Goal: Task Accomplishment & Management: Use online tool/utility

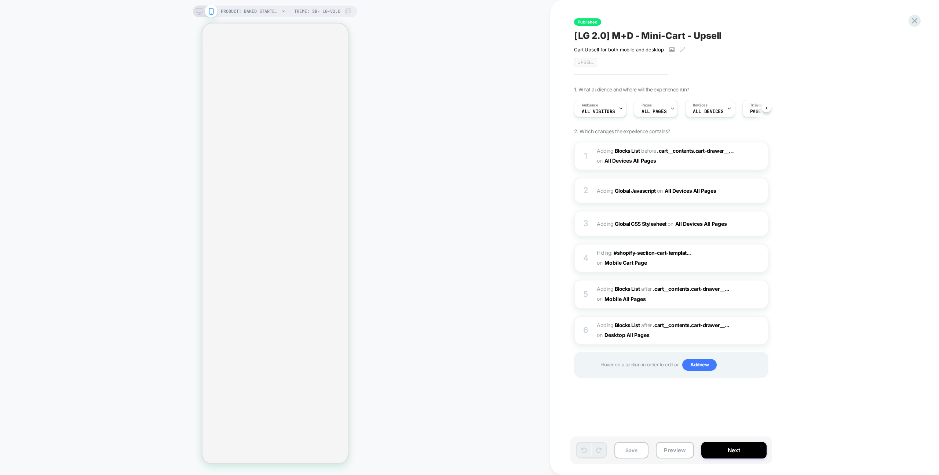
scroll to position [0, 0]
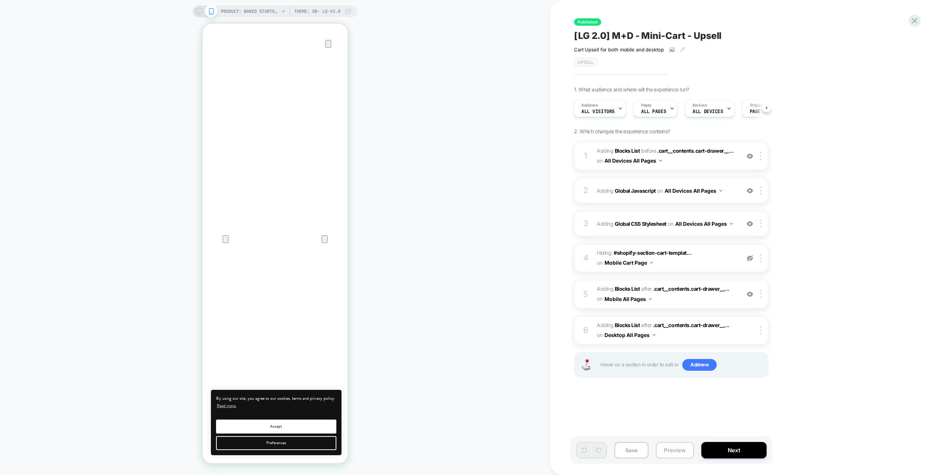
click at [684, 449] on button "Preview" at bounding box center [675, 450] width 38 height 17
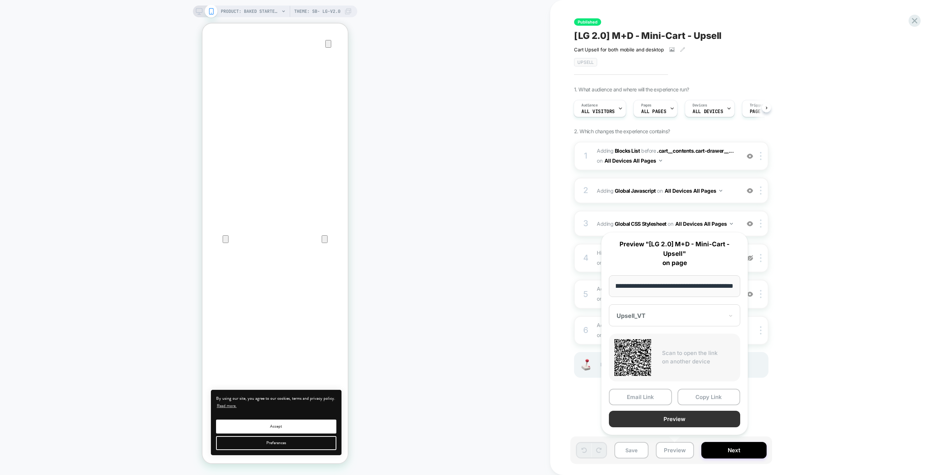
scroll to position [0, 0]
click at [684, 418] on button "Preview" at bounding box center [674, 419] width 131 height 17
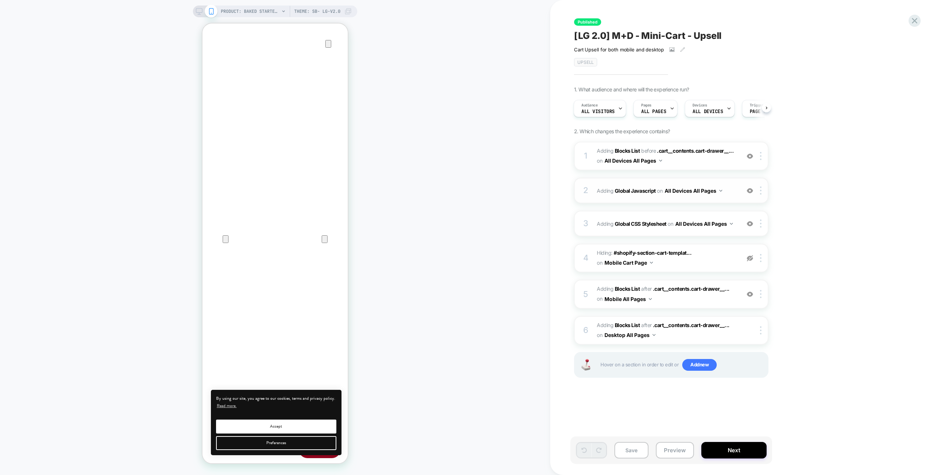
click at [719, 182] on div "2 Adding Global Javascript on All Devices All Pages Add Before Add After Target…" at bounding box center [671, 191] width 194 height 26
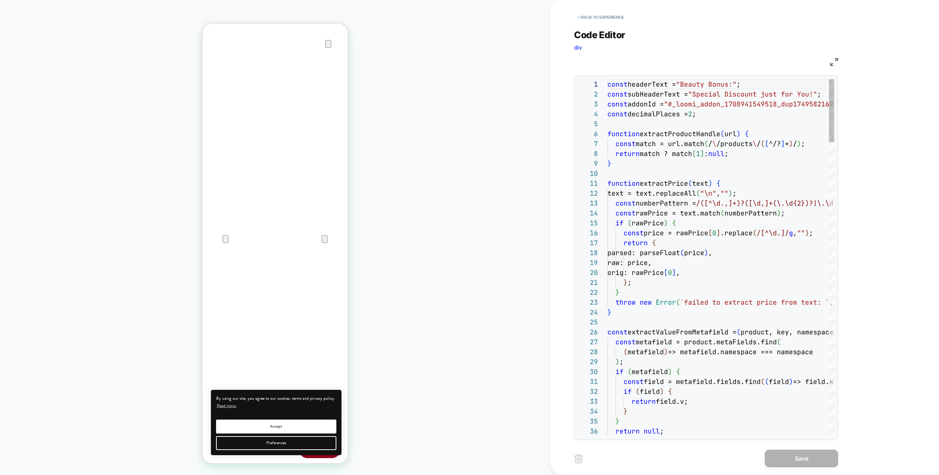
scroll to position [99, 0]
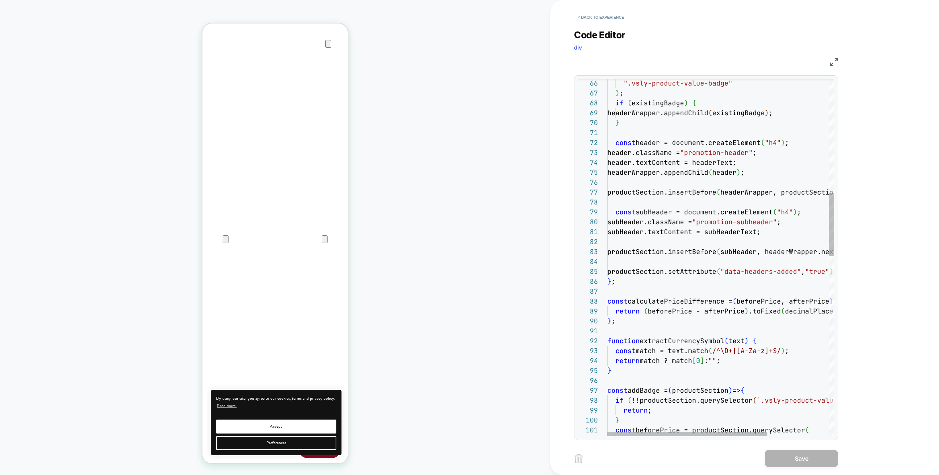
type textarea "**********"
click at [719, 182] on div "".vsly-product-value-badge" ) ; if ( existingBadge ) { headerWrapper.appendChil…" at bounding box center [765, 444] width 314 height 2021
type textarea "*****"
paste textarea "**********"
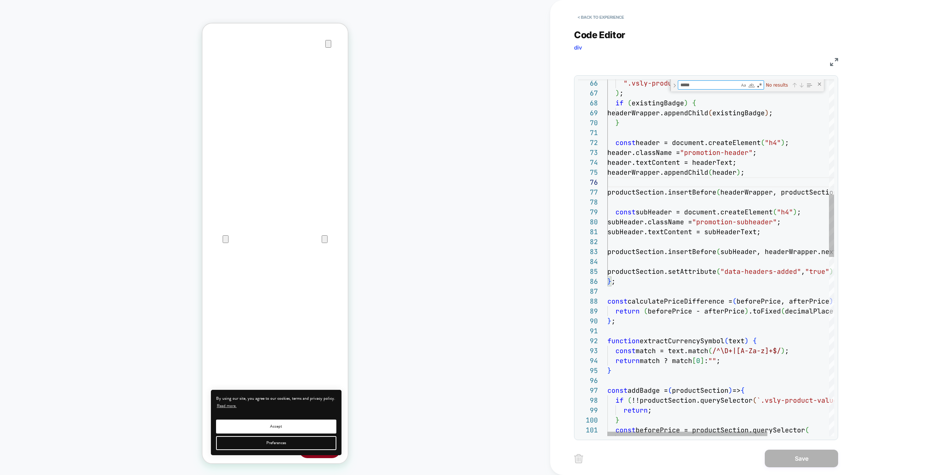
type textarea "**********"
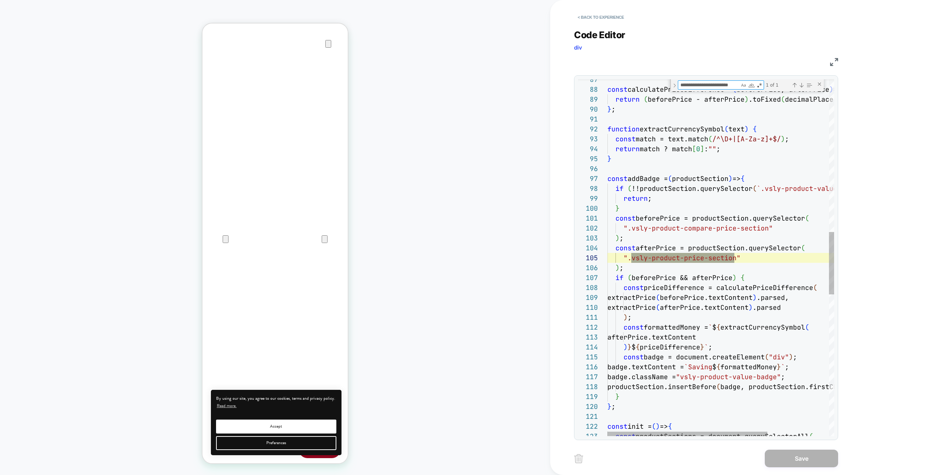
scroll to position [99, 127]
click at [660, 251] on div "const calculatePriceDifference = ( beforePrice, afterPrice ) => { return ( befo…" at bounding box center [765, 226] width 314 height 2033
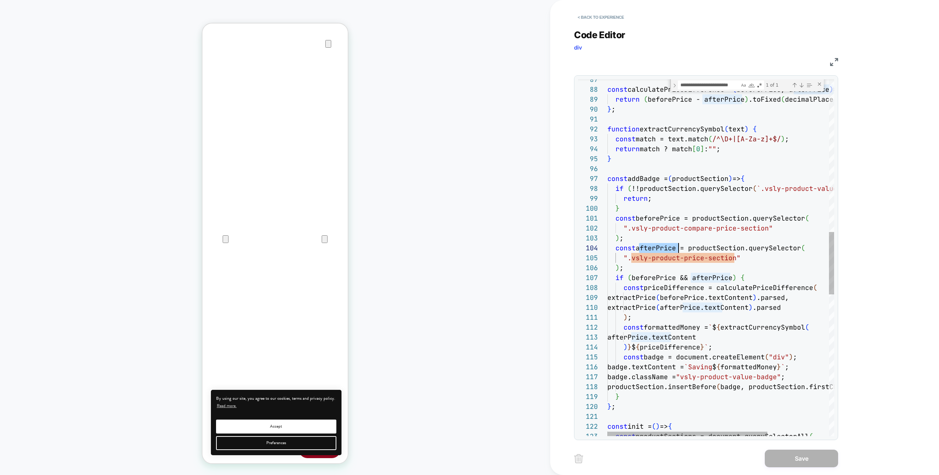
type textarea "**********"
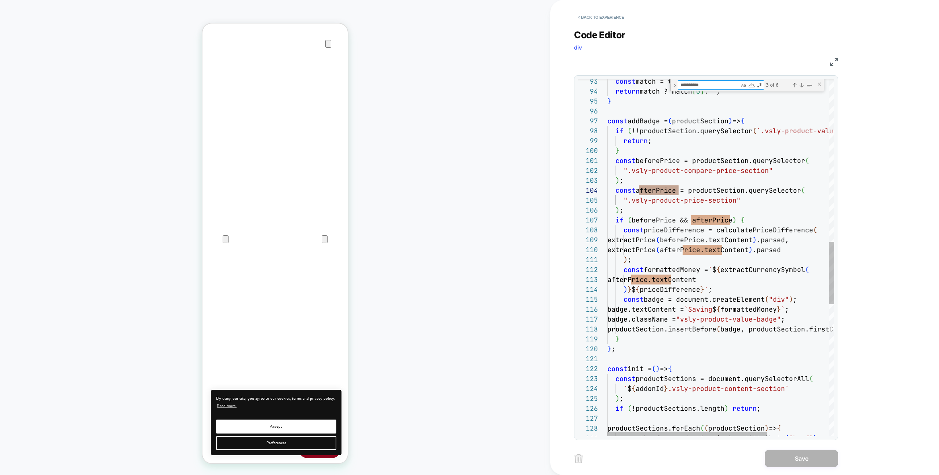
type textarea "**********"
click at [757, 257] on div "const match = text.match ( /^\D+|[A-Za-z]+$/ ) ; return match ? match [ 0 ] : "…" at bounding box center [765, 169] width 314 height 2033
paste textarea "Find"
type textarea "**********"
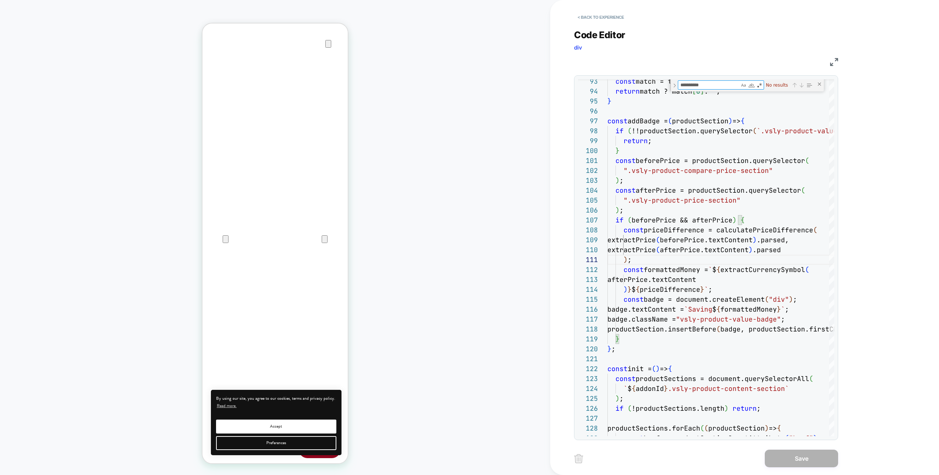
click at [846, 41] on div "< Back to experience Code Editor div JS 93 94 95 96 97 98 99 100 101 102 103 10…" at bounding box center [711, 237] width 275 height 475
click at [601, 19] on button "< Back to experience" at bounding box center [601, 17] width 54 height 12
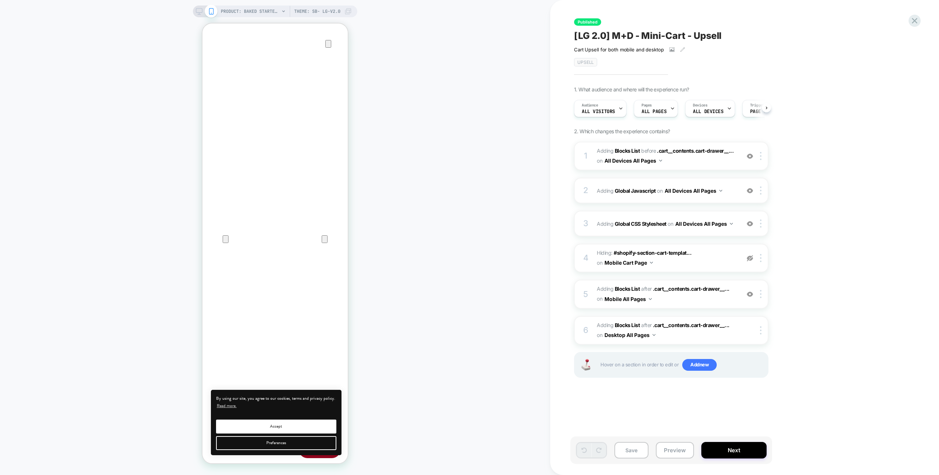
scroll to position [0, 0]
drag, startPoint x: 687, startPoint y: 455, endPoint x: 687, endPoint y: 424, distance: 30.5
click at [687, 455] on button "Preview" at bounding box center [675, 450] width 38 height 17
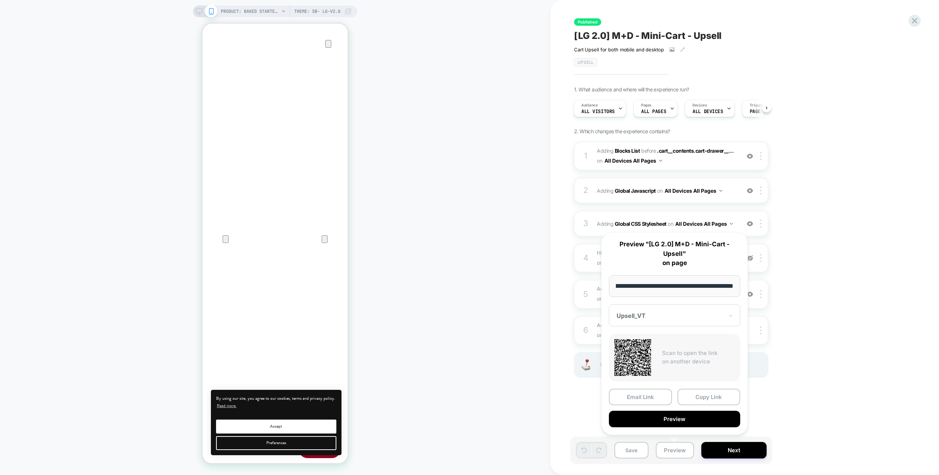
scroll to position [0, 0]
click at [685, 415] on button "Preview" at bounding box center [674, 419] width 131 height 17
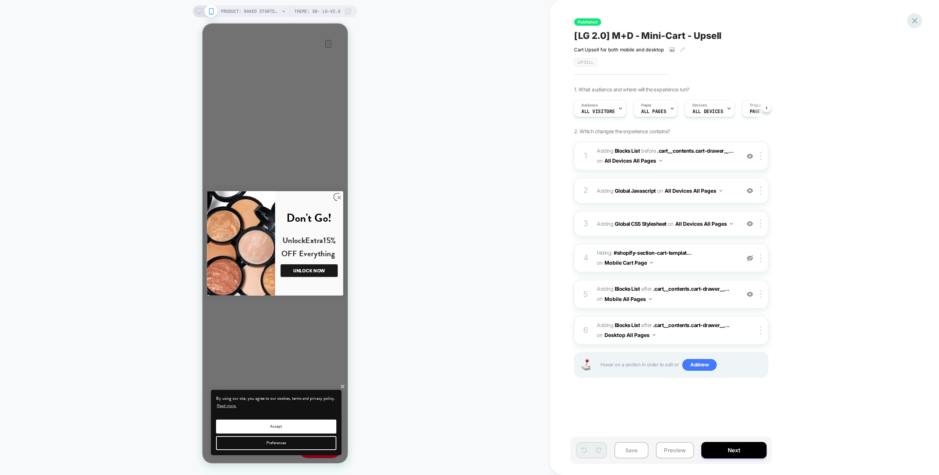
click at [914, 21] on icon at bounding box center [915, 21] width 6 height 6
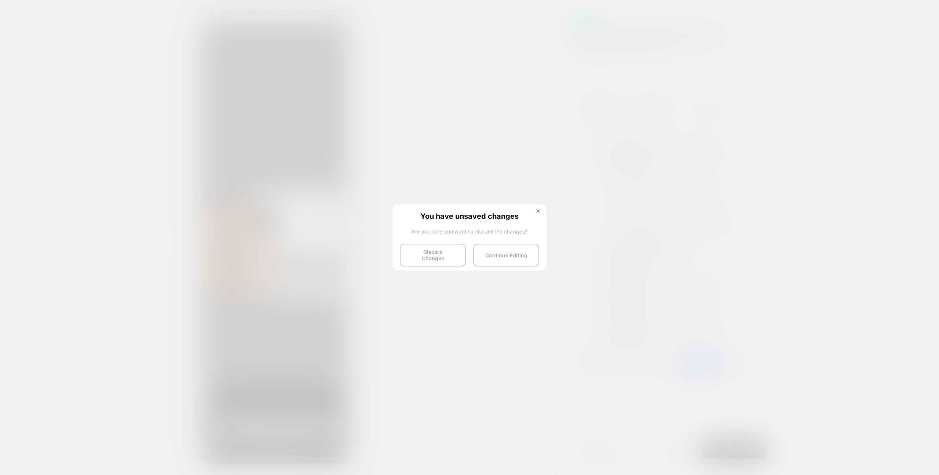
drag, startPoint x: 418, startPoint y: 257, endPoint x: 506, endPoint y: 234, distance: 91.5
click at [418, 257] on button "Discard Changes" at bounding box center [433, 255] width 66 height 23
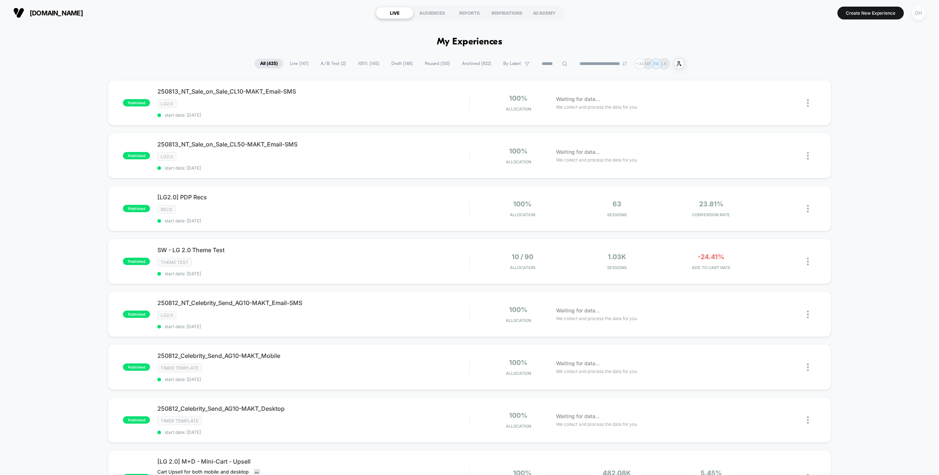
click at [920, 17] on div "OH" at bounding box center [919, 13] width 14 height 14
click at [846, 99] on span "Account Settings" at bounding box center [881, 101] width 74 height 6
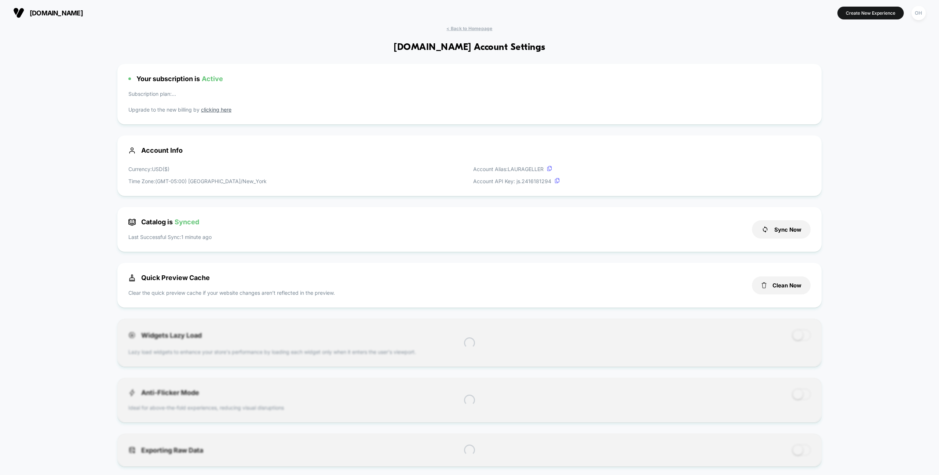
scroll to position [99, 0]
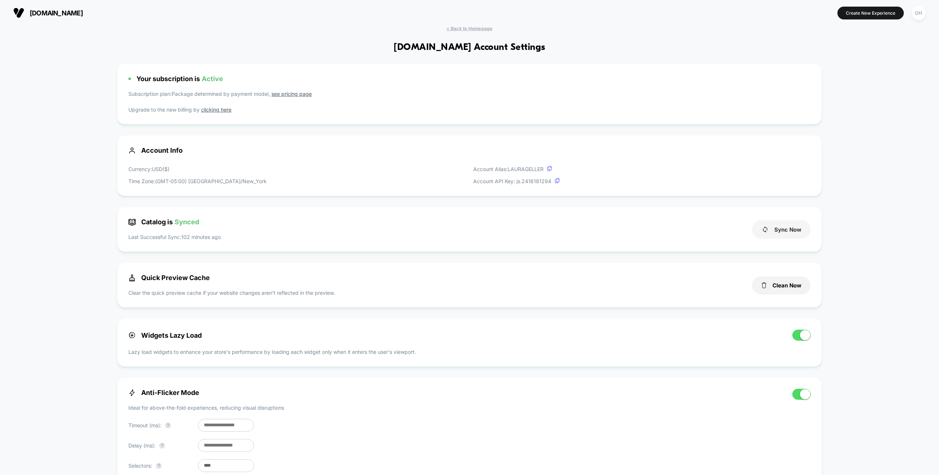
click at [779, 234] on button "Sync Now" at bounding box center [781, 229] width 59 height 18
click at [393, 9] on section at bounding box center [469, 13] width 302 height 18
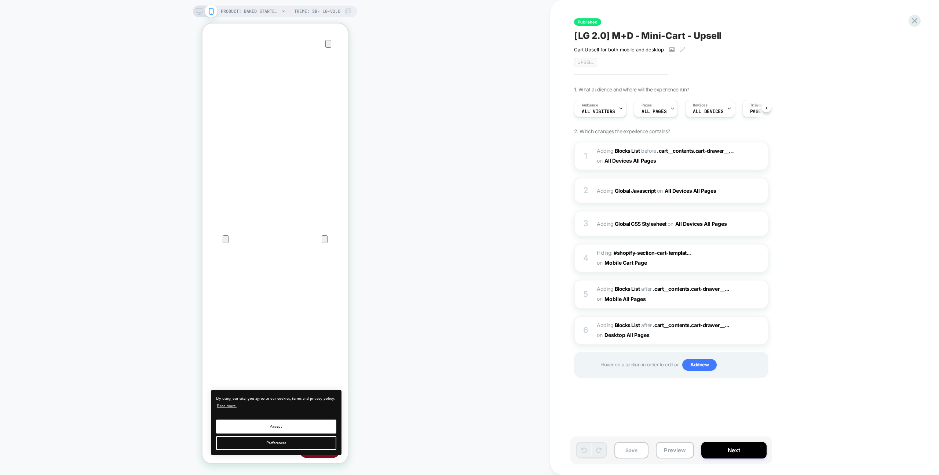
scroll to position [0, 0]
click at [674, 182] on div "2 Adding Global Javascript on All Devices All Pages Add Before Add After Target…" at bounding box center [671, 191] width 194 height 26
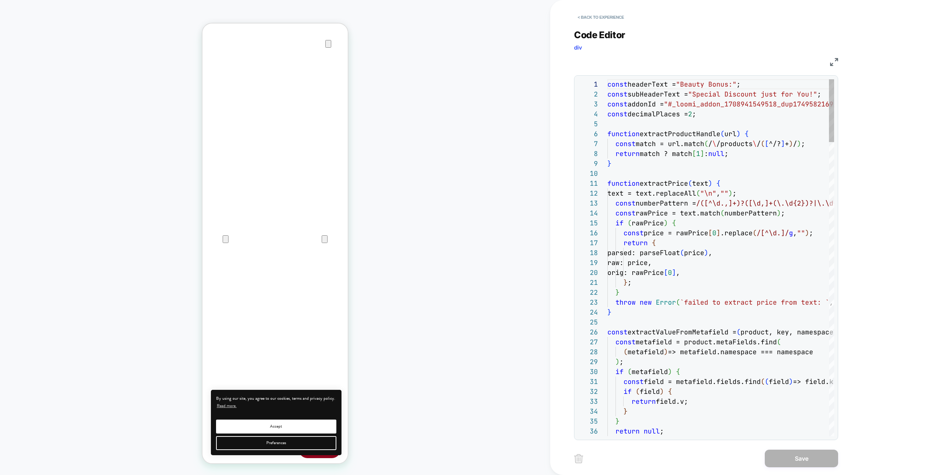
scroll to position [99, 0]
type textarea "**********"
click at [590, 14] on button "< Back to experience" at bounding box center [601, 17] width 54 height 12
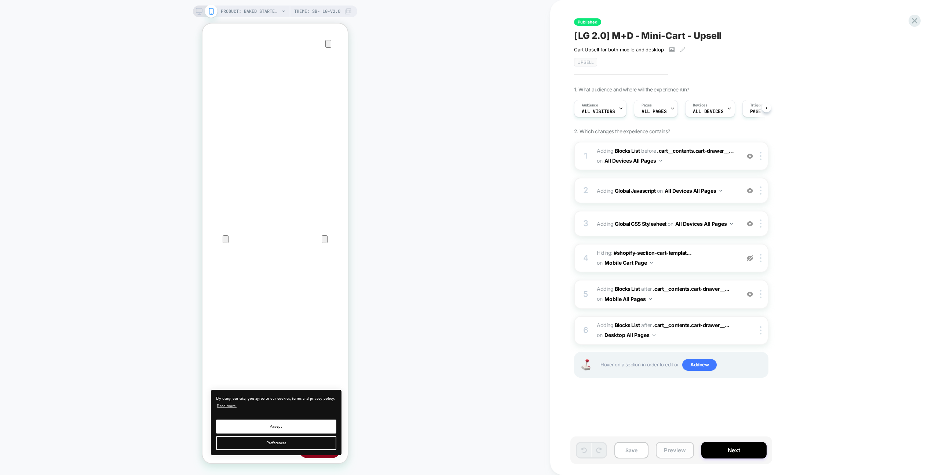
scroll to position [0, 0]
drag, startPoint x: 673, startPoint y: 455, endPoint x: 681, endPoint y: 428, distance: 28.7
click at [673, 455] on button "Preview" at bounding box center [675, 450] width 38 height 17
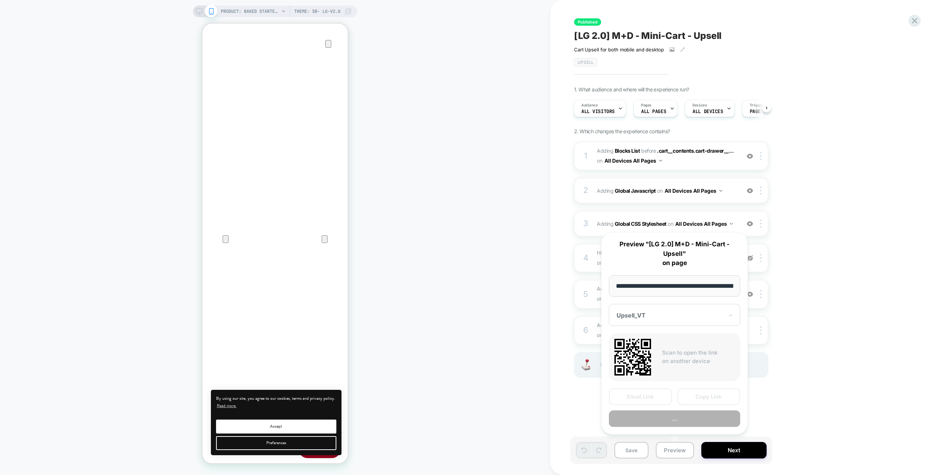
scroll to position [0, 164]
click at [684, 417] on button "Preview" at bounding box center [674, 419] width 131 height 17
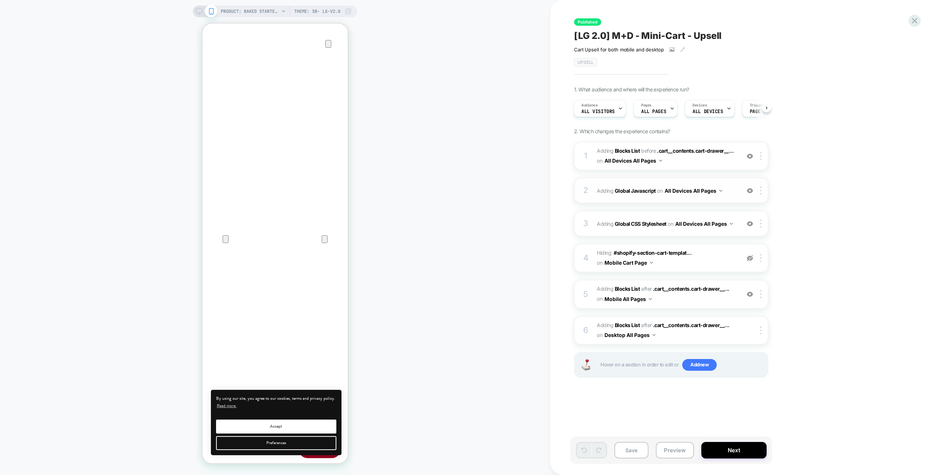
click at [730, 181] on div "2 Adding Global Javascript on All Devices All Pages Add Before Add After Target…" at bounding box center [671, 191] width 194 height 26
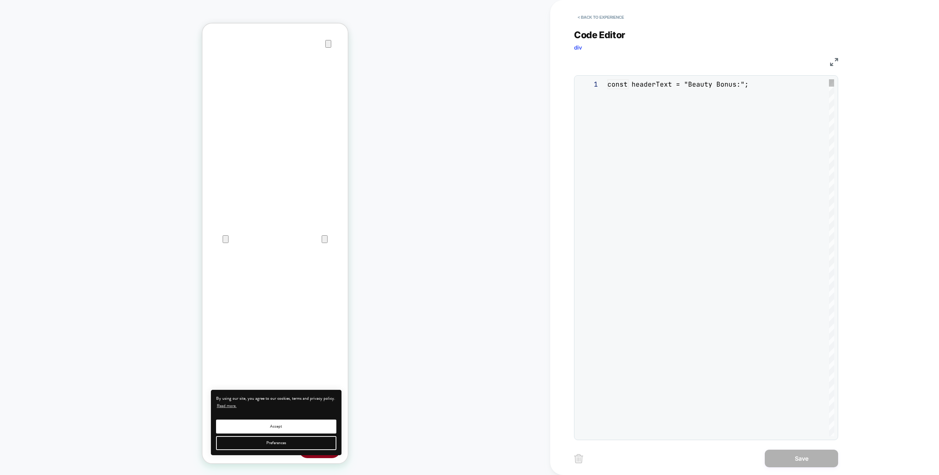
type textarea "**********"
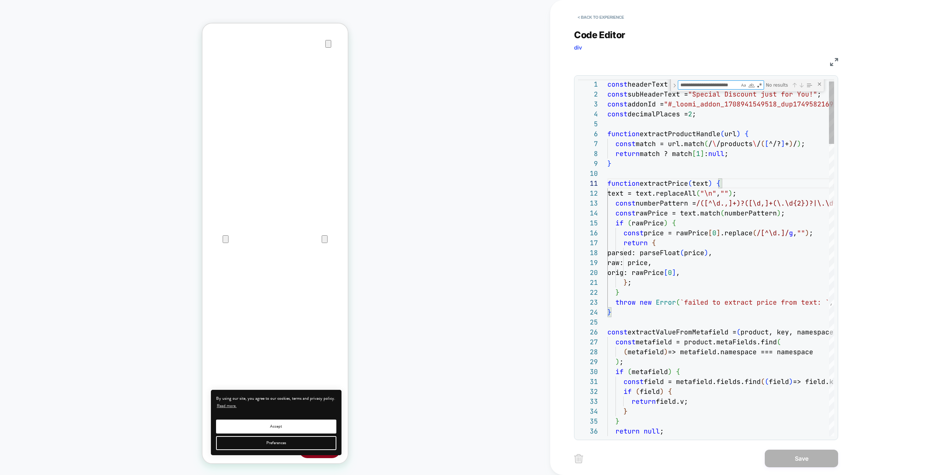
scroll to position [0, 5]
type textarea "**********"
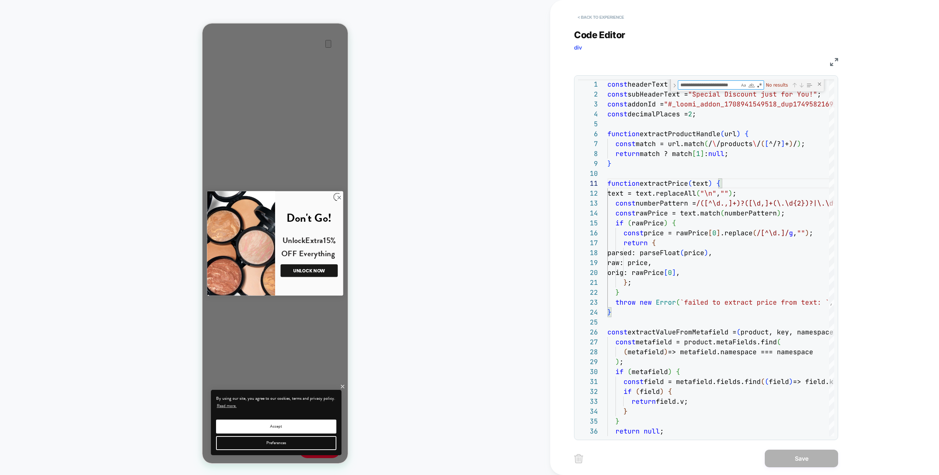
click at [582, 20] on button "< Back to experience" at bounding box center [601, 17] width 54 height 12
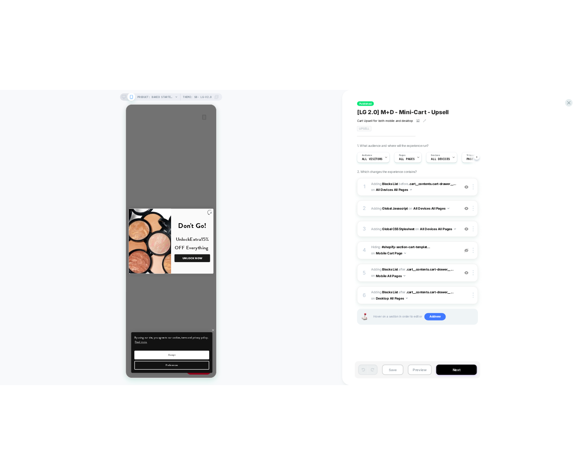
scroll to position [0, 0]
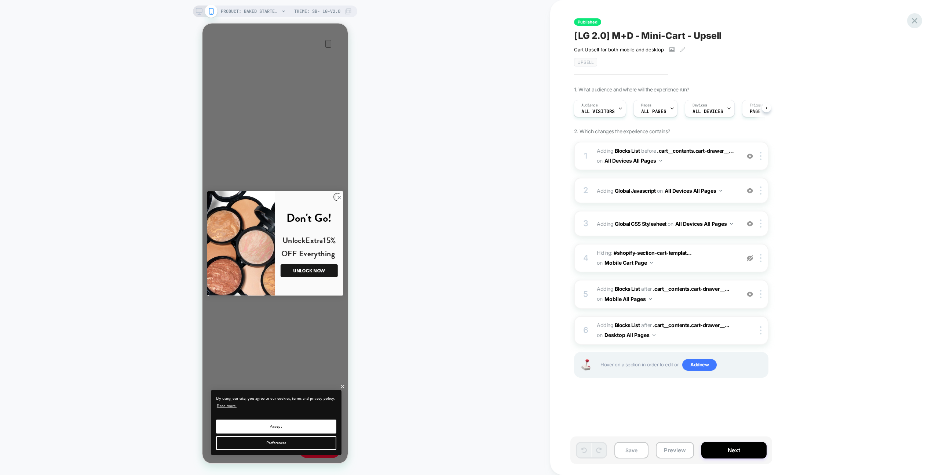
click at [914, 24] on icon at bounding box center [915, 21] width 10 height 10
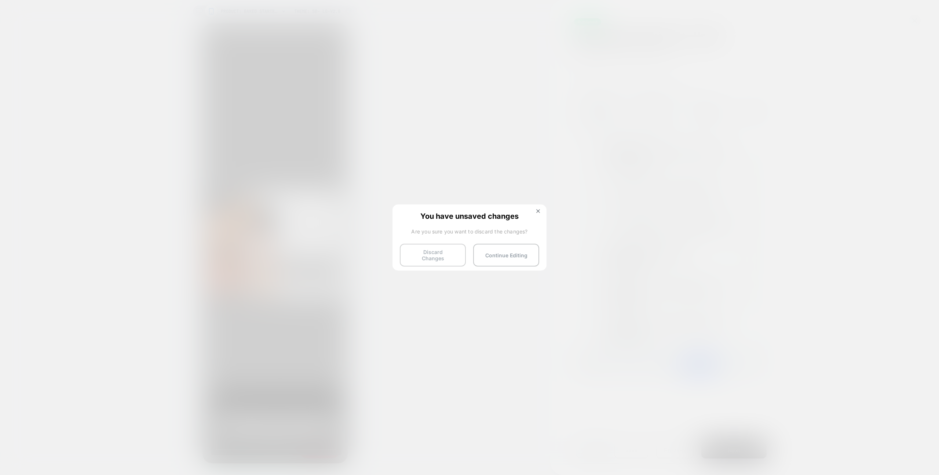
click at [418, 259] on button "Discard Changes" at bounding box center [433, 255] width 66 height 23
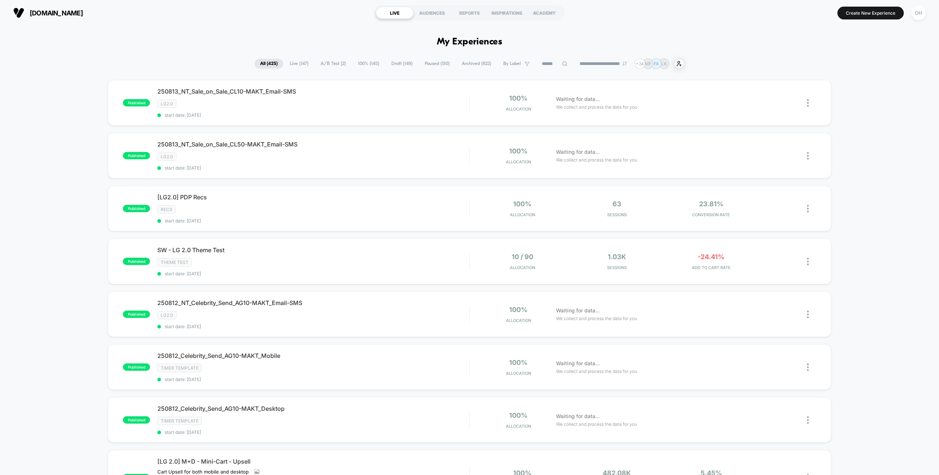
click at [542, 62] on input at bounding box center [554, 63] width 37 height 9
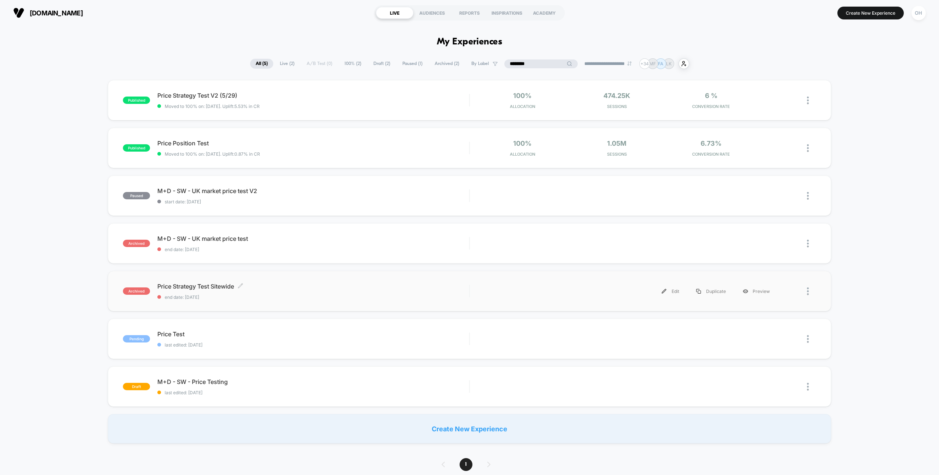
type input "********"
click at [354, 287] on span "Price Strategy Test Sitewide Click to edit experience details" at bounding box center [313, 286] width 312 height 7
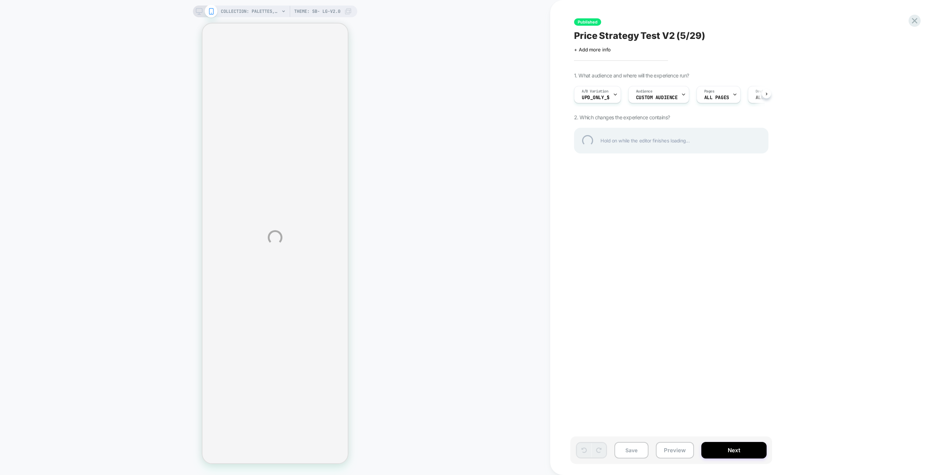
click at [500, 12] on div "COLLECTION: Palettes, Kits & Sets (Category) COLLECTION: Palettes, Kits & Sets …" at bounding box center [469, 237] width 939 height 475
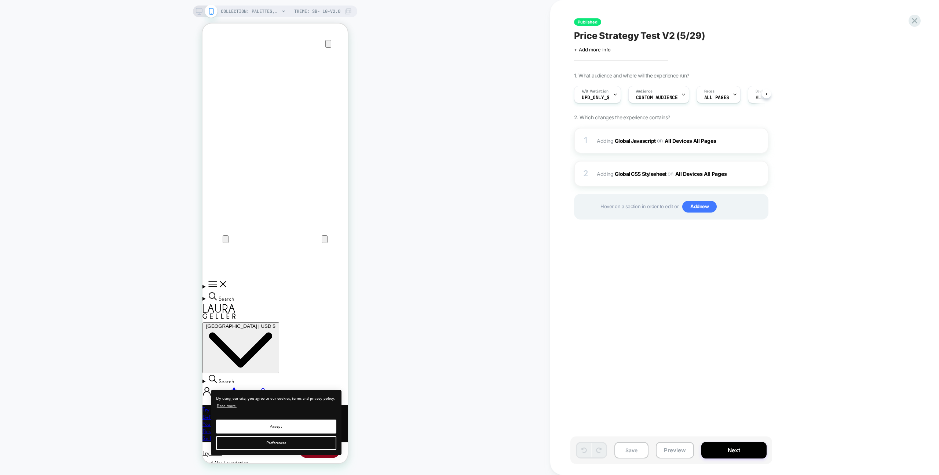
scroll to position [0, 0]
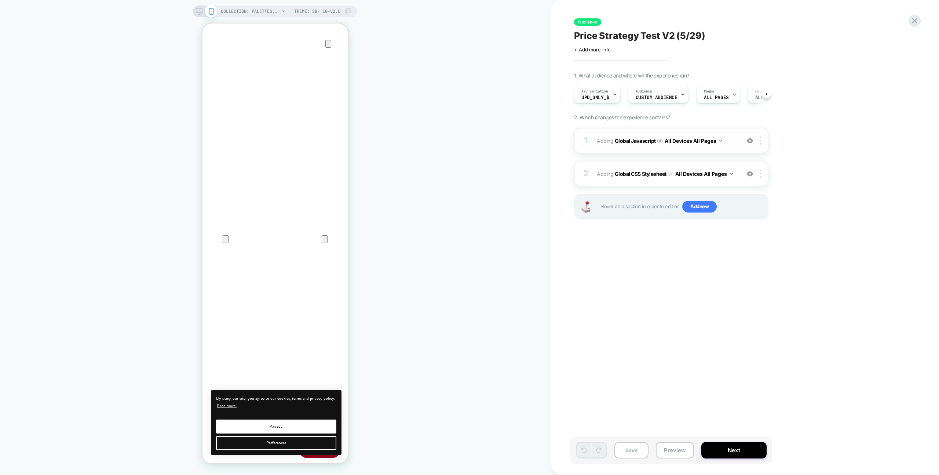
click at [726, 132] on div "1 Adding Global Javascript on All Devices All Pages Add Before Add After Target…" at bounding box center [671, 141] width 194 height 26
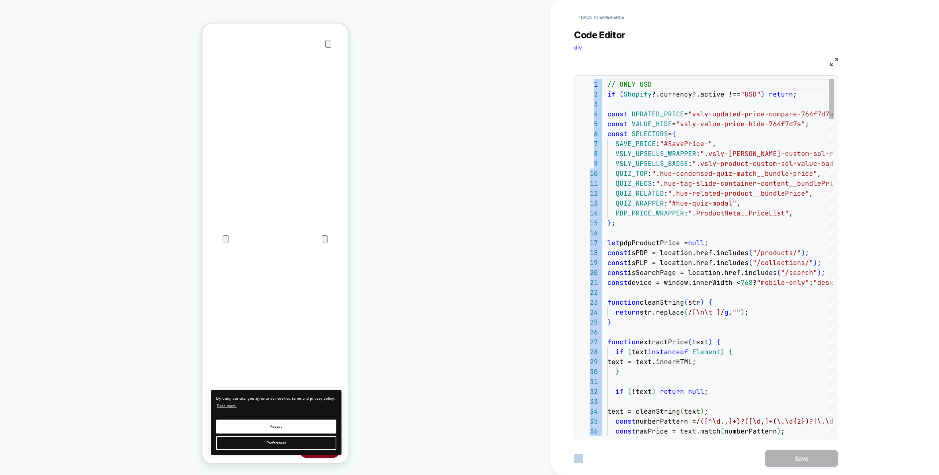
scroll to position [99, 0]
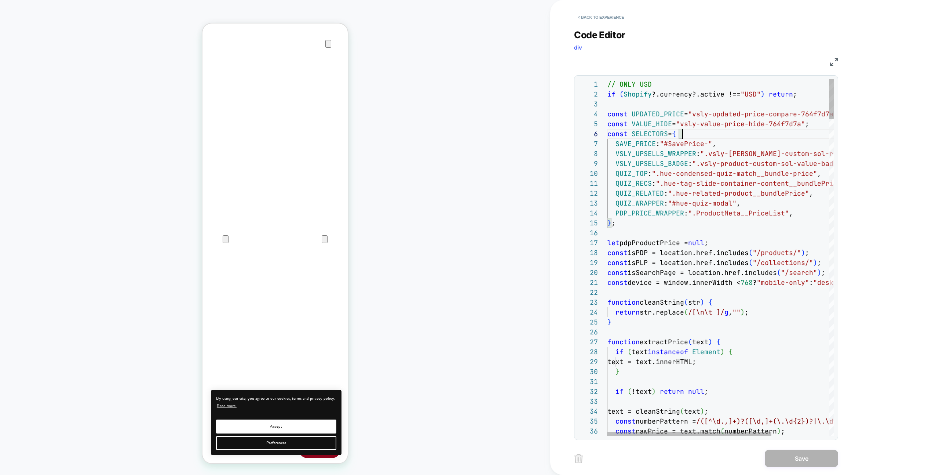
click at [834, 62] on img at bounding box center [834, 62] width 8 height 8
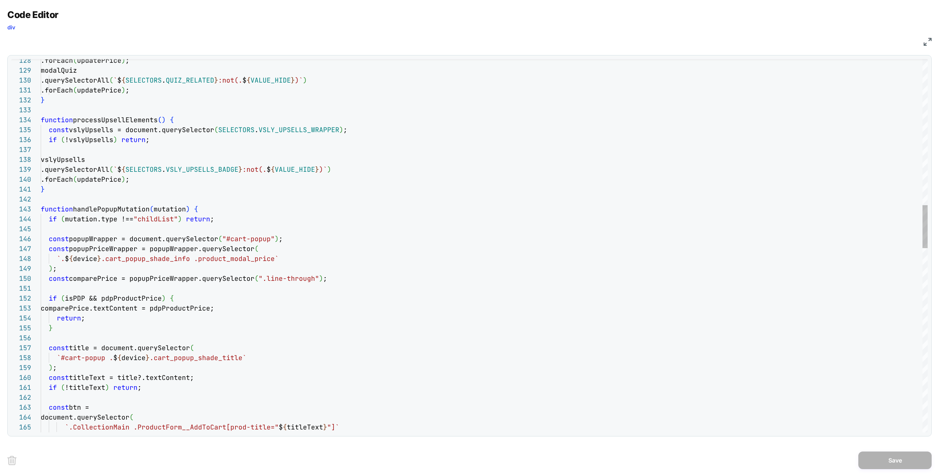
click at [511, 210] on div "const btn = document.querySelector ( `.CollectionMain .ProductForm__AddToCart[p…" at bounding box center [484, 410] width 887 height 3226
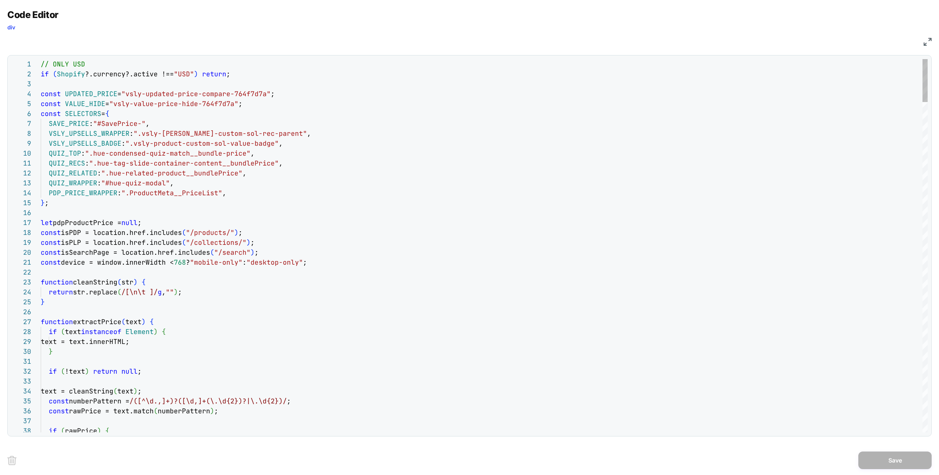
type textarea "**********"
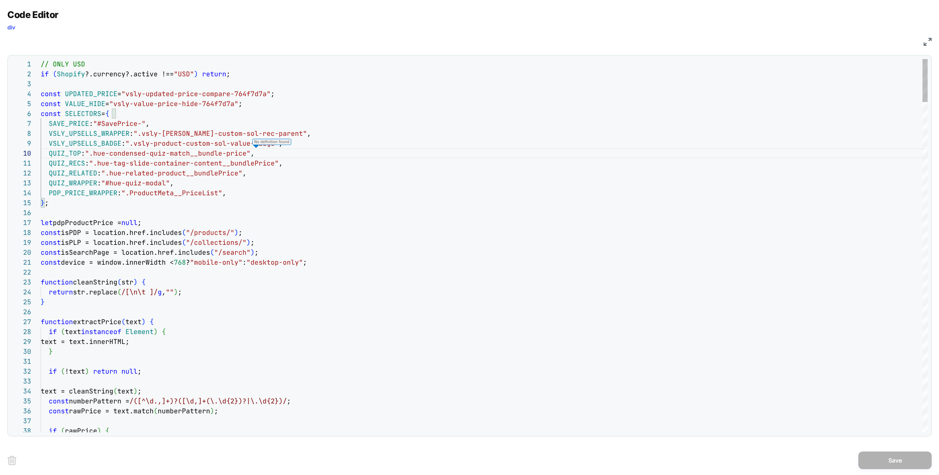
click at [513, 130] on div "VSLY_UPSELLS_WRAPPER : ".vsly-laura-custom-sol-rec-parent" ," at bounding box center [484, 133] width 887 height 10
click at [925, 40] on img at bounding box center [928, 42] width 8 height 8
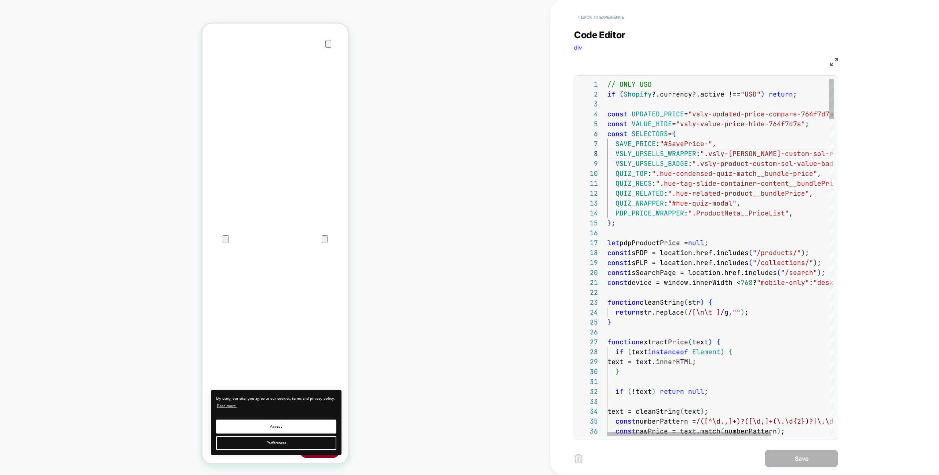
click at [601, 14] on button "< Back to experience" at bounding box center [601, 17] width 54 height 12
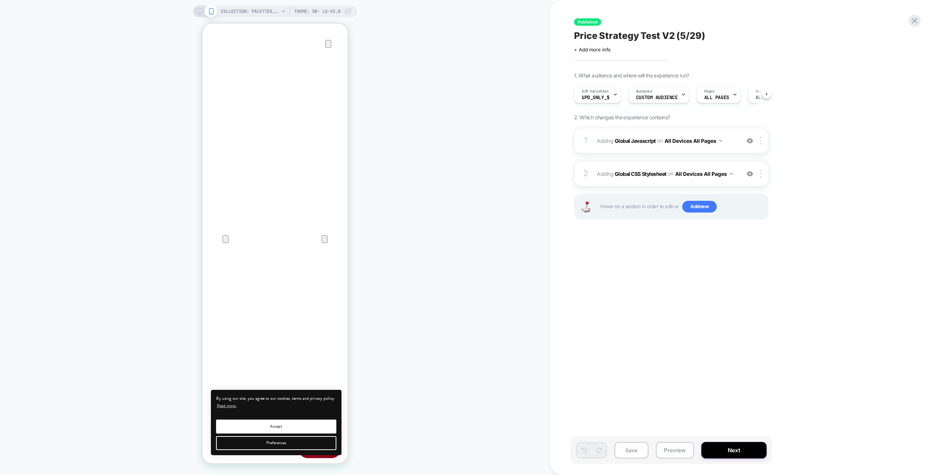
click at [536, 11] on div "COLLECTION: Palettes, Kits & Sets (Category) COLLECTION: Palettes, Kits & Sets …" at bounding box center [275, 237] width 550 height 460
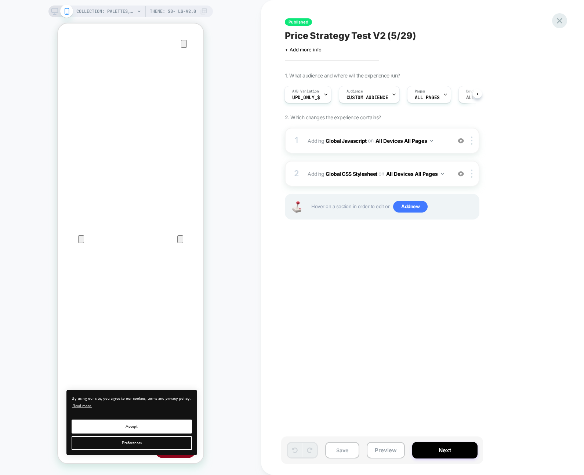
click at [555, 18] on icon at bounding box center [559, 21] width 10 height 10
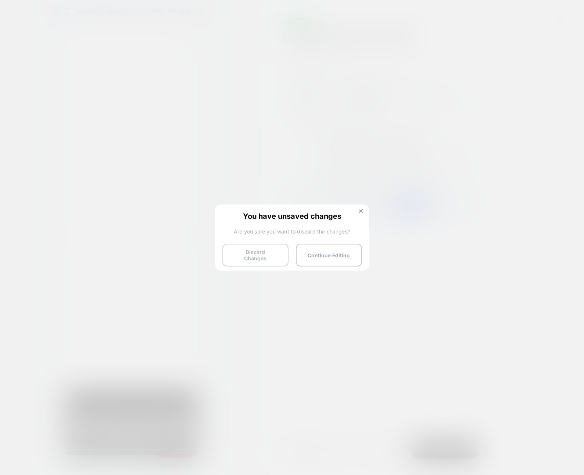
click at [237, 251] on button "Discard Changes" at bounding box center [255, 255] width 66 height 23
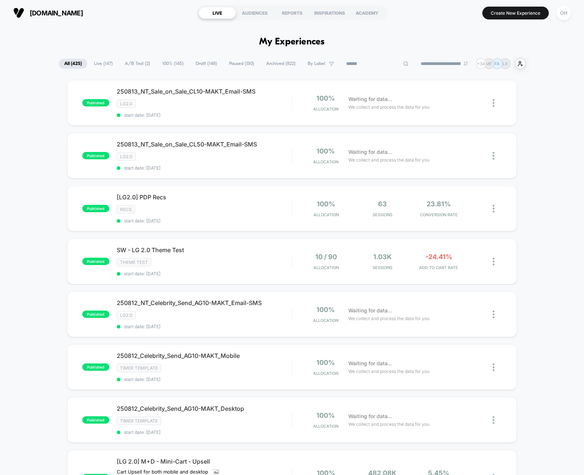
click at [360, 61] on input at bounding box center [376, 63] width 73 height 9
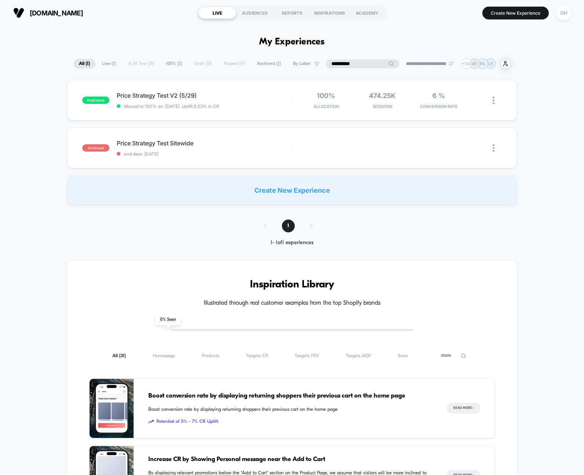
type input "**********"
drag, startPoint x: 269, startPoint y: 100, endPoint x: 314, endPoint y: 99, distance: 45.1
click at [269, 100] on div "Price Strategy Test V2 (5/29) Click to edit experience details Click to edit ex…" at bounding box center [204, 100] width 175 height 17
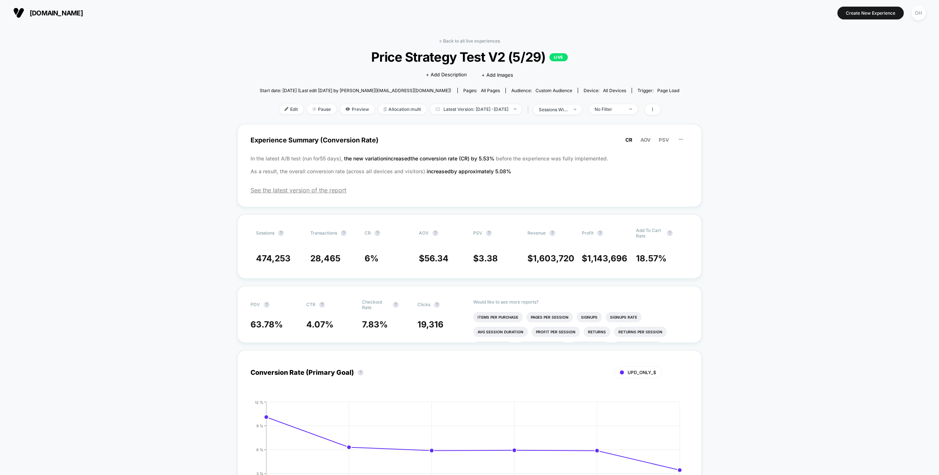
click at [279, 112] on span "Edit" at bounding box center [291, 109] width 24 height 10
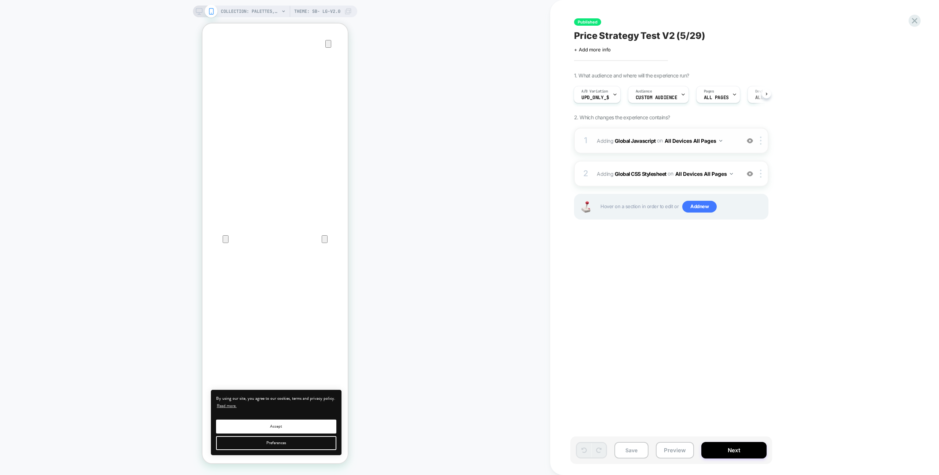
click at [701, 128] on div "1 Adding Global Javascript on All Devices All Pages Add Before Add After Target…" at bounding box center [671, 141] width 194 height 26
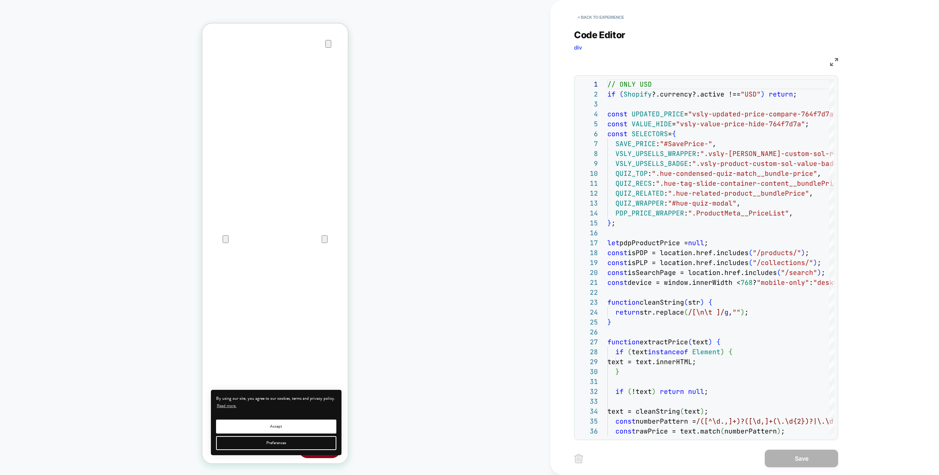
click at [596, 7] on div "< Back to experience" at bounding box center [768, 11] width 389 height 22
click at [600, 14] on button "< Back to experience" at bounding box center [601, 17] width 54 height 12
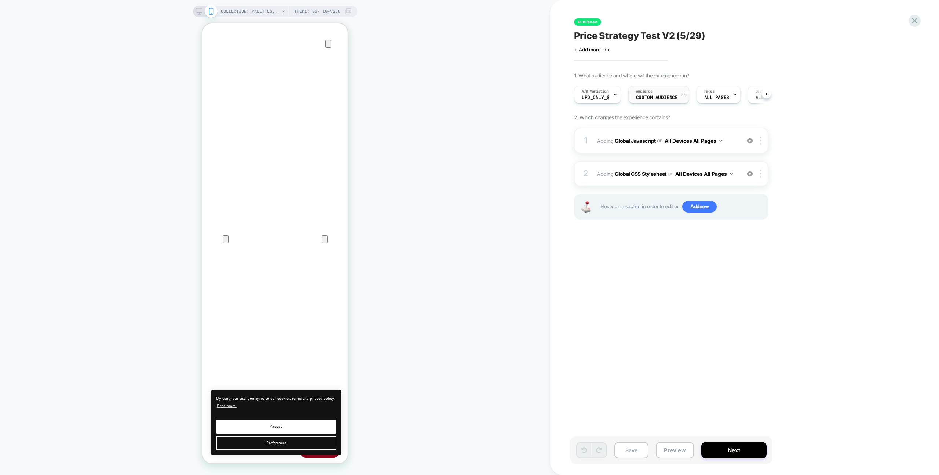
scroll to position [0, 0]
click at [642, 94] on div "Audience Custom Audience" at bounding box center [657, 94] width 57 height 17
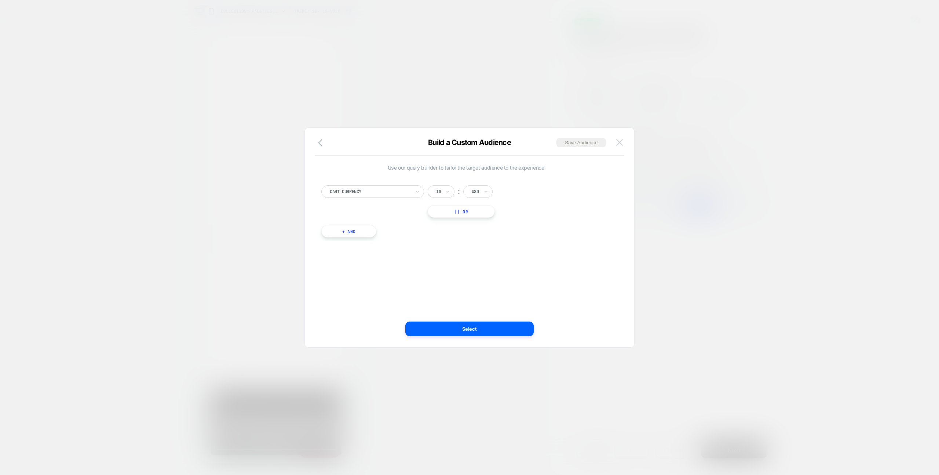
click at [622, 145] on img at bounding box center [619, 142] width 7 height 6
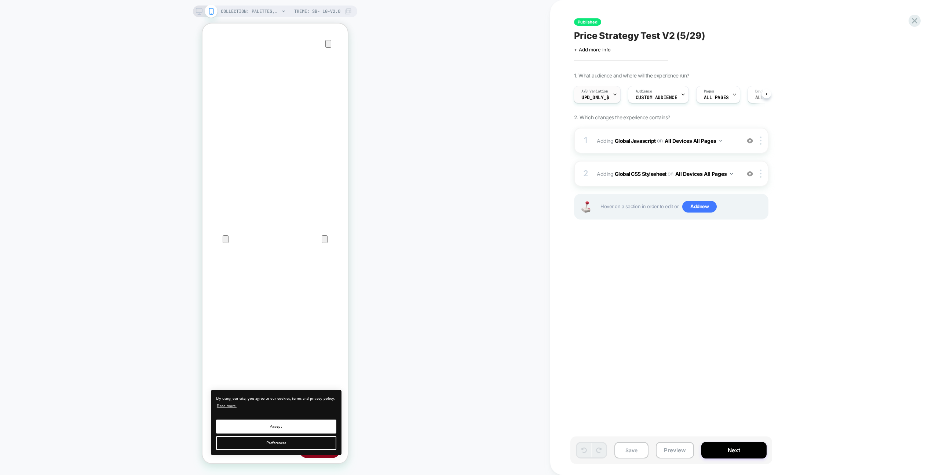
click at [613, 91] on div at bounding box center [615, 94] width 5 height 17
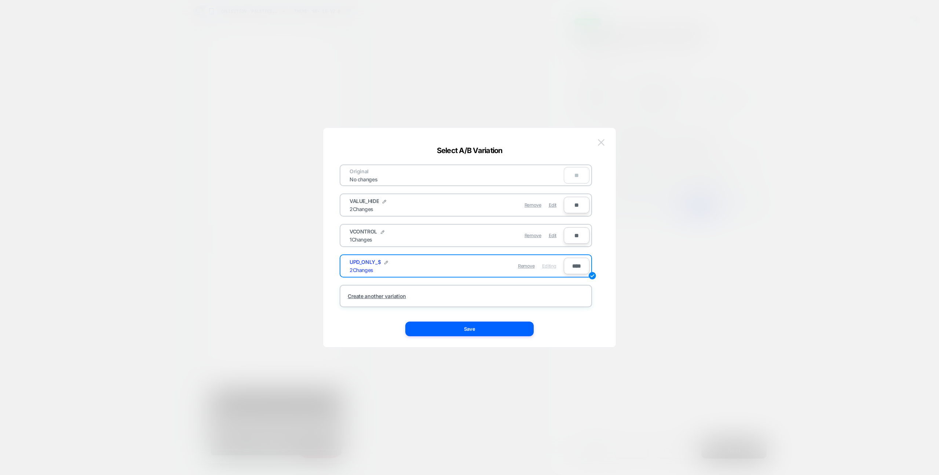
click at [600, 144] on img at bounding box center [601, 142] width 7 height 6
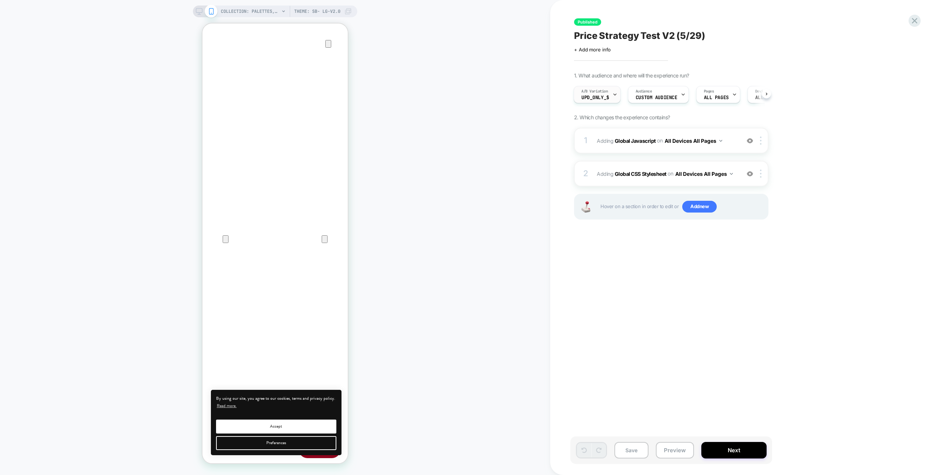
click at [610, 88] on div "A/B Variation UPD_ONLY_$" at bounding box center [595, 94] width 43 height 17
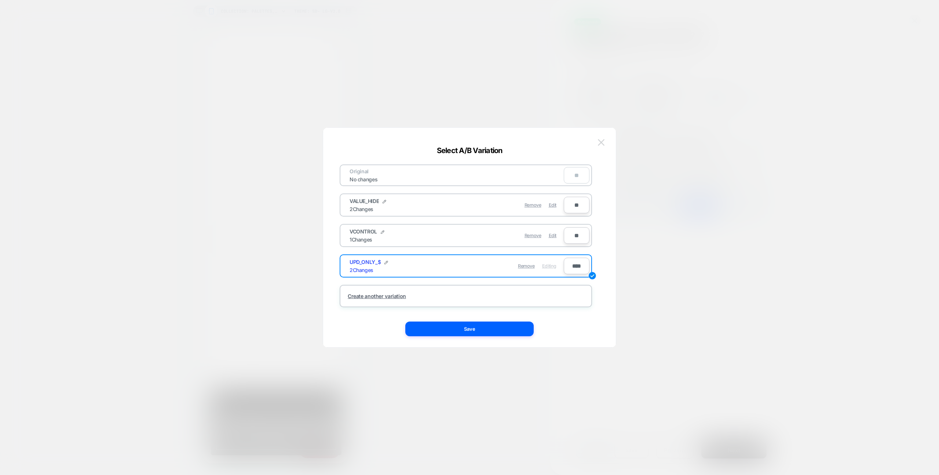
click at [601, 144] on img at bounding box center [601, 142] width 7 height 6
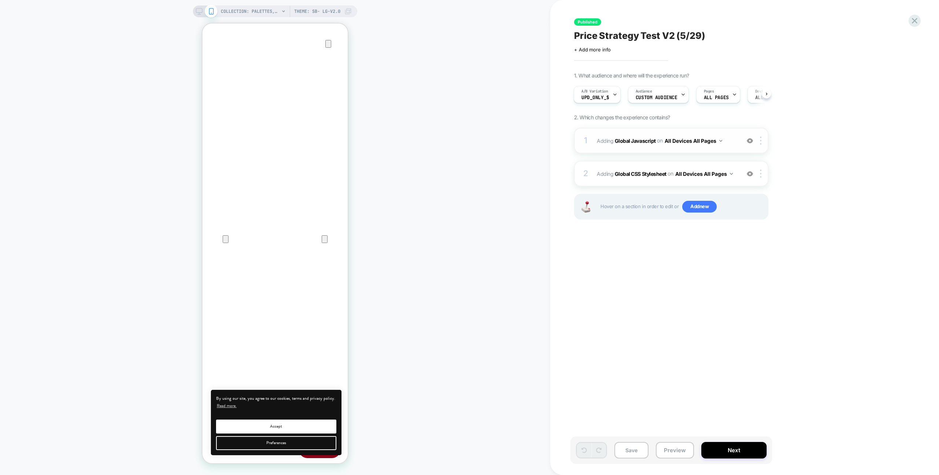
click at [732, 140] on span "Adding Global Javascript on All Devices All Pages" at bounding box center [667, 140] width 140 height 11
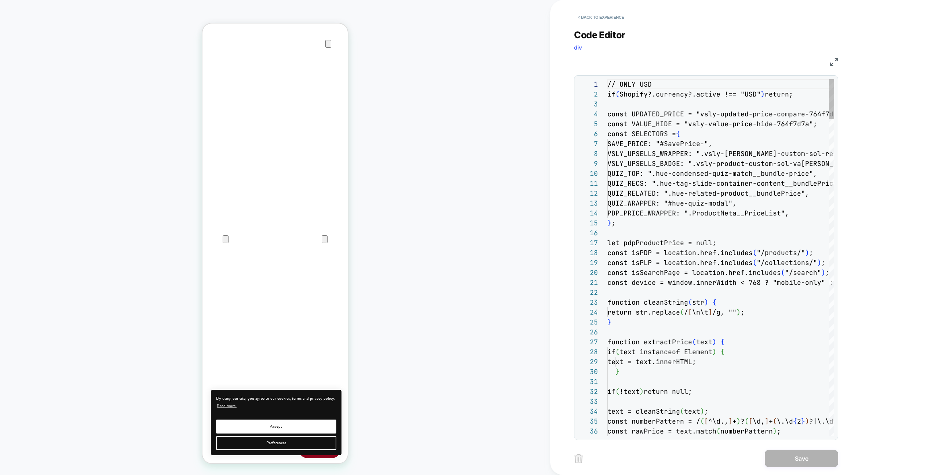
scroll to position [99, 0]
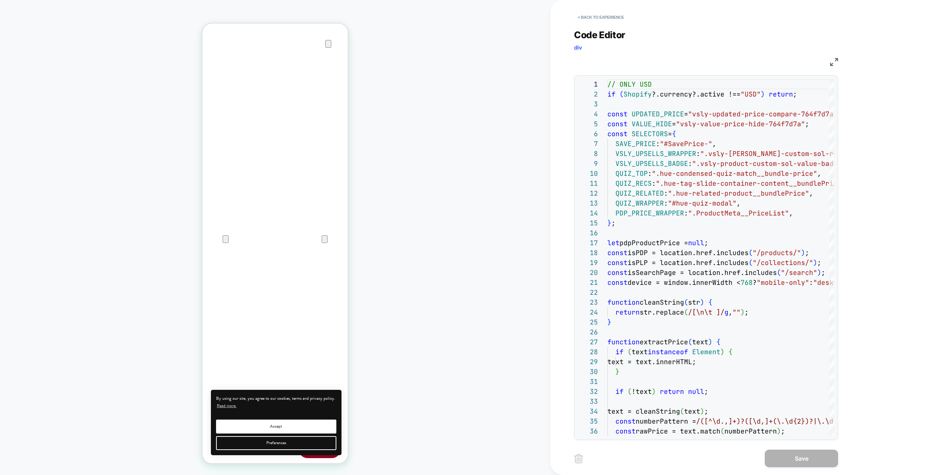
click at [561, 19] on div "< Back to experience Code Editor div JS 1 2 3 4 5 6 7 8 9 10 11 12 13 14 15 16 …" at bounding box center [711, 237] width 323 height 475
click at [827, 61] on div "JS" at bounding box center [706, 61] width 264 height 12
click at [830, 61] on img at bounding box center [834, 62] width 8 height 8
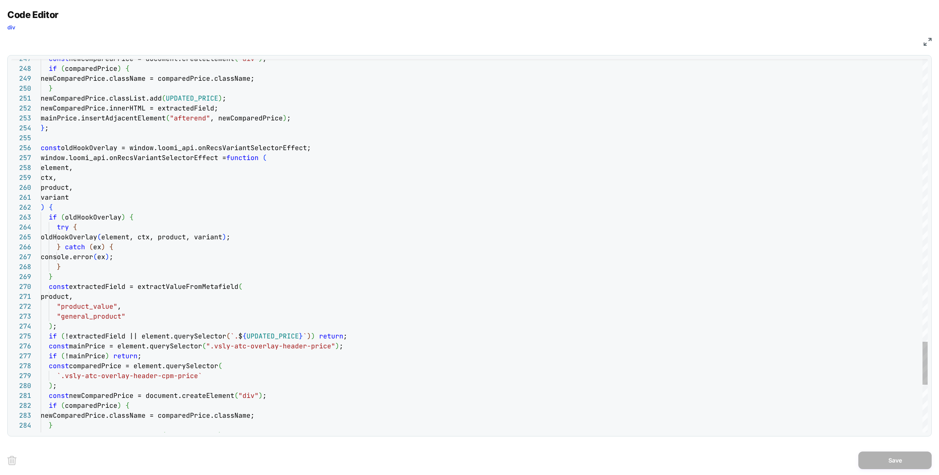
type textarea "**********"
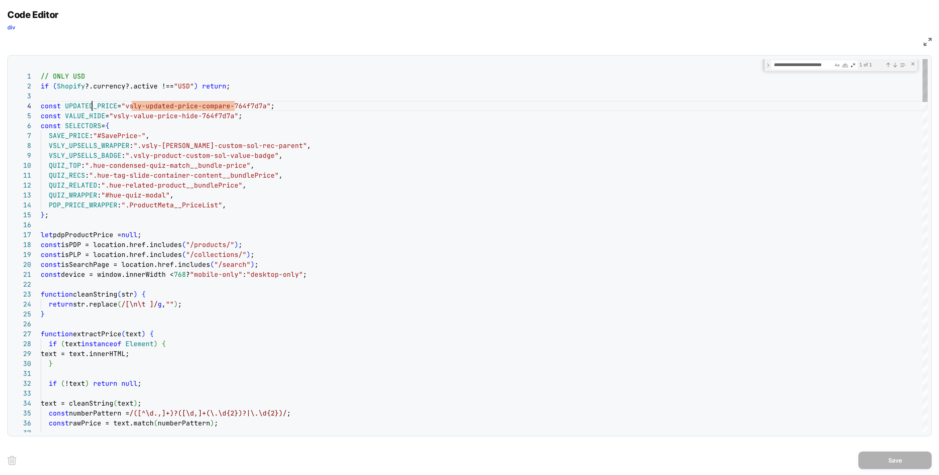
type textarea "**********"
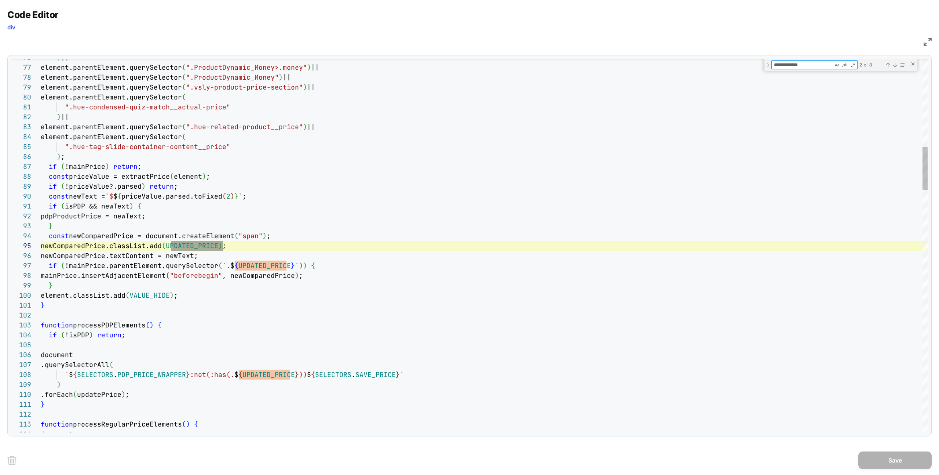
scroll to position [99, 182]
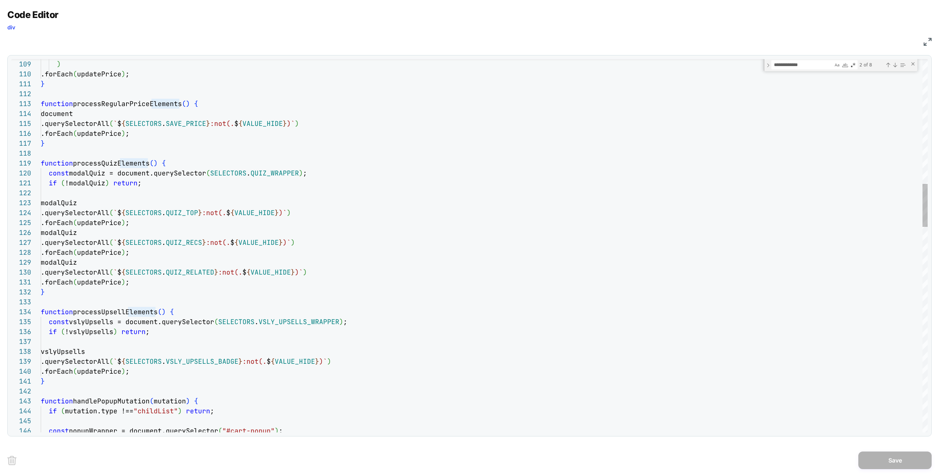
type textarea "**********"
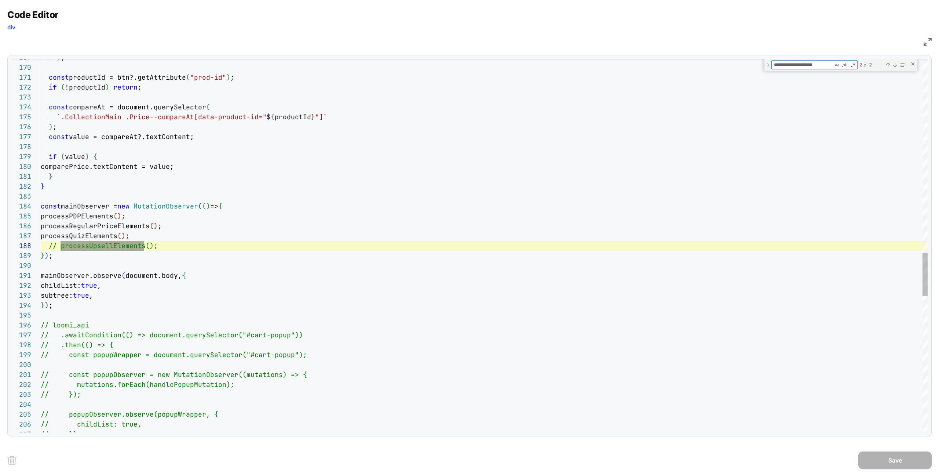
scroll to position [99, 119]
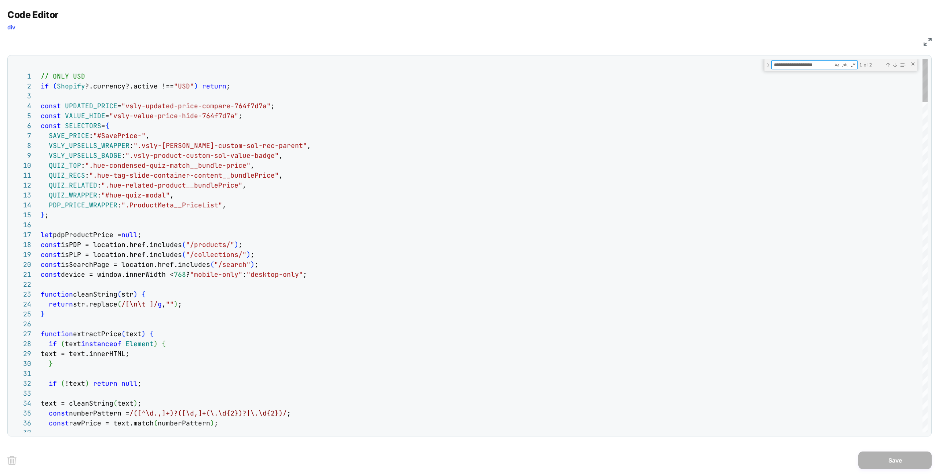
type textarea "**********"
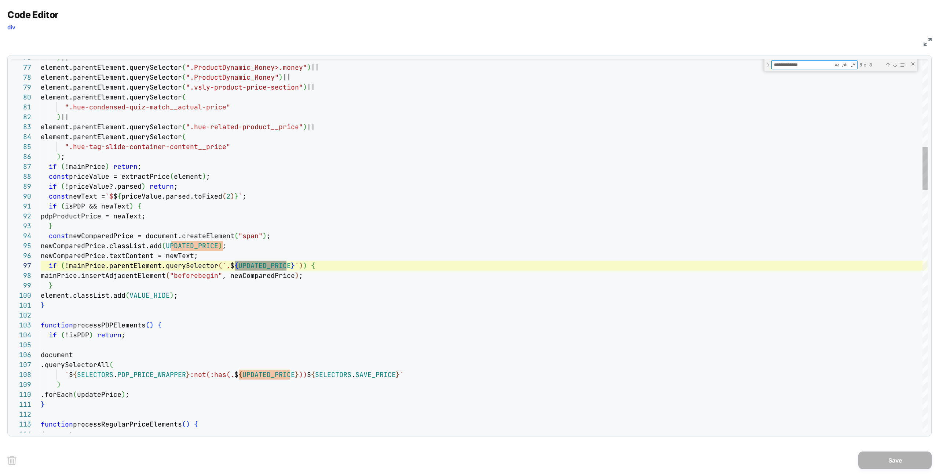
scroll to position [99, 246]
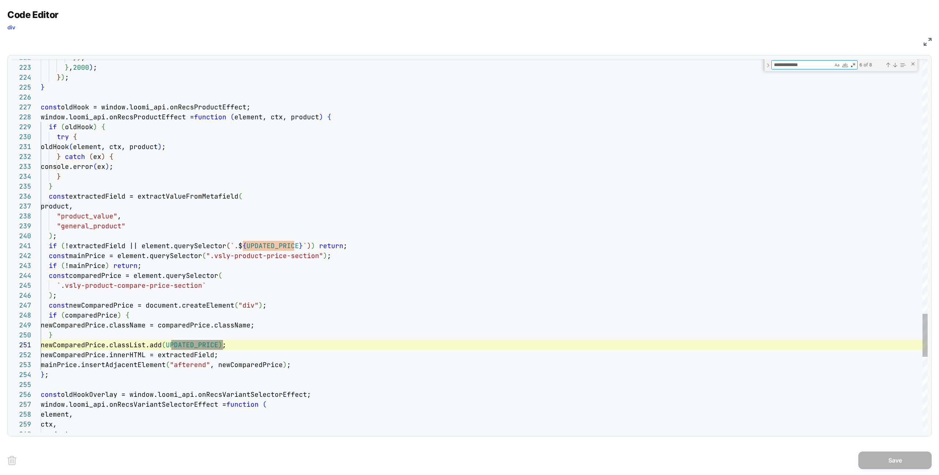
type textarea "**********"
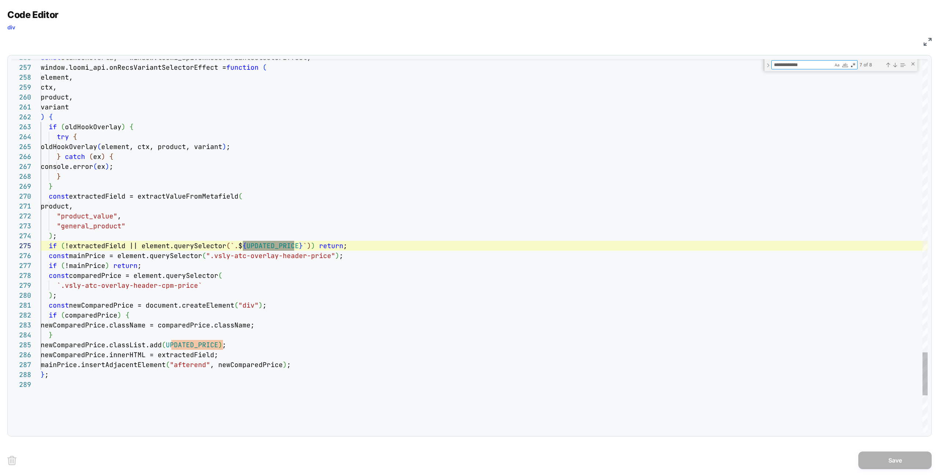
scroll to position [99, 254]
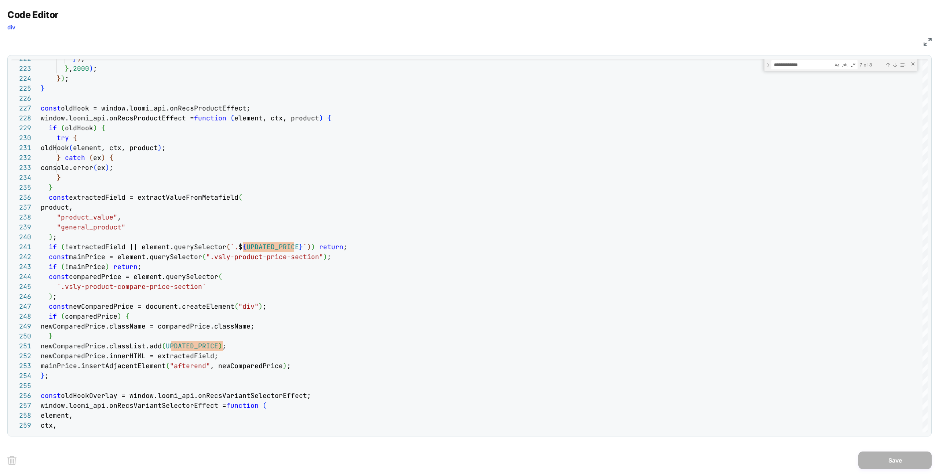
click at [927, 40] on img at bounding box center [928, 42] width 8 height 8
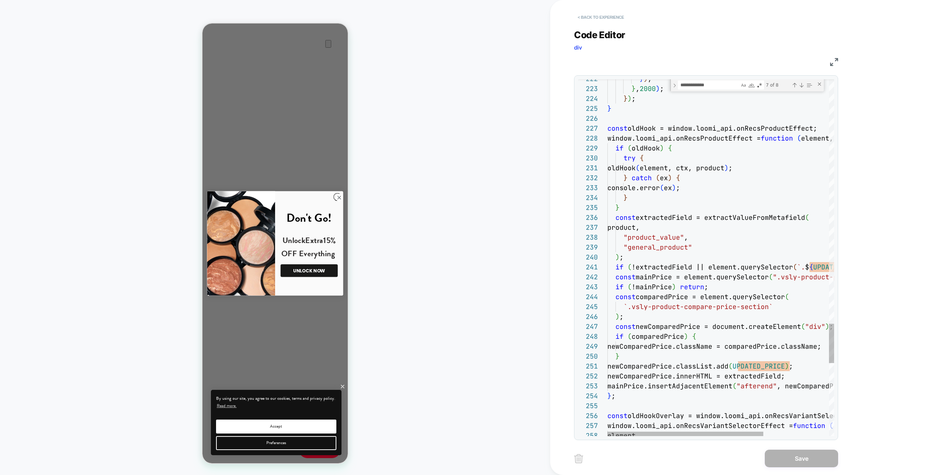
click at [622, 16] on button "< Back to experience" at bounding box center [601, 17] width 54 height 12
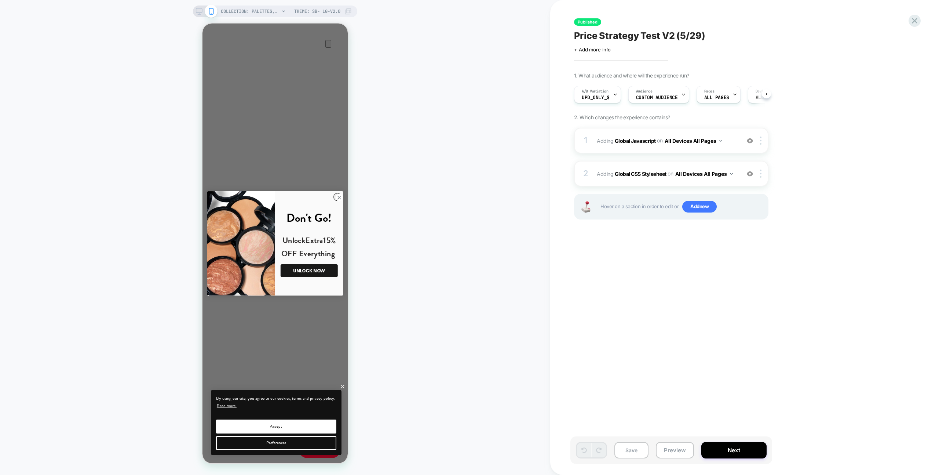
scroll to position [0, 0]
click at [609, 96] on div "A/B Variation UPD_ONLY_$" at bounding box center [595, 94] width 43 height 17
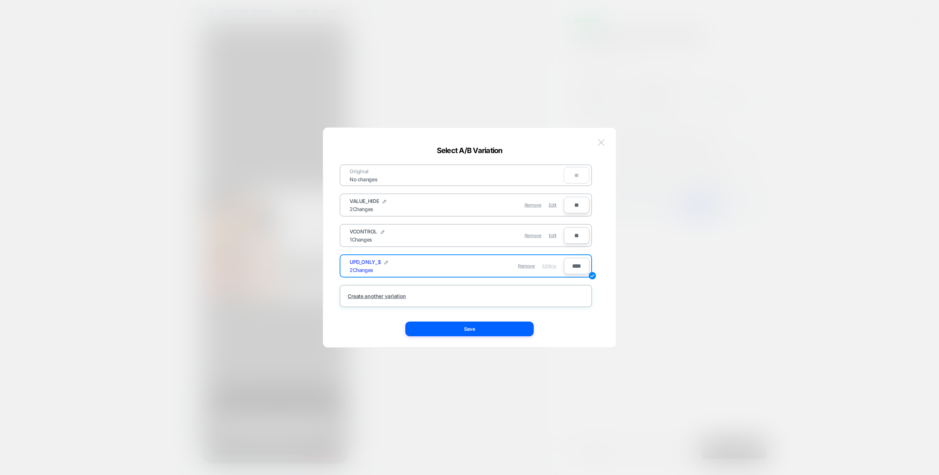
click at [603, 145] on img at bounding box center [601, 142] width 7 height 6
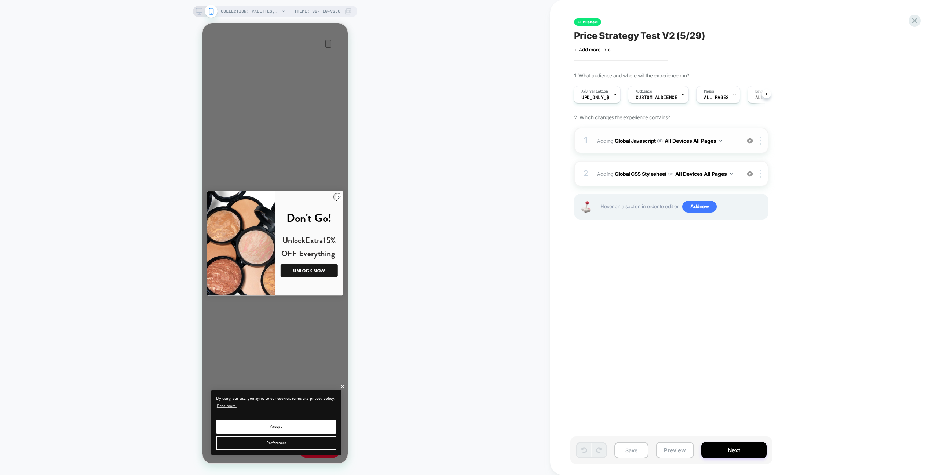
click at [728, 144] on span "Adding Global Javascript on All Devices All Pages" at bounding box center [667, 140] width 140 height 11
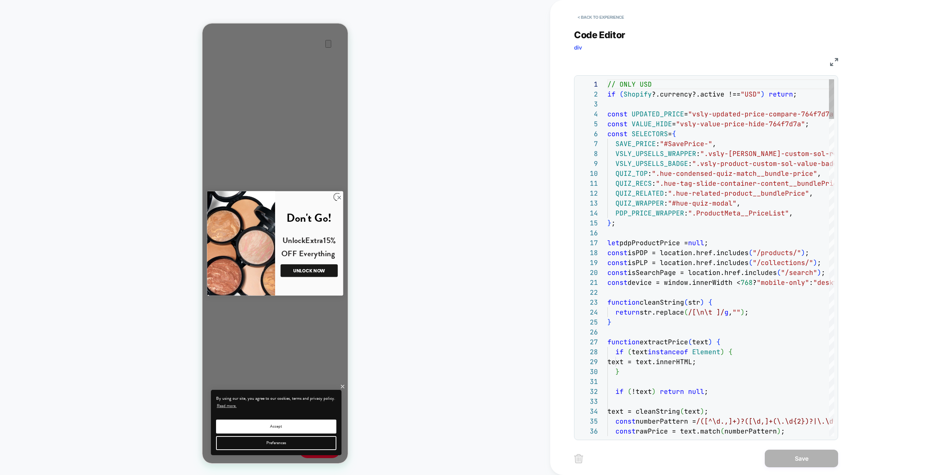
scroll to position [99, 0]
click at [835, 63] on img at bounding box center [834, 62] width 8 height 8
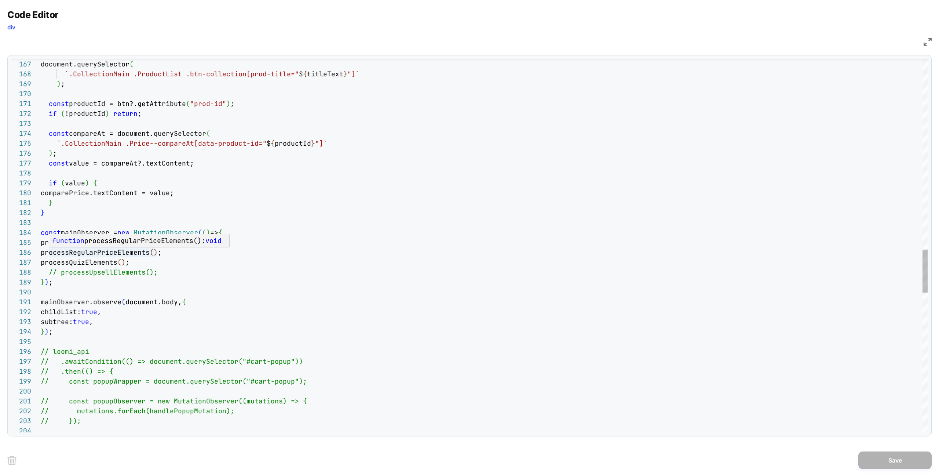
type textarea "**********"
click at [98, 270] on span "// processUpsellElements();" at bounding box center [103, 272] width 109 height 8
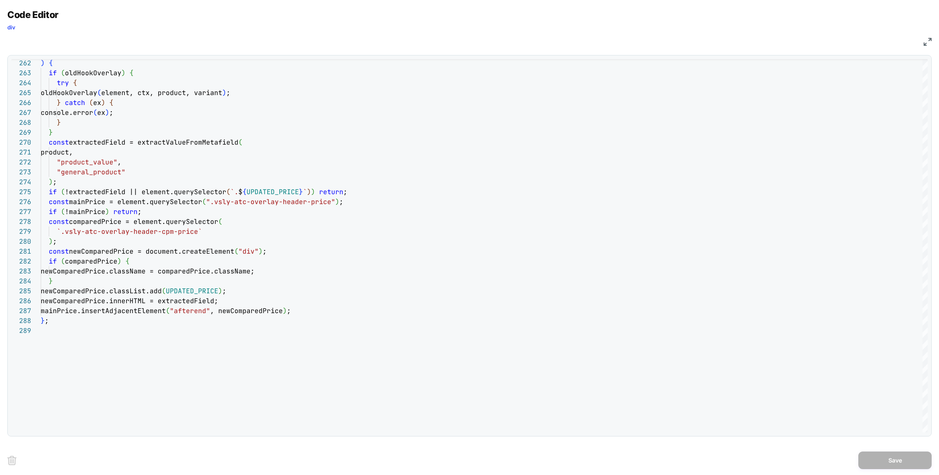
click at [927, 42] on img at bounding box center [928, 42] width 8 height 8
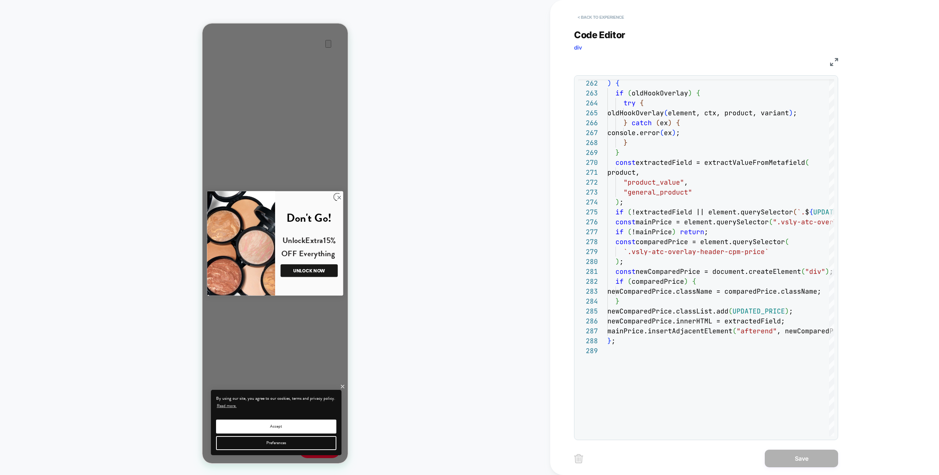
drag, startPoint x: 618, startPoint y: 9, endPoint x: 618, endPoint y: 14, distance: 4.8
click at [618, 9] on div "< Back to experience" at bounding box center [768, 11] width 389 height 22
click at [618, 14] on button "< Back to experience" at bounding box center [601, 17] width 54 height 12
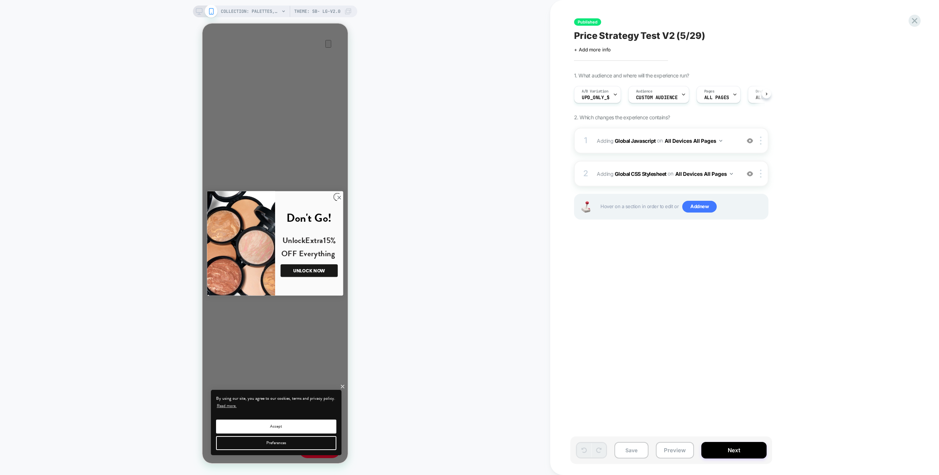
scroll to position [0, 0]
click at [906, 21] on div "Published Price Strategy Test V2 (5/29) Click to edit experience details + Add …" at bounding box center [744, 237] width 389 height 475
click at [636, 89] on span "Audience" at bounding box center [644, 91] width 17 height 5
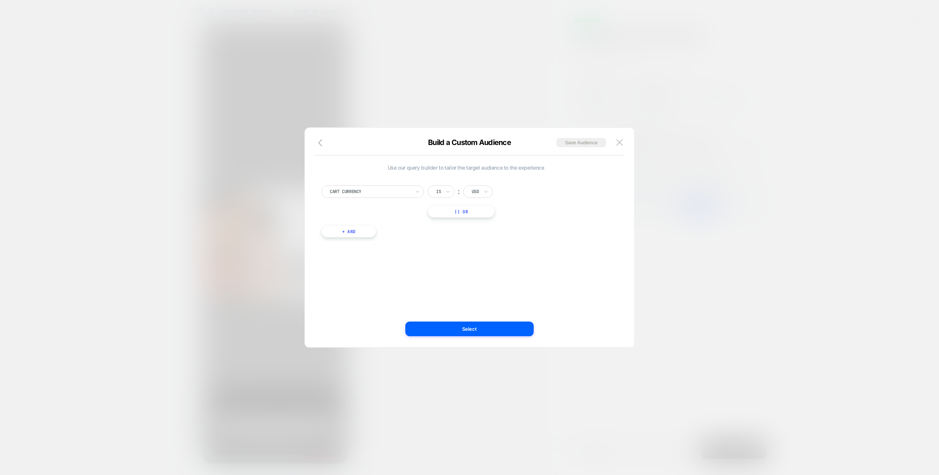
drag, startPoint x: 624, startPoint y: 142, endPoint x: 634, endPoint y: 142, distance: 9.9
click at [624, 142] on button at bounding box center [619, 142] width 11 height 11
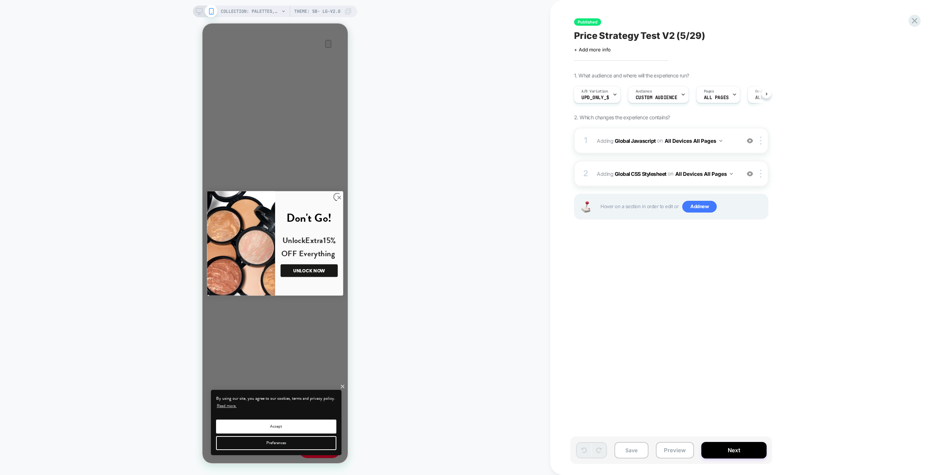
click at [909, 23] on div "Published Price Strategy Test V2 (5/29) Click to edit experience details + Add …" at bounding box center [744, 237] width 389 height 475
click at [913, 17] on icon at bounding box center [915, 21] width 10 height 10
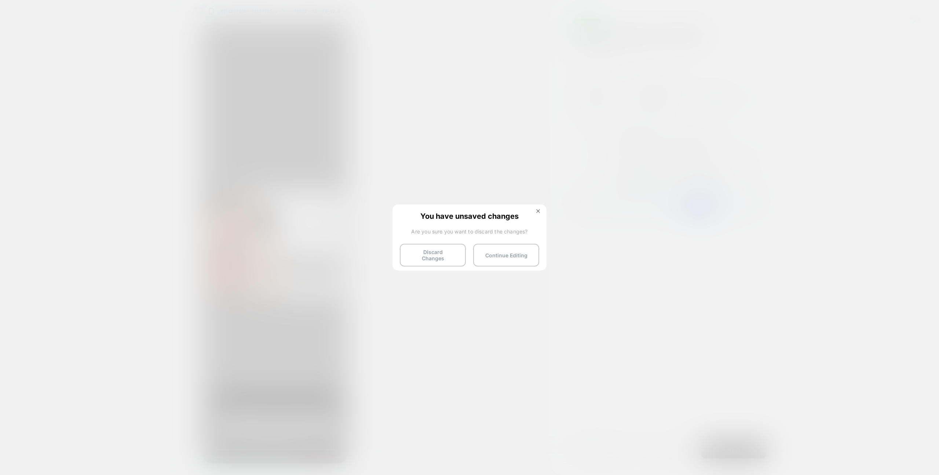
click at [417, 260] on button "Discard Changes" at bounding box center [433, 255] width 66 height 23
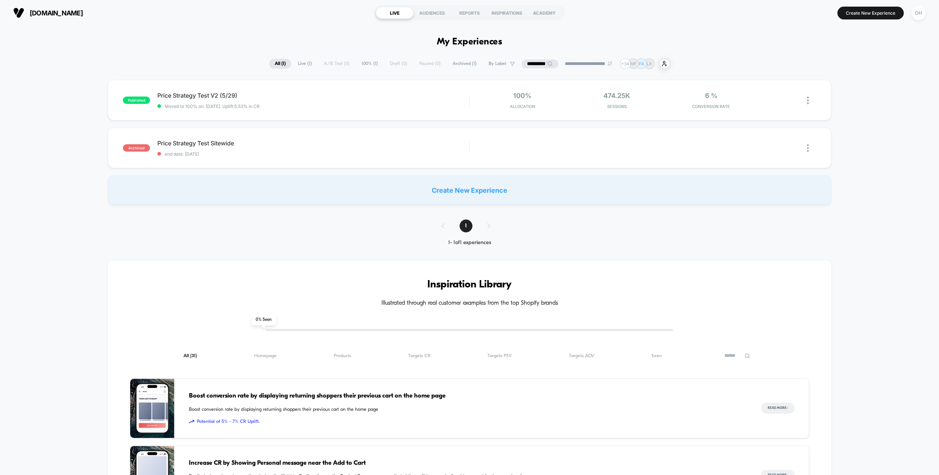
click at [535, 61] on input "**********" at bounding box center [540, 63] width 37 height 9
drag, startPoint x: 535, startPoint y: 63, endPoint x: 525, endPoint y: 66, distance: 10.3
click at [514, 66] on input "**********" at bounding box center [539, 63] width 73 height 9
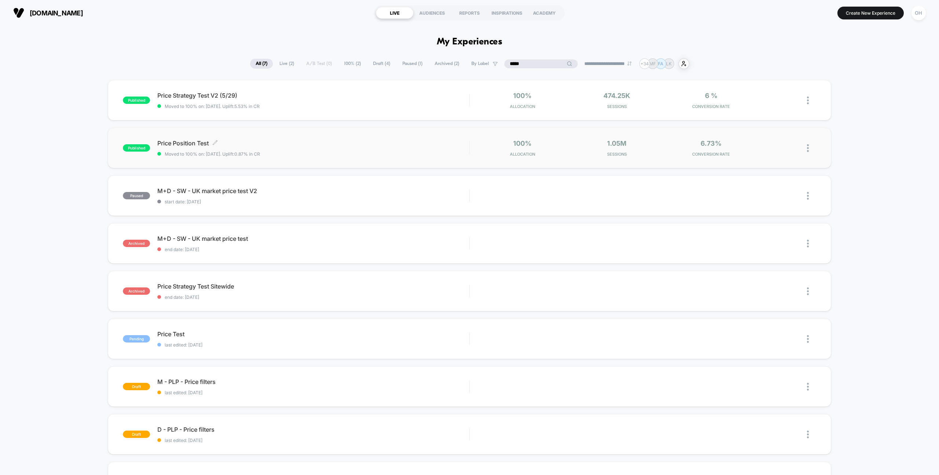
type input "*****"
click at [351, 154] on span "Moved to 100% on: 7/30/2025 . Uplift: 0.87% in CR" at bounding box center [313, 154] width 312 height 6
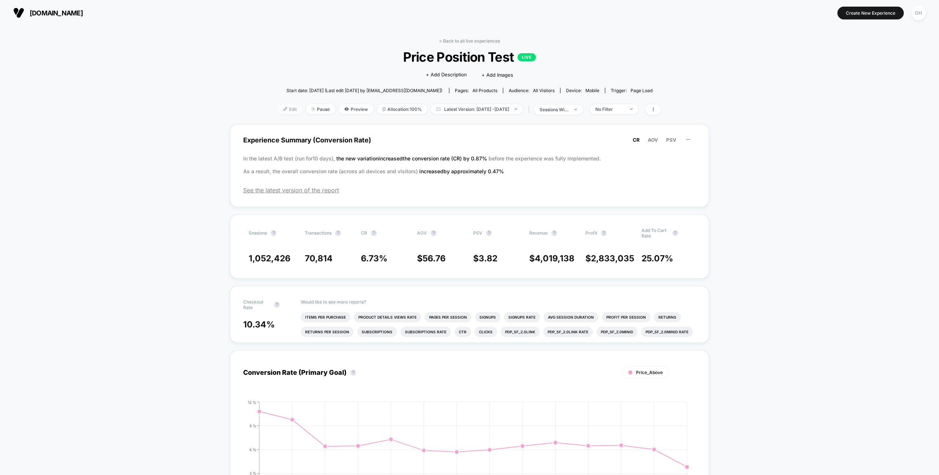
click at [278, 112] on span "Edit" at bounding box center [290, 109] width 24 height 10
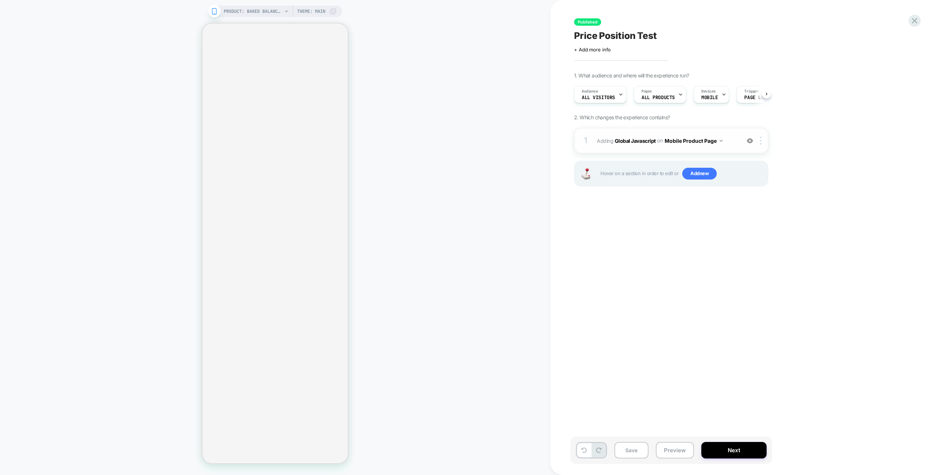
scroll to position [0, 0]
click at [730, 129] on div "1 Adding Global Javascript on Mobile Product Page Add Before Add After Copy to …" at bounding box center [671, 141] width 194 height 26
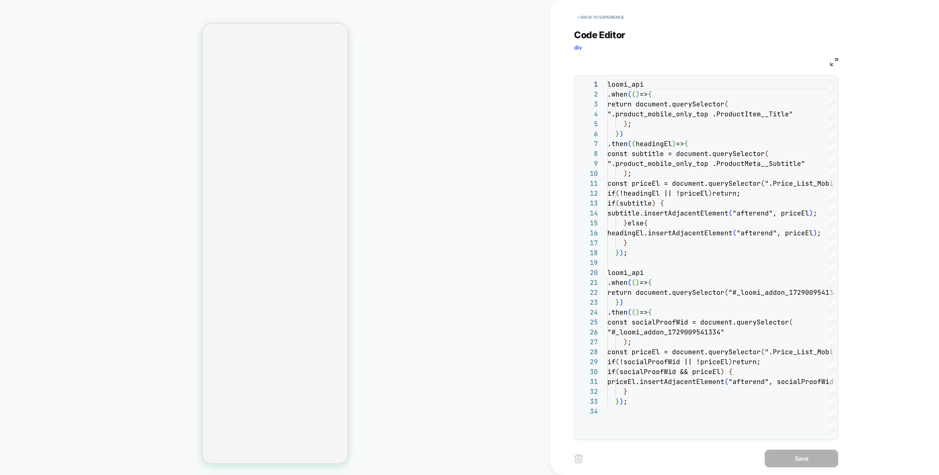
click at [731, 131] on div "Code Editor div JS 1 2 3 4 5 6 7 8 9 10 11 12 13 14 15 16 17 18 19 20 21 22 23 …" at bounding box center [706, 230] width 264 height 420
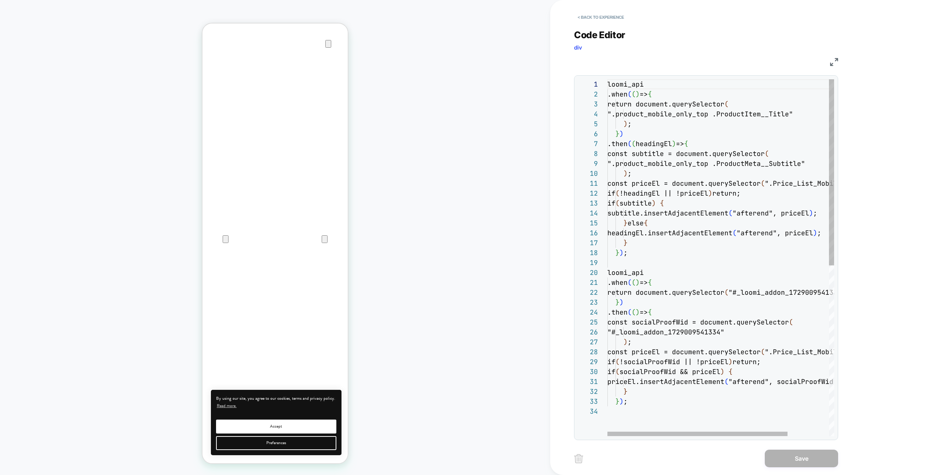
scroll to position [0, 0]
click at [731, 131] on div "loomi_api .when ( ( ) => { return document.querySelector ( ".product_mobile_onl…" at bounding box center [747, 421] width 278 height 684
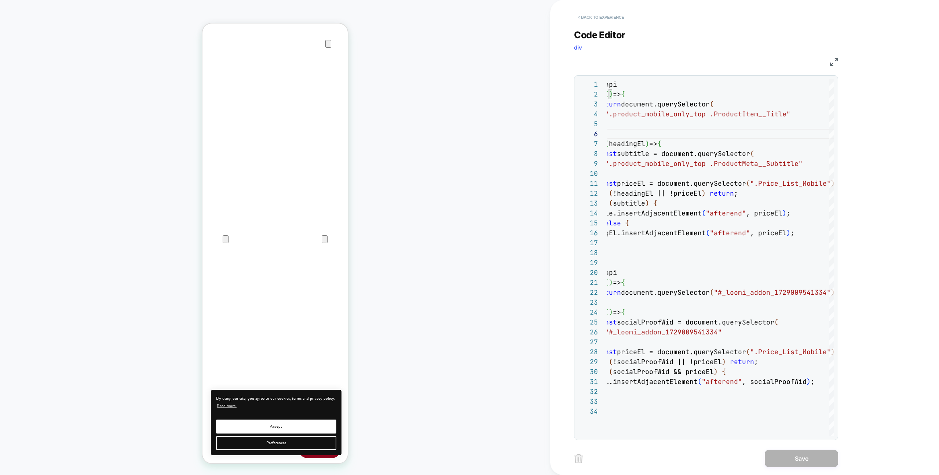
click at [600, 19] on button "< Back to experience" at bounding box center [601, 17] width 54 height 12
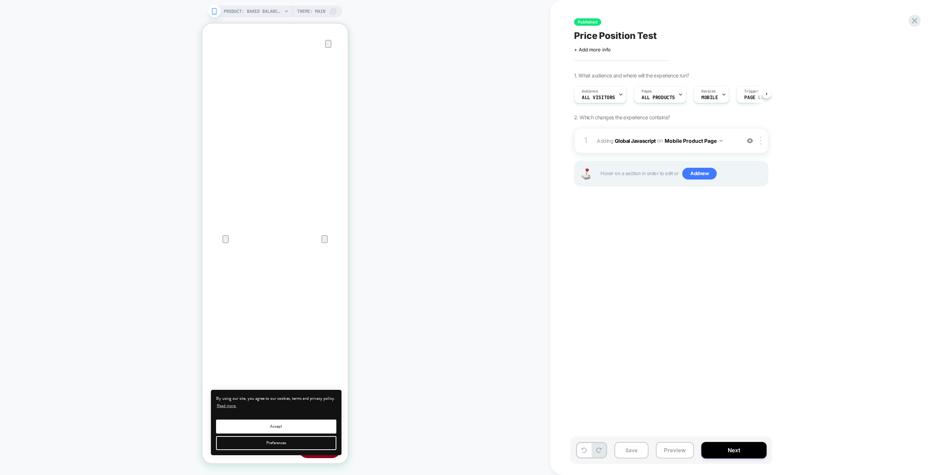
scroll to position [0, 0]
click at [918, 20] on icon at bounding box center [915, 21] width 10 height 10
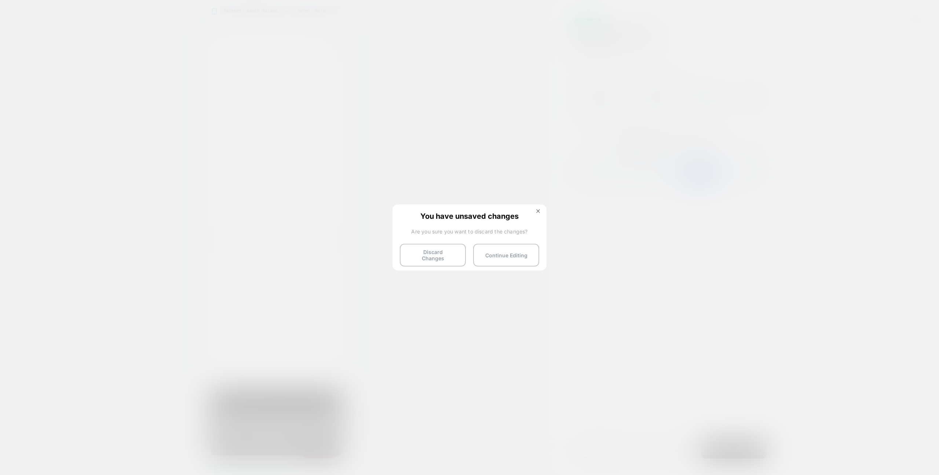
click at [444, 248] on button "Discard Changes" at bounding box center [433, 255] width 66 height 23
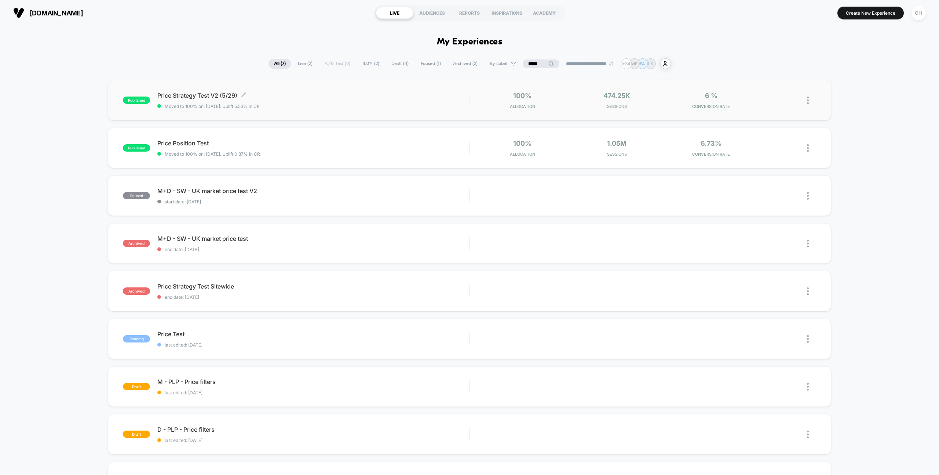
click at [379, 101] on div "Price Strategy Test V2 (5/29) Click to edit experience details Click to edit ex…" at bounding box center [313, 100] width 312 height 17
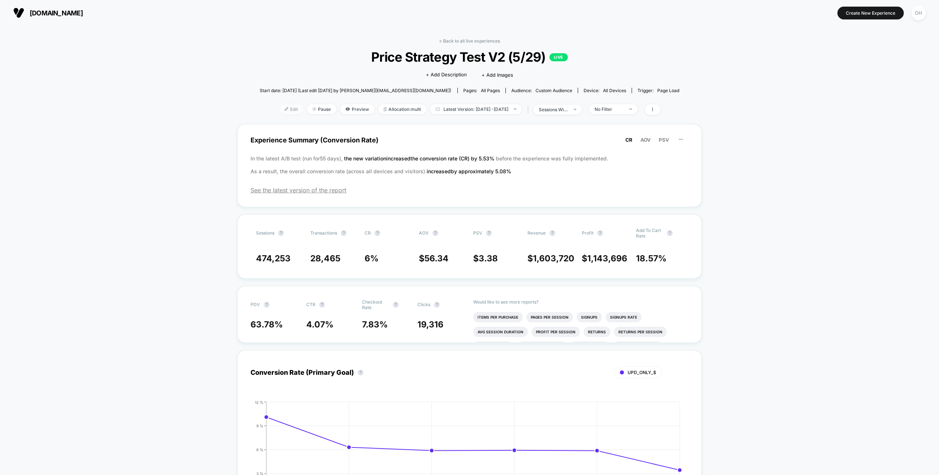
click at [280, 112] on span "Edit" at bounding box center [291, 109] width 24 height 10
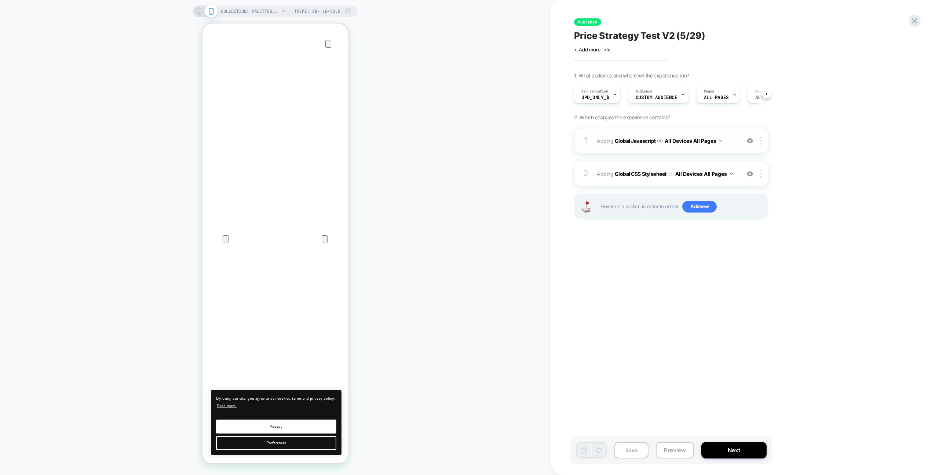
click at [729, 132] on div "1 Adding Global Javascript on All Devices All Pages Add Before Add After Target…" at bounding box center [671, 141] width 194 height 26
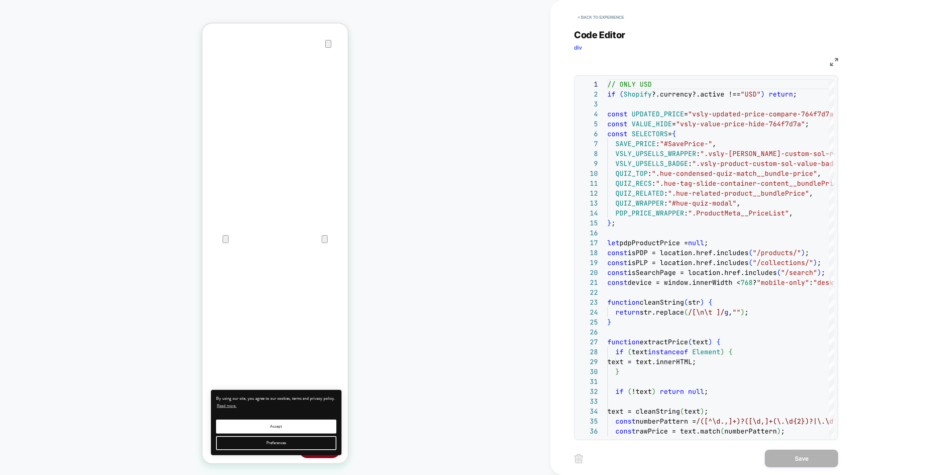
click at [835, 64] on img at bounding box center [834, 62] width 8 height 8
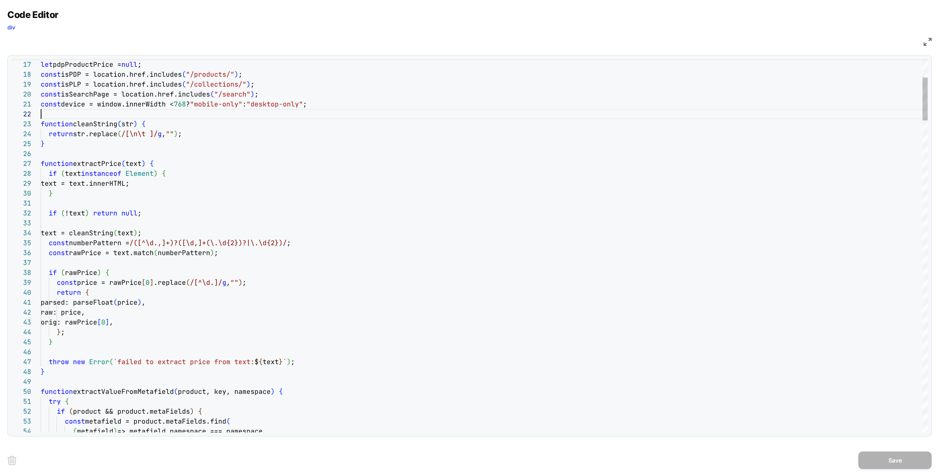
scroll to position [10, 0]
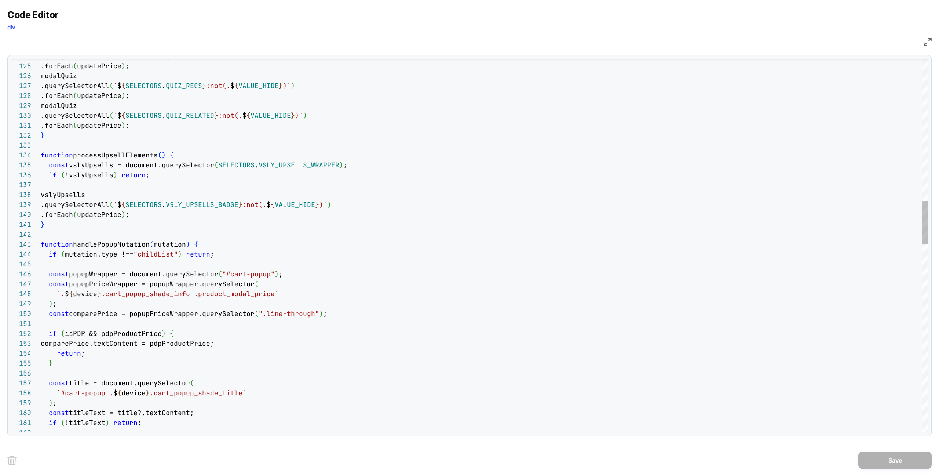
click at [192, 204] on div ".querySelectorAll ( ` $ { SELECTORS . QUIZ_TOP } :not(. $ { VALUE_HIDE } )` ) .…" at bounding box center [484, 446] width 887 height 3226
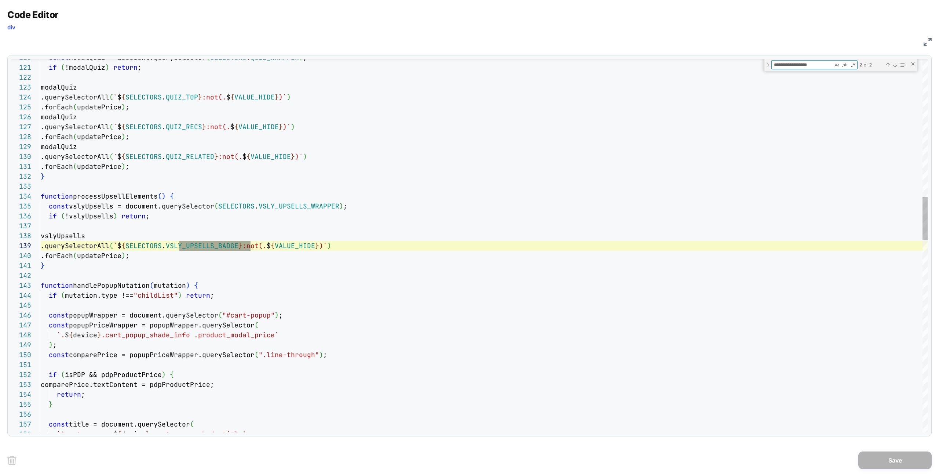
scroll to position [99, 210]
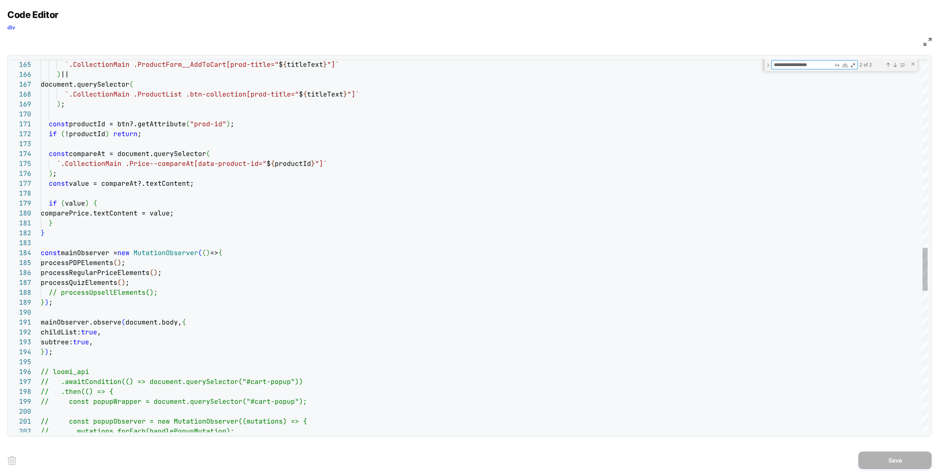
type textarea "**********"
click at [272, 239] on div "document.querySelector ( `.CollectionMain .ProductForm__AddToCart[prod-titl e="…" at bounding box center [484, 42] width 887 height 3238
click at [123, 296] on div "document.querySelector ( `.CollectionMain .ProductForm__AddToCart[prod-titl e="…" at bounding box center [484, 42] width 887 height 3238
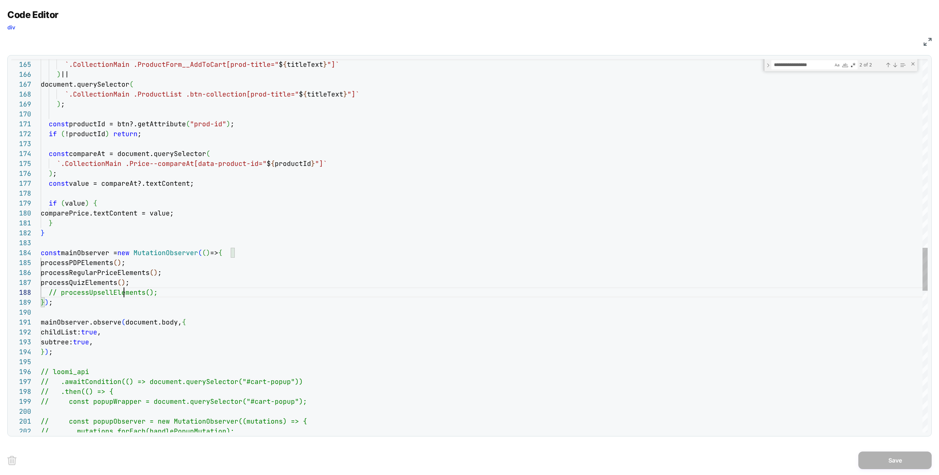
scroll to position [69, 103]
type textarea "**********"
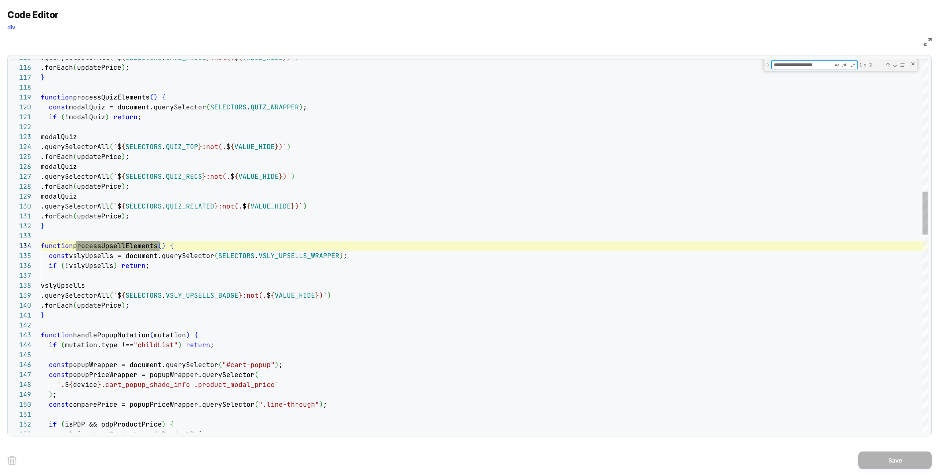
scroll to position [99, 119]
type textarea "**********"
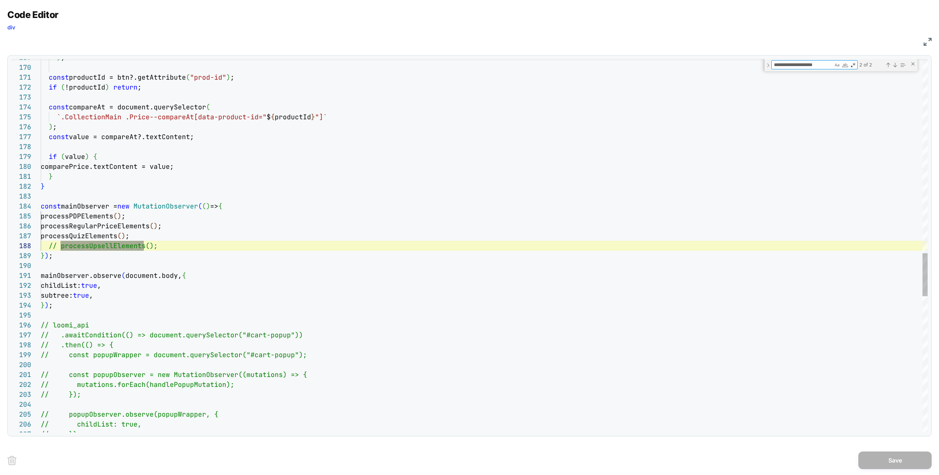
scroll to position [99, 103]
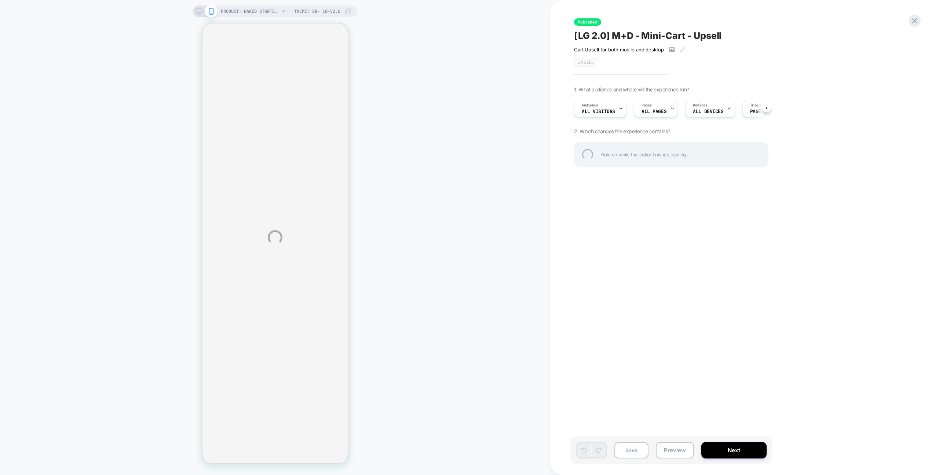
click at [554, 14] on div "PRODUCT: Baked Starter Kit (3PC) [1] PRODUCT: Baked Starter Kit (3PC) [1] Theme…" at bounding box center [469, 237] width 939 height 475
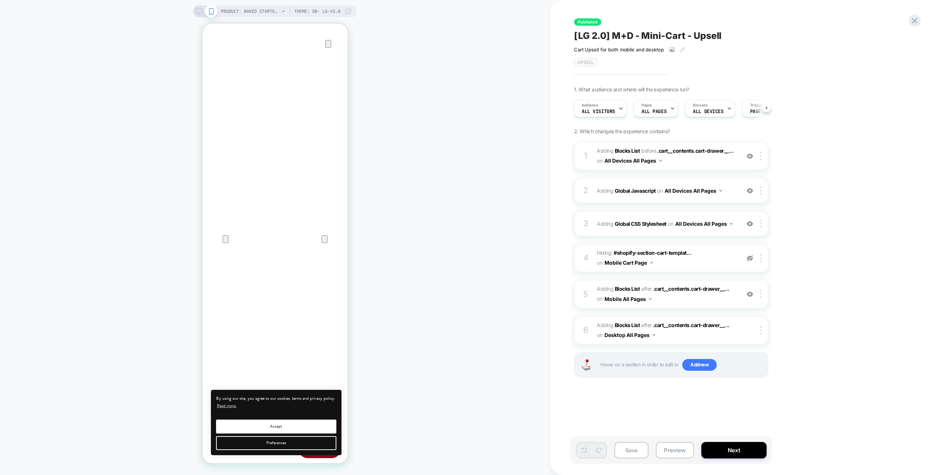
scroll to position [0, 0]
click at [673, 452] on button "Preview" at bounding box center [675, 450] width 38 height 17
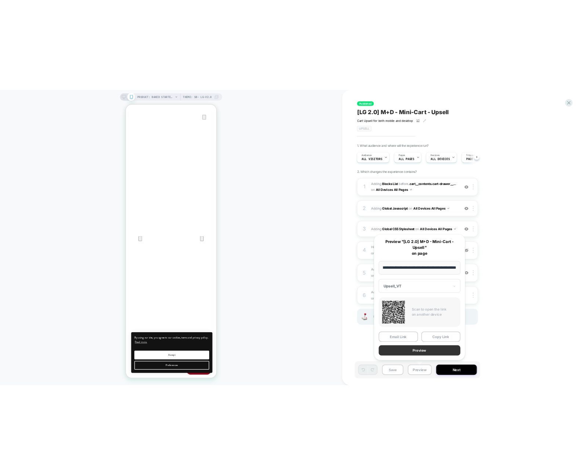
scroll to position [0, 0]
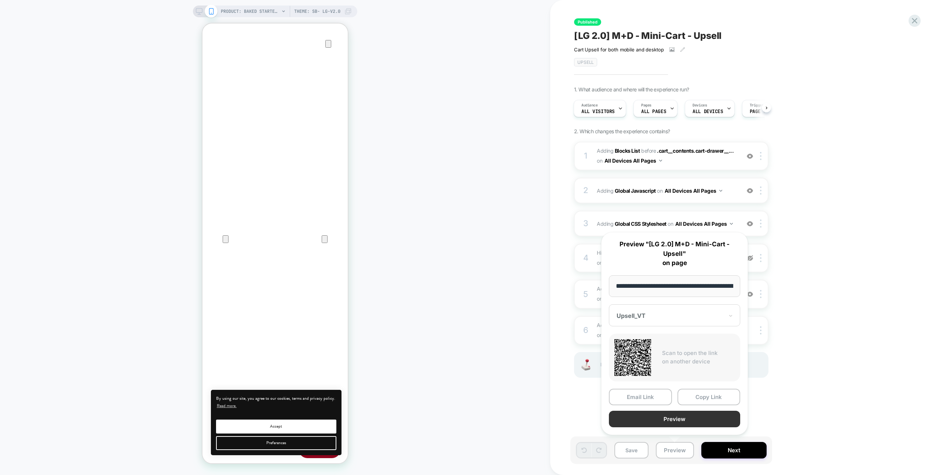
click at [672, 419] on button "Preview" at bounding box center [674, 419] width 131 height 17
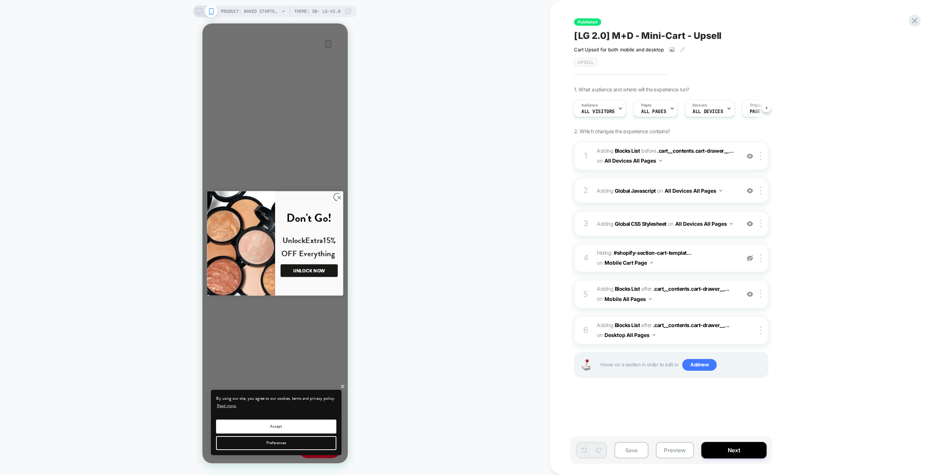
click at [640, 32] on span "[LG 2.0] M+D - Mini-Cart - Upsell" at bounding box center [647, 35] width 147 height 11
drag, startPoint x: 808, startPoint y: 37, endPoint x: 726, endPoint y: 23, distance: 83.1
click at [808, 37] on icon at bounding box center [809, 35] width 9 height 9
click at [544, 103] on div "PRODUCT: Baked Starter Kit (3PC) [1] PRODUCT: Baked Starter Kit (3PC) [1] Theme…" at bounding box center [275, 237] width 550 height 460
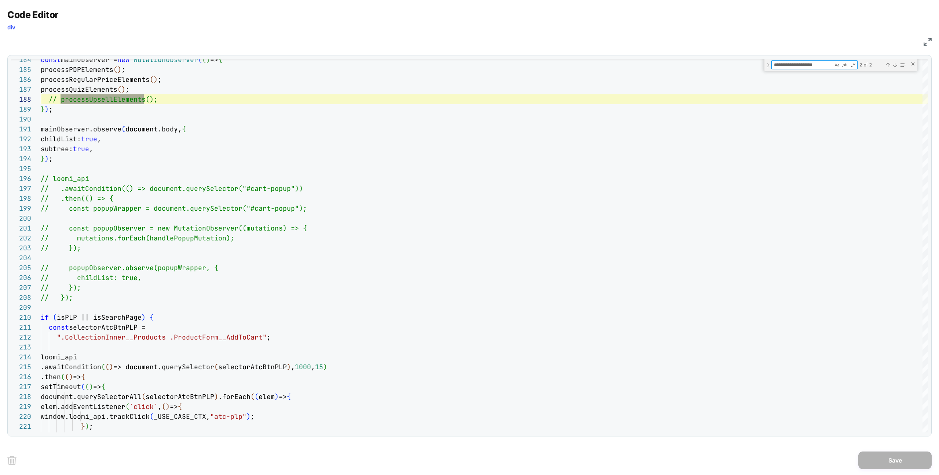
scroll to position [99, 103]
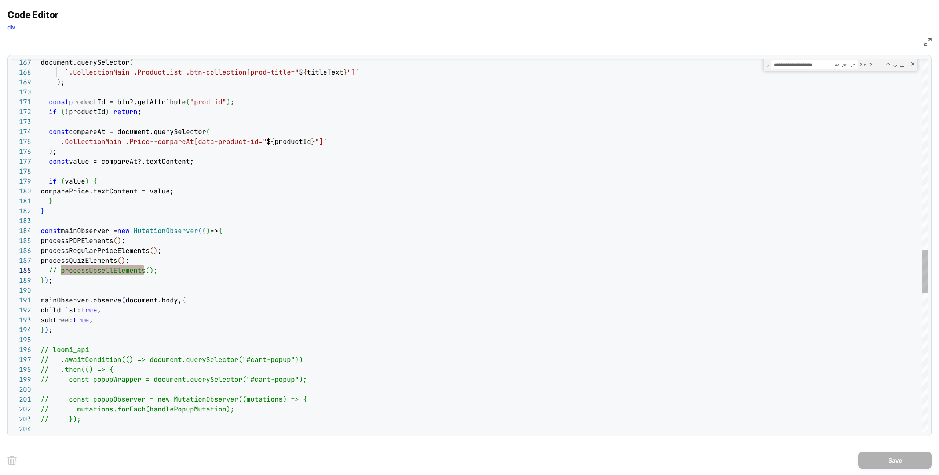
click at [101, 268] on div "// }); // const popupObserver = new MutationObserver( (mutations) => { // mutat…" at bounding box center [484, 20] width 887 height 3238
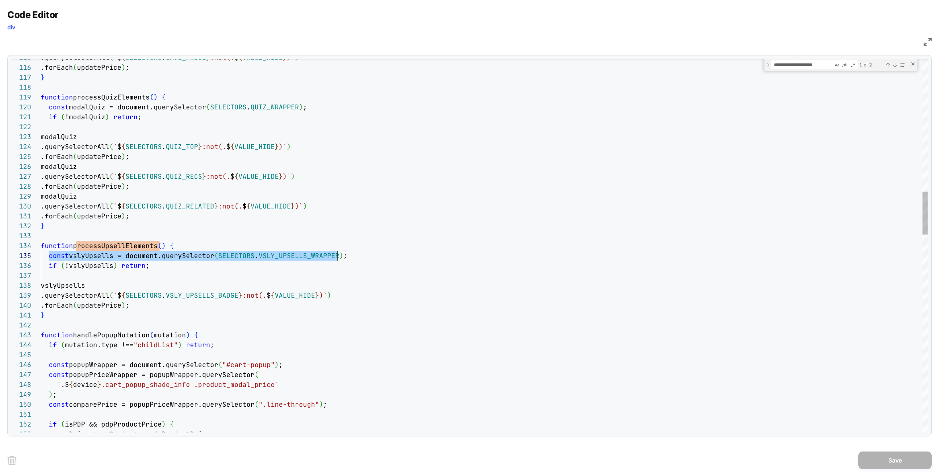
scroll to position [40, 301]
drag, startPoint x: 53, startPoint y: 257, endPoint x: 343, endPoint y: 254, distance: 289.9
click at [342, 254] on span "const vslyUpsells = document.querySelector ( SELECTORS . VSLY_UPSELLS_WRAPPER )…" at bounding box center [194, 255] width 307 height 8
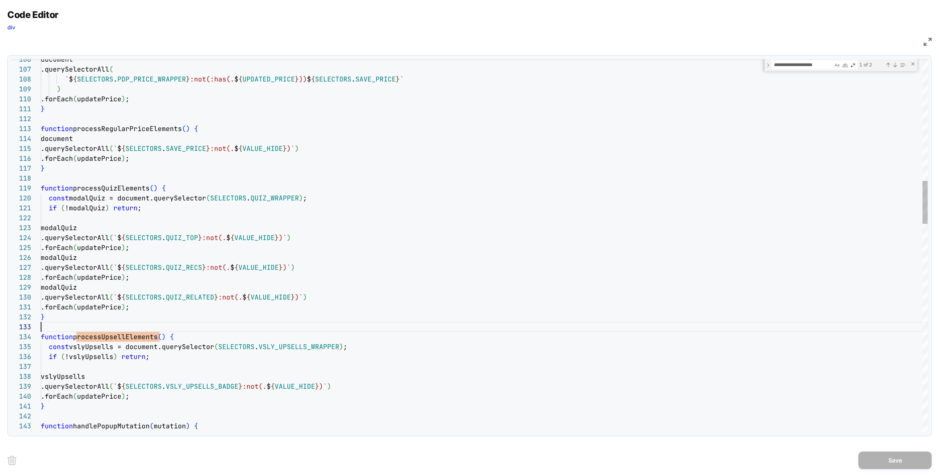
drag, startPoint x: 111, startPoint y: 345, endPoint x: 113, endPoint y: 338, distance: 6.5
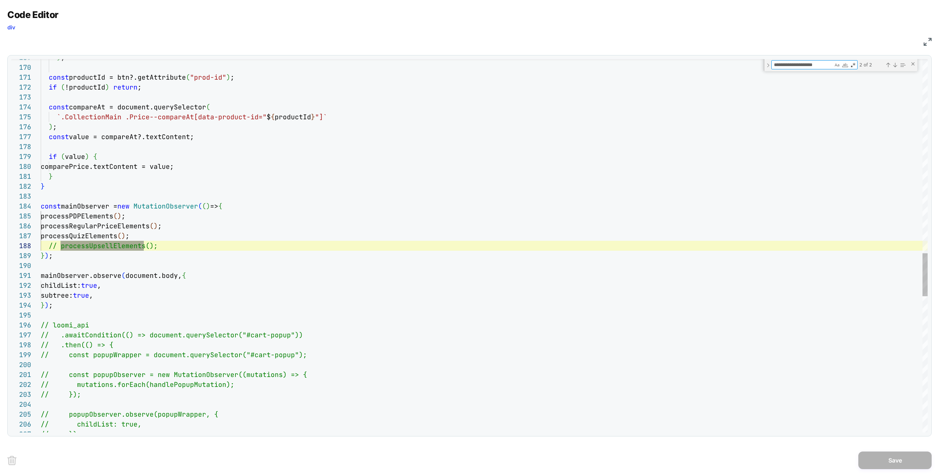
scroll to position [99, 103]
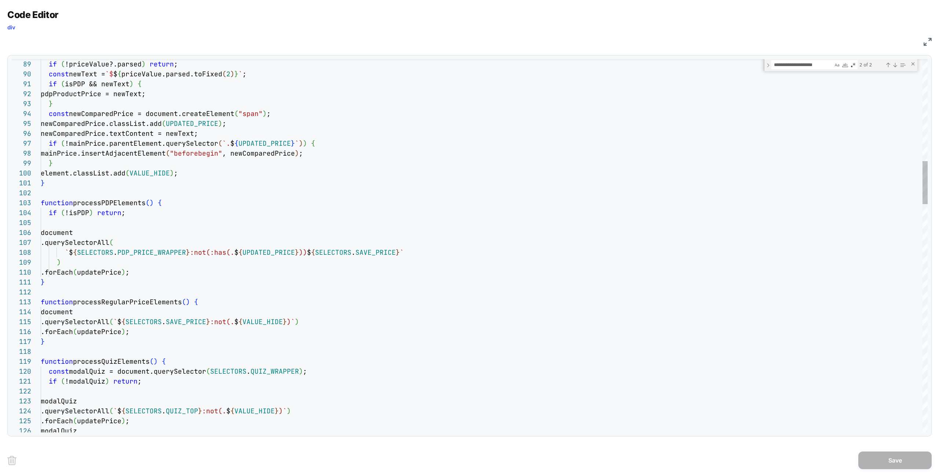
type textarea "**********"
click at [252, 203] on div "function processPDPElements ( ) {" at bounding box center [484, 203] width 887 height 10
click at [928, 40] on img at bounding box center [928, 42] width 8 height 8
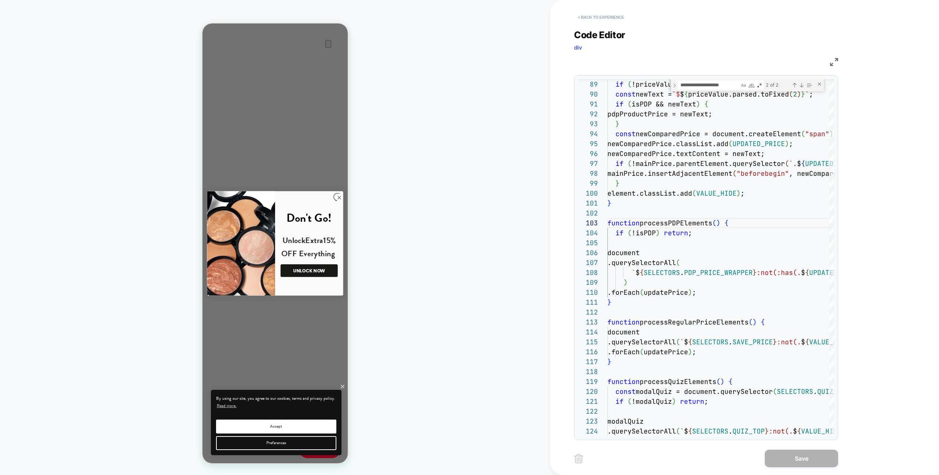
click at [608, 13] on button "< Back to experience" at bounding box center [601, 17] width 54 height 12
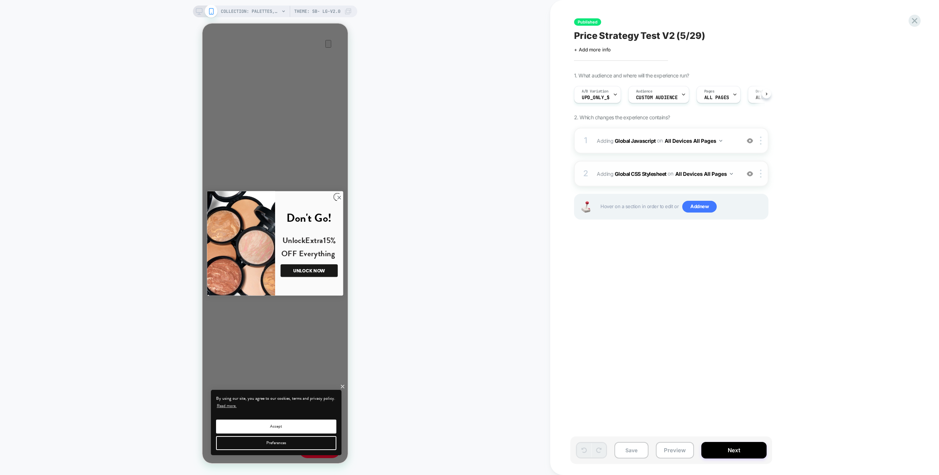
scroll to position [0, 0]
click at [706, 163] on div "2 Adding Global CSS Stylesheet on All Devices All Pages Add Before Add After Ta…" at bounding box center [671, 174] width 194 height 26
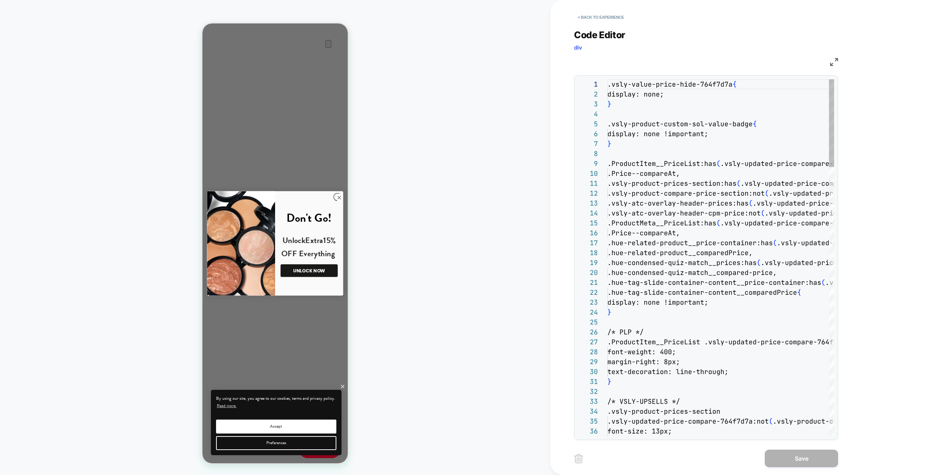
scroll to position [99, 0]
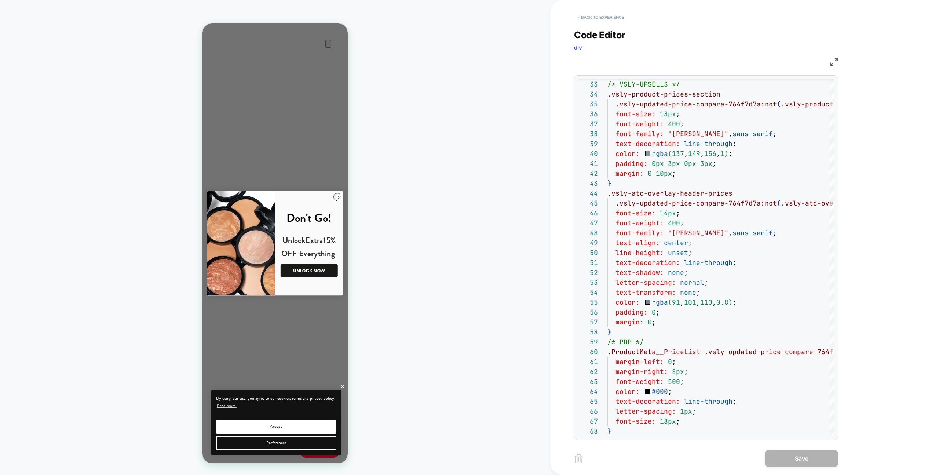
click at [584, 17] on button "< Back to experience" at bounding box center [601, 17] width 54 height 12
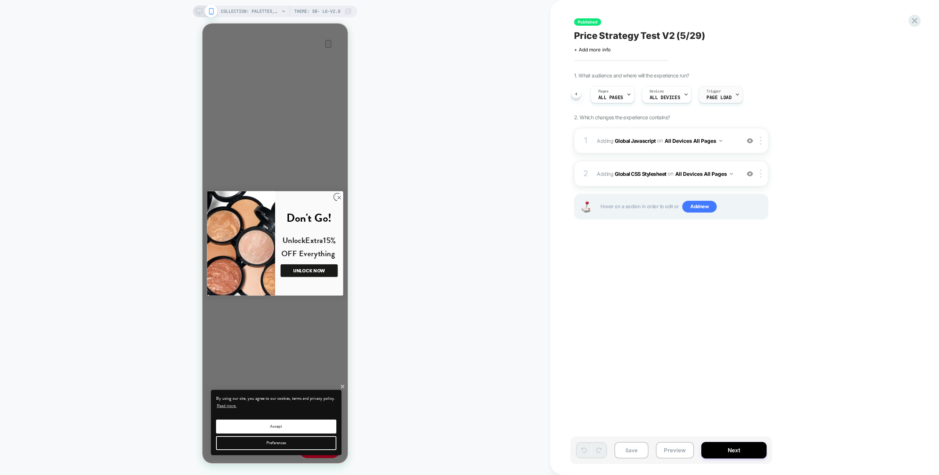
scroll to position [0, 0]
click at [671, 130] on div "1 Adding Global Javascript on All Devices All Pages Add Before Add After Target…" at bounding box center [671, 141] width 194 height 26
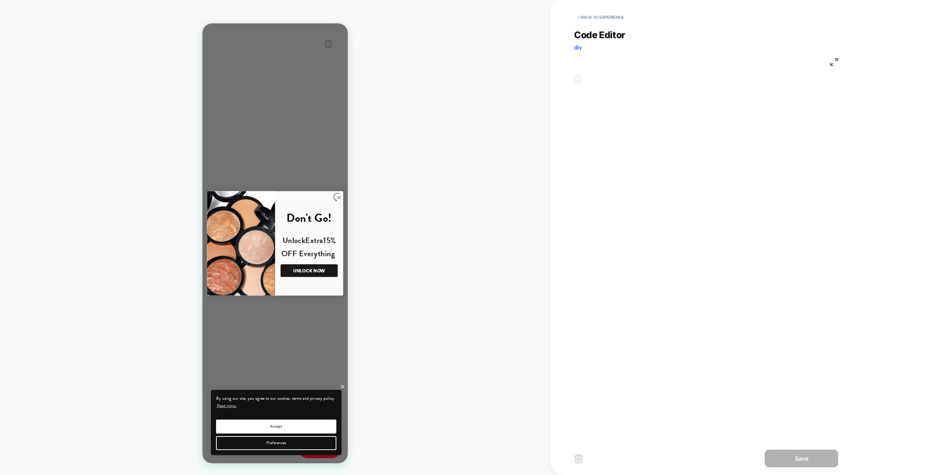
scroll to position [99, 0]
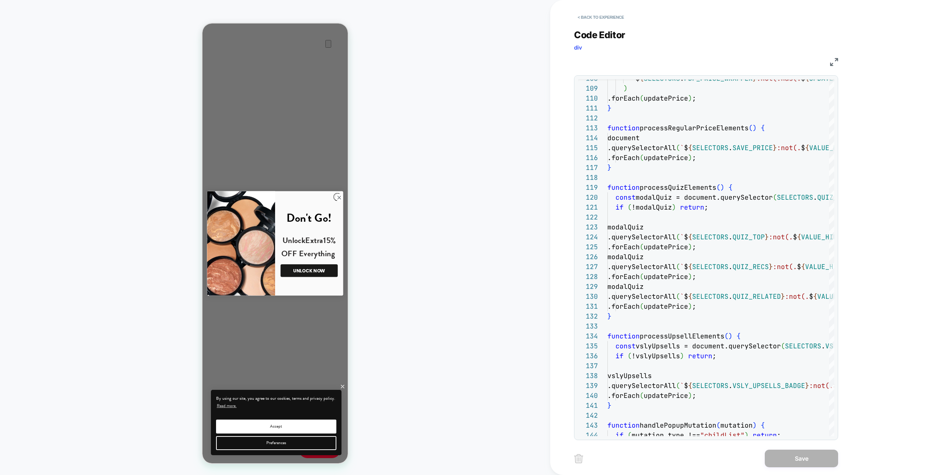
click at [833, 58] on img at bounding box center [834, 62] width 8 height 8
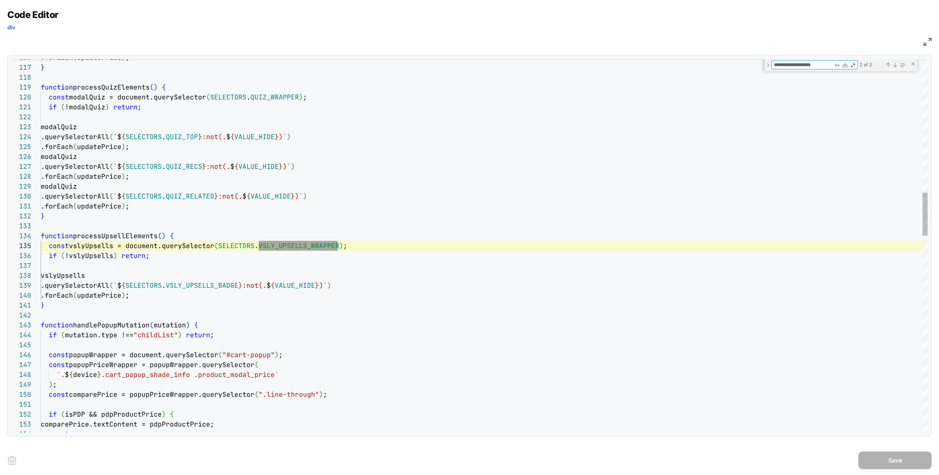
scroll to position [99, 297]
type textarea "**********"
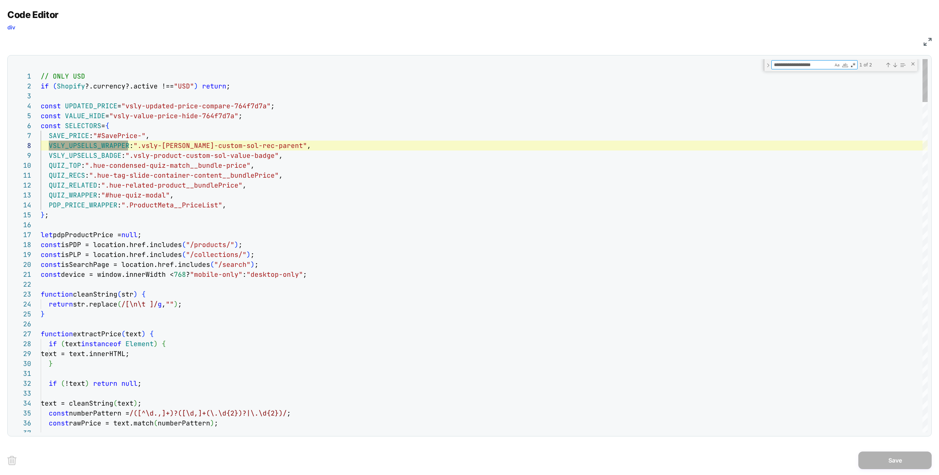
click at [70, 157] on span "VSLY_UPSELLS_BADGE" at bounding box center [85, 155] width 73 height 8
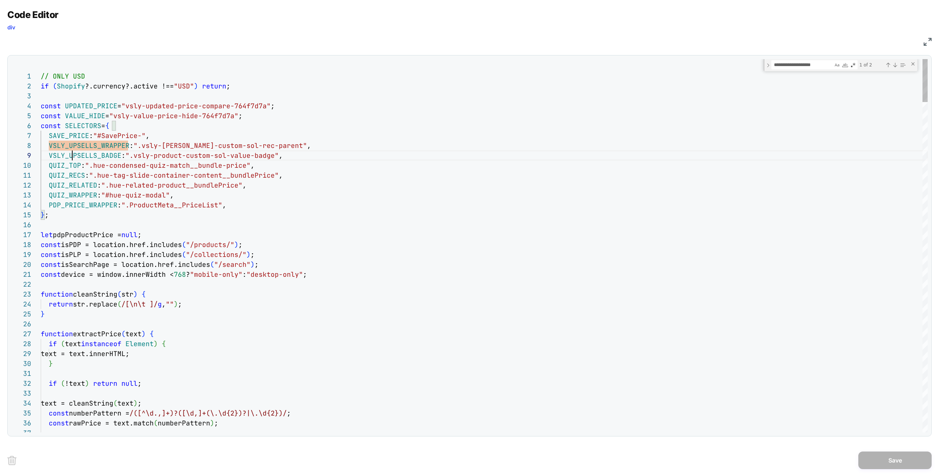
scroll to position [79, 79]
type textarea "**********"
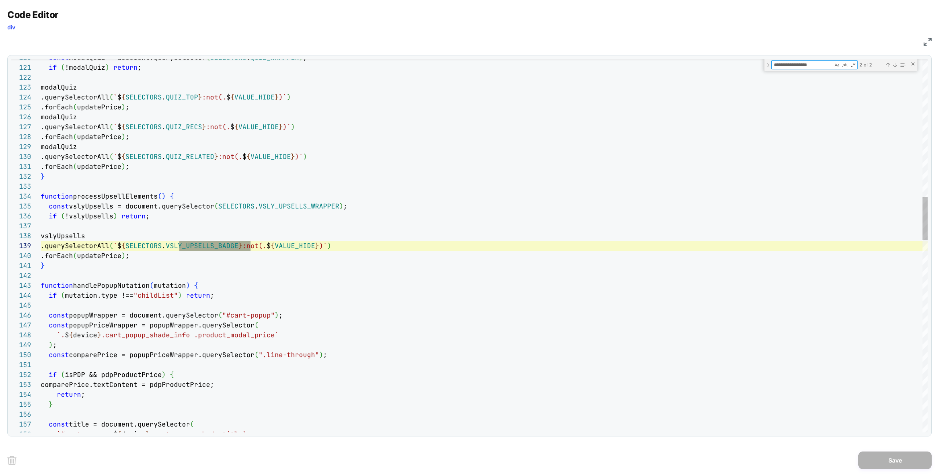
scroll to position [99, 210]
click at [921, 45] on div "JS" at bounding box center [469, 40] width 925 height 12
click at [924, 45] on img at bounding box center [928, 42] width 8 height 8
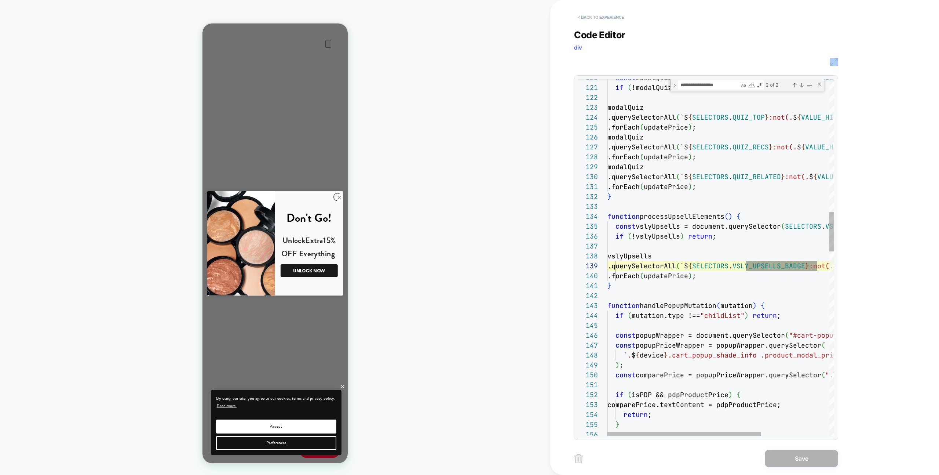
click at [625, 18] on button "< Back to experience" at bounding box center [601, 17] width 54 height 12
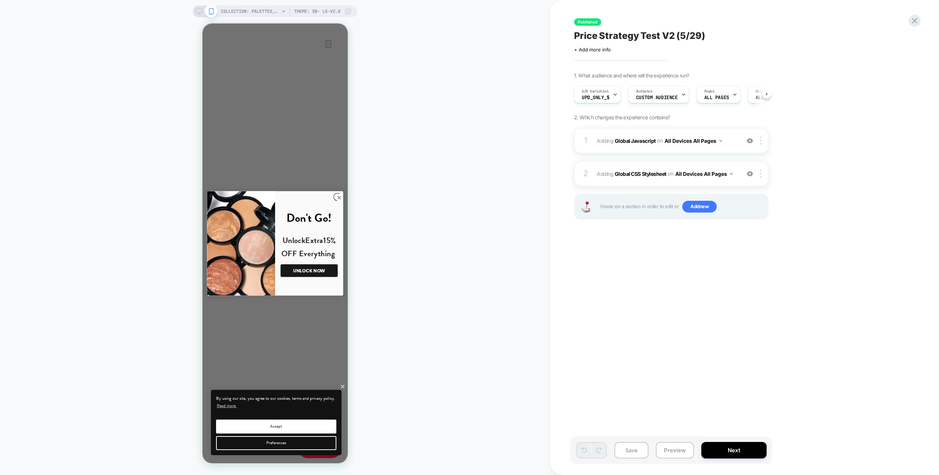
scroll to position [0, 0]
click at [917, 19] on icon at bounding box center [915, 21] width 6 height 6
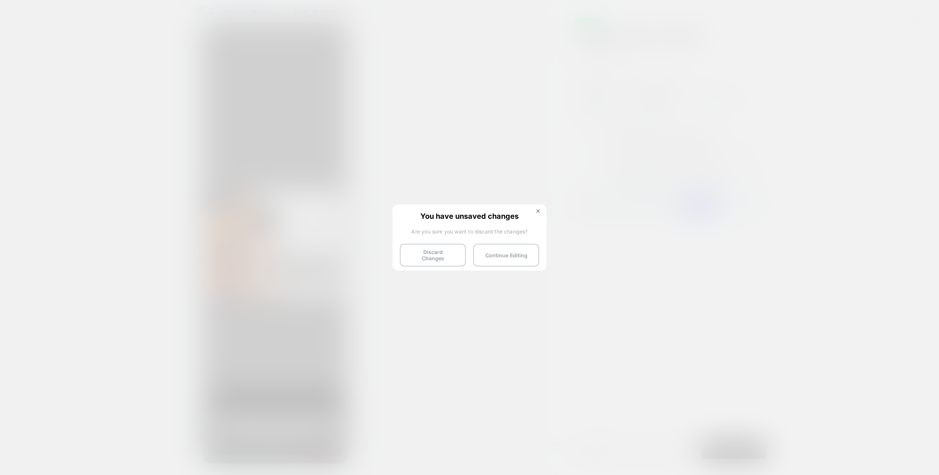
click at [438, 257] on button "Discard Changes" at bounding box center [433, 255] width 66 height 23
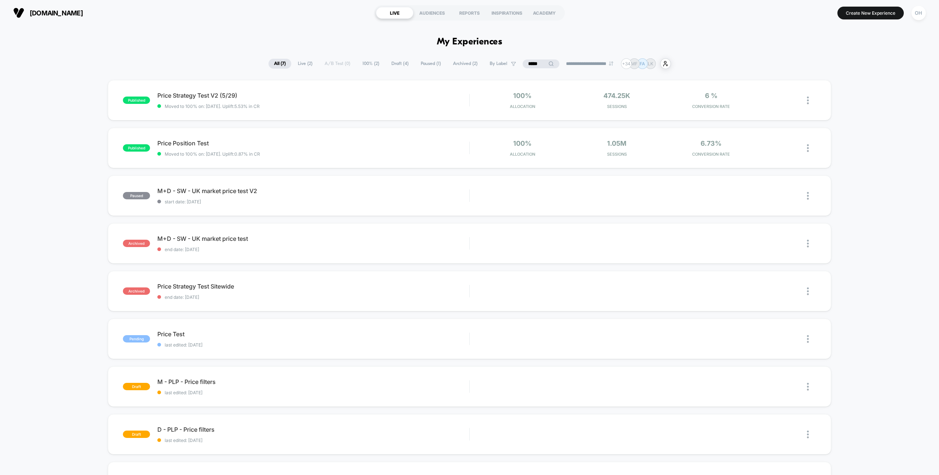
click at [538, 63] on input "*****" at bounding box center [541, 63] width 37 height 9
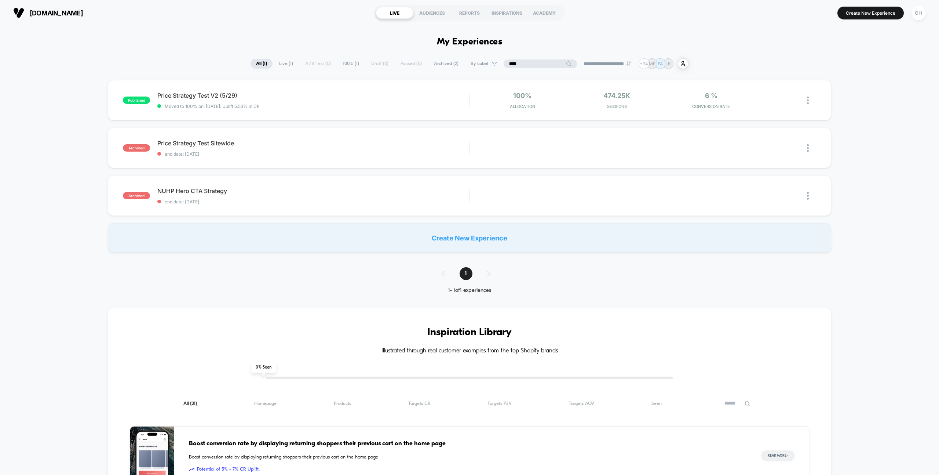
type input "*****"
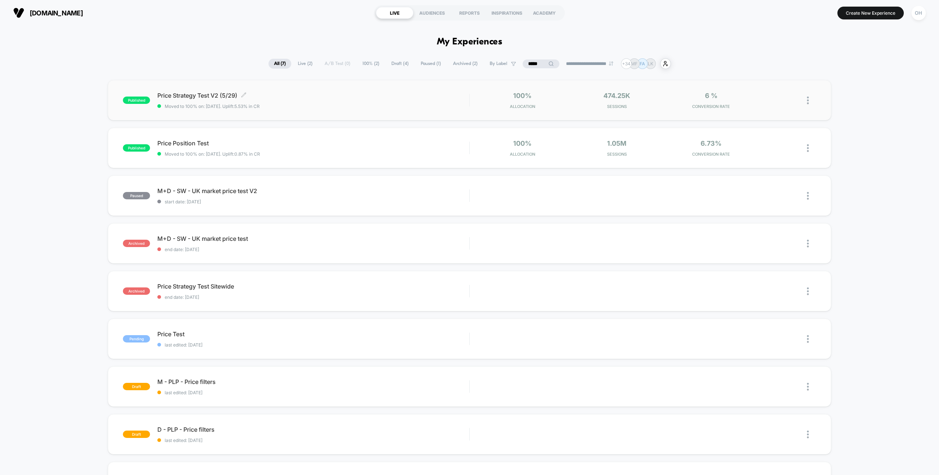
click at [390, 99] on div "Price Strategy Test V2 (5/29) Click to edit experience details Click to edit ex…" at bounding box center [313, 100] width 312 height 17
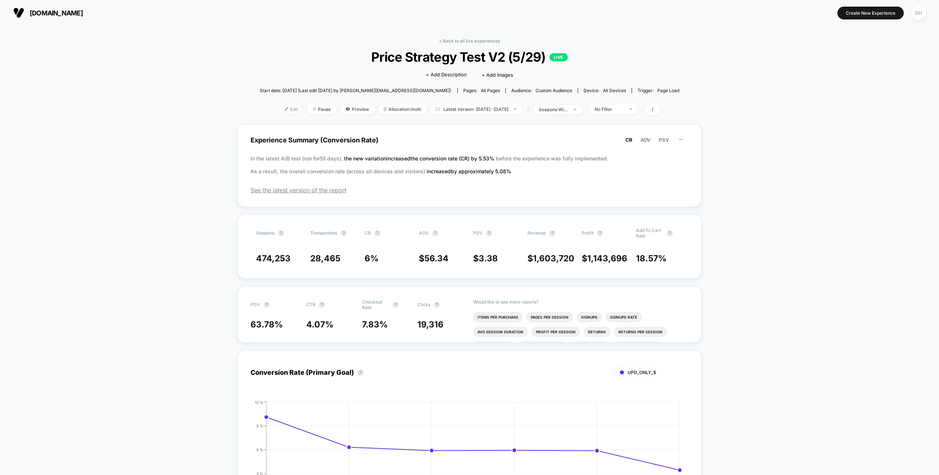
click at [285, 109] on img at bounding box center [287, 109] width 4 height 4
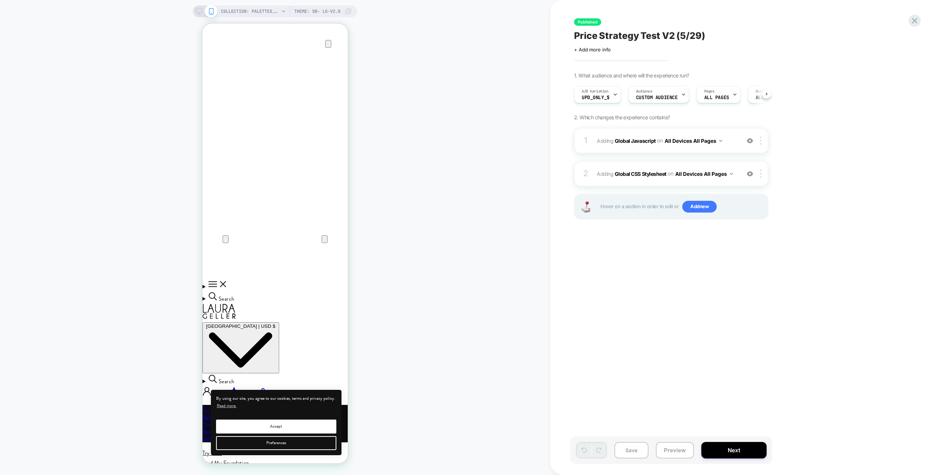
scroll to position [0, 0]
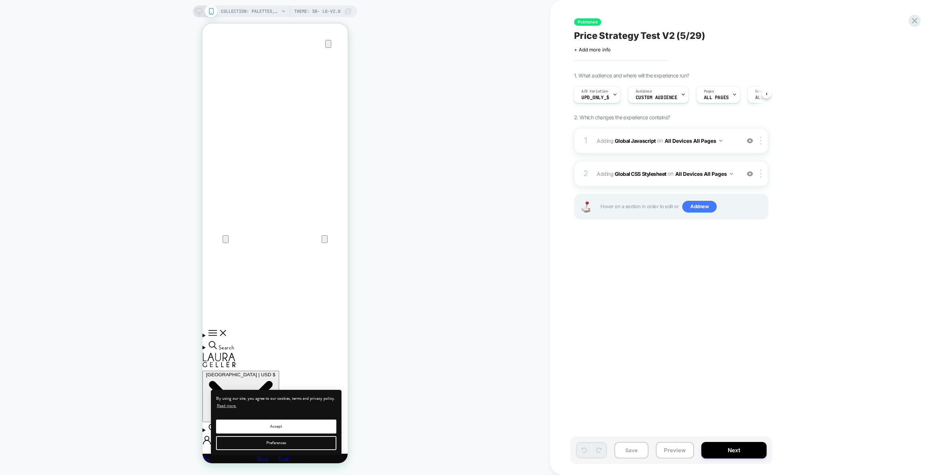
drag, startPoint x: 793, startPoint y: 64, endPoint x: 769, endPoint y: 114, distance: 55.6
click at [793, 64] on div "Published Price Strategy Test V2 (5/29) Click to edit experience details + Add …" at bounding box center [708, 237] width 275 height 460
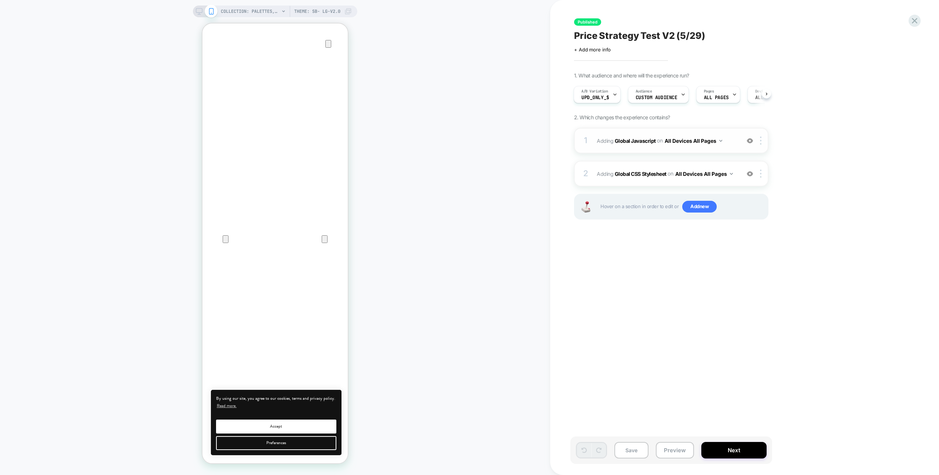
click at [735, 130] on div "1 Adding Global Javascript on All Devices All Pages Add Before Add After Target…" at bounding box center [671, 141] width 194 height 26
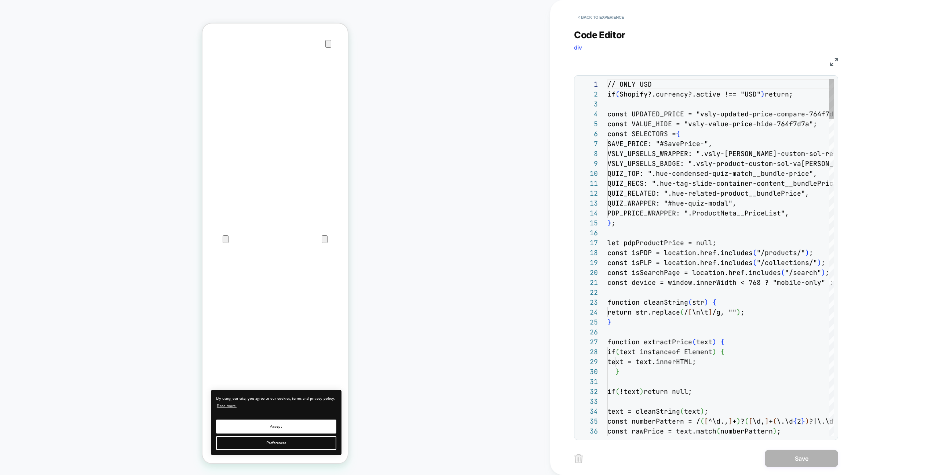
scroll to position [0, 0]
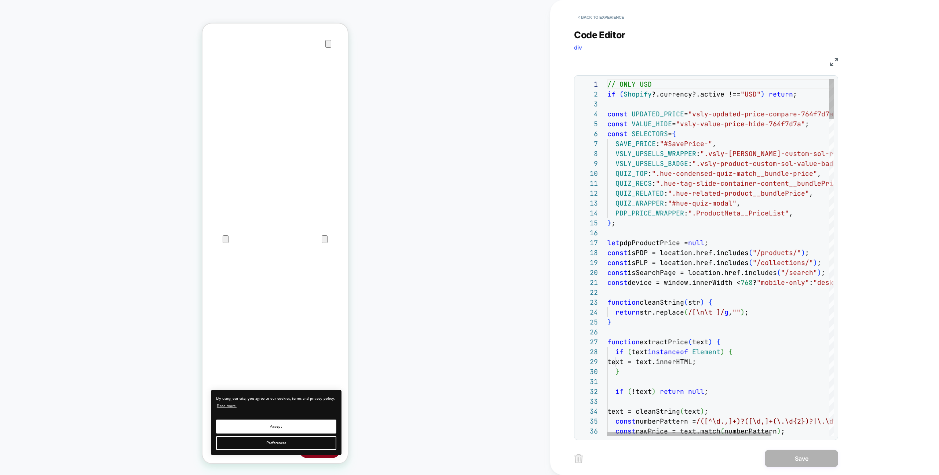
click at [610, 19] on button "< Back to experience" at bounding box center [601, 17] width 54 height 12
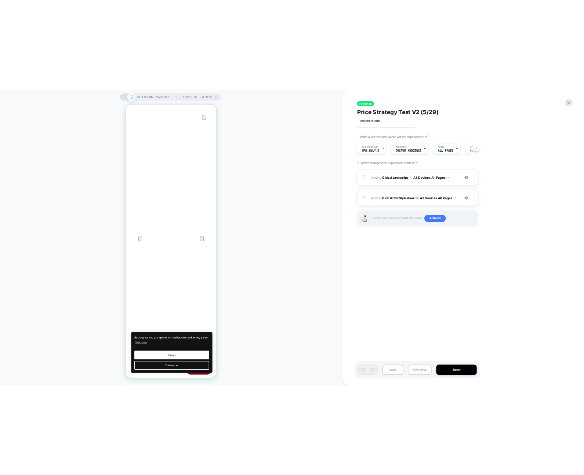
scroll to position [0, 0]
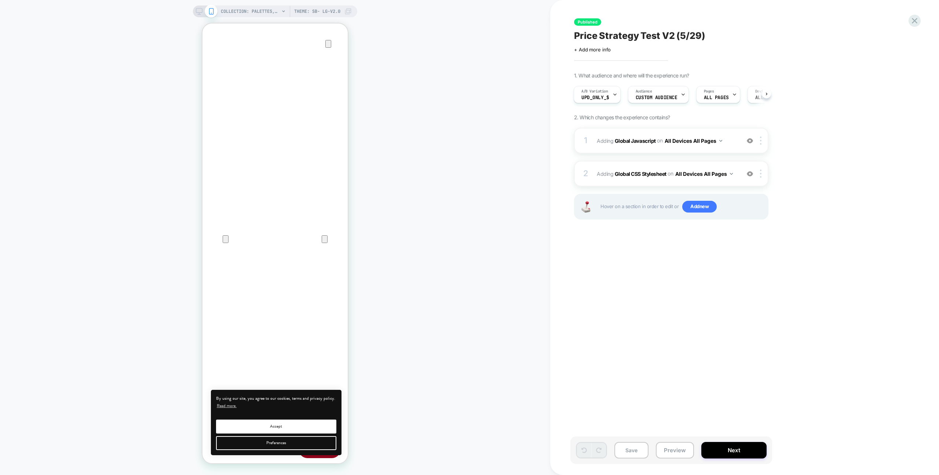
click at [893, 32] on div "Published Price Strategy Test V2 (5/29) Click to edit experience details + Add …" at bounding box center [744, 237] width 389 height 475
click at [910, 19] on icon at bounding box center [915, 21] width 10 height 10
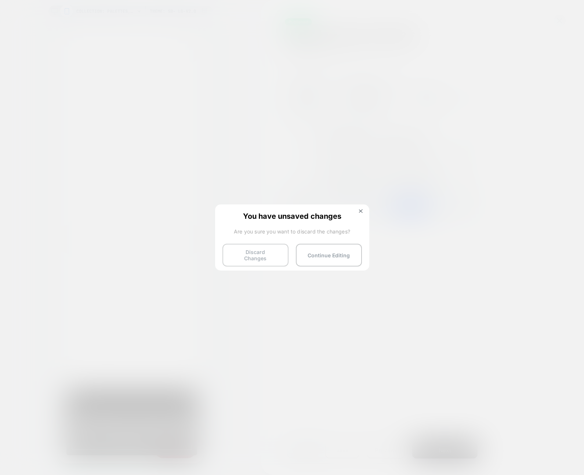
click at [264, 254] on button "Discard Changes" at bounding box center [255, 255] width 66 height 23
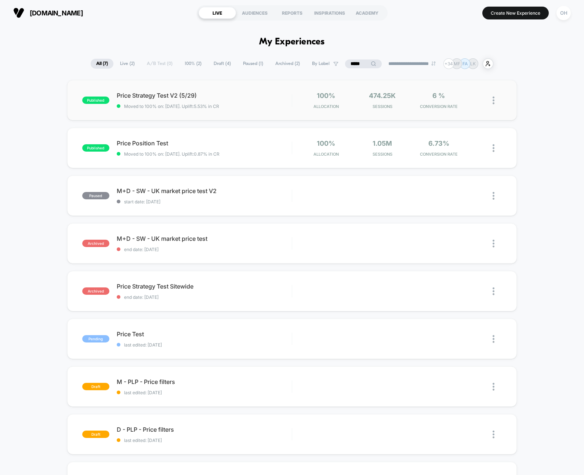
click at [263, 109] on div "published Price Strategy Test V2 (5/29) Moved to 100% on: 8/7/2025 . Uplift: 5.…" at bounding box center [291, 100] width 449 height 40
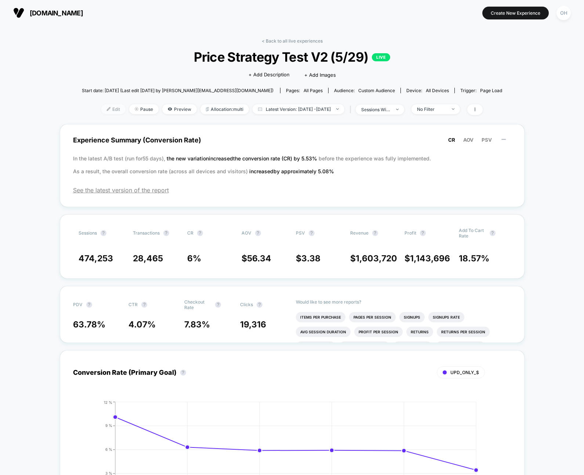
click at [101, 111] on span "Edit" at bounding box center [113, 109] width 24 height 10
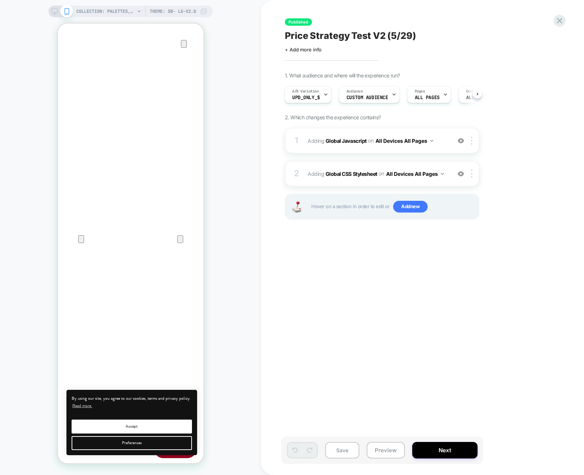
click at [540, 239] on div "Published Price Strategy Test V2 (5/29) Click to edit experience details + Add …" at bounding box center [418, 237] width 275 height 460
click at [545, 19] on div "Published Price Strategy Test V2 (5/29) Click to edit experience details + Add …" at bounding box center [418, 237] width 275 height 460
click at [446, 138] on span "Adding Global Javascript on All Devices All Pages" at bounding box center [377, 140] width 140 height 11
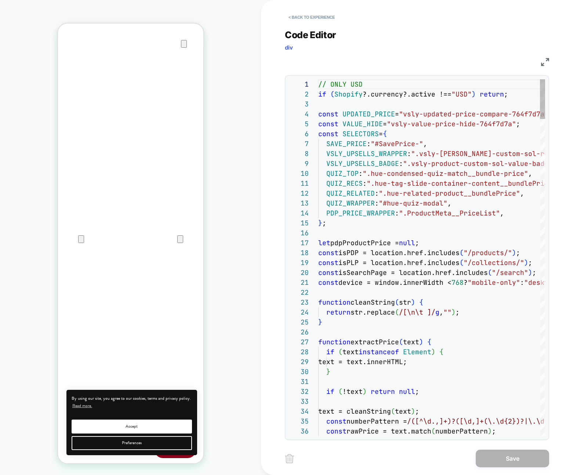
scroll to position [99, 0]
click at [543, 63] on img at bounding box center [545, 62] width 8 height 8
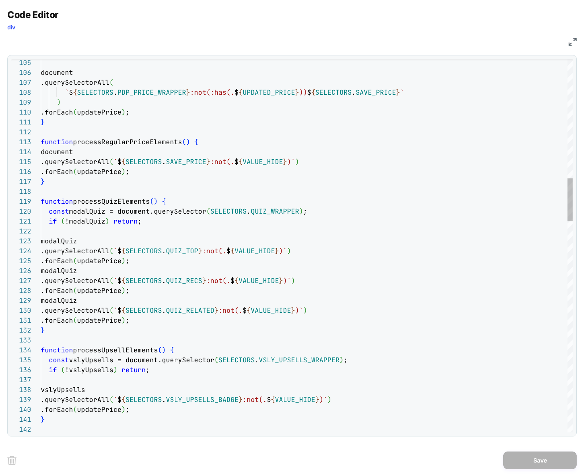
type textarea "**********"
drag, startPoint x: 378, startPoint y: 138, endPoint x: 395, endPoint y: 145, distance: 18.6
click at [576, 43] on img at bounding box center [572, 42] width 8 height 8
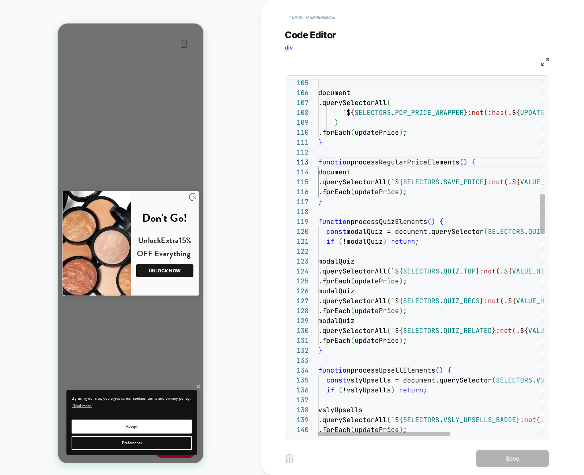
click at [324, 15] on button "< Back to experience" at bounding box center [312, 17] width 54 height 12
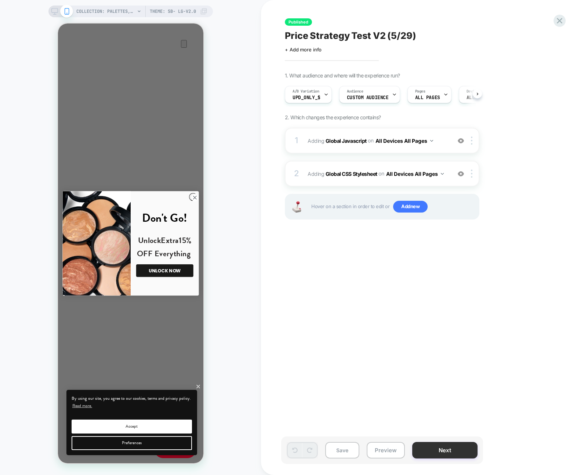
scroll to position [0, 0]
drag, startPoint x: 381, startPoint y: 449, endPoint x: 382, endPoint y: 444, distance: 4.9
click at [381, 449] on button "Preview" at bounding box center [386, 450] width 38 height 17
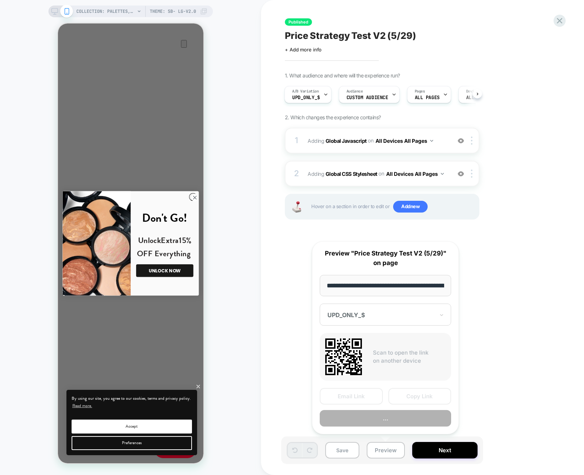
scroll to position [0, 152]
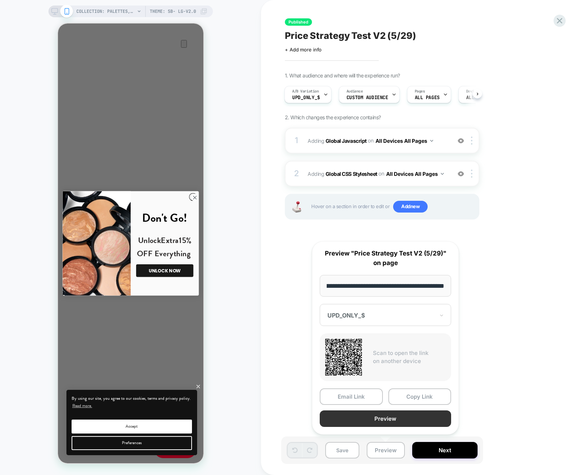
click at [391, 421] on button "Preview" at bounding box center [385, 418] width 131 height 17
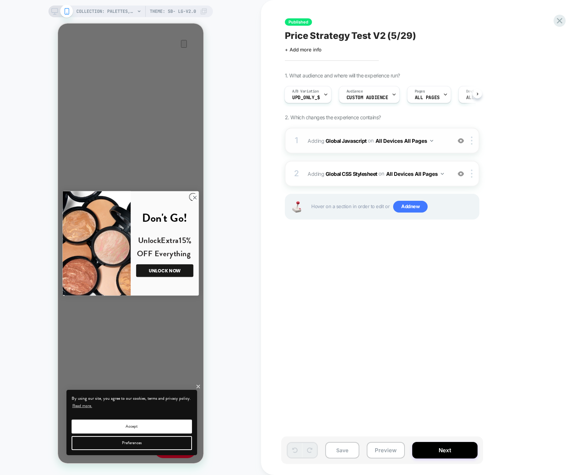
click at [438, 147] on div "1 Adding Global Javascript on All Devices All Pages Add Before Add After Target…" at bounding box center [382, 141] width 194 height 26
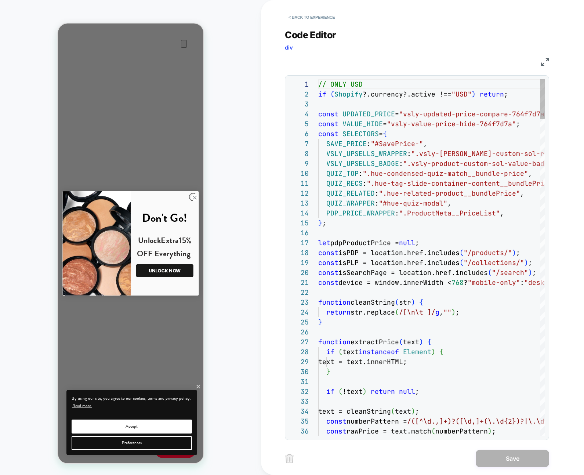
scroll to position [99, 0]
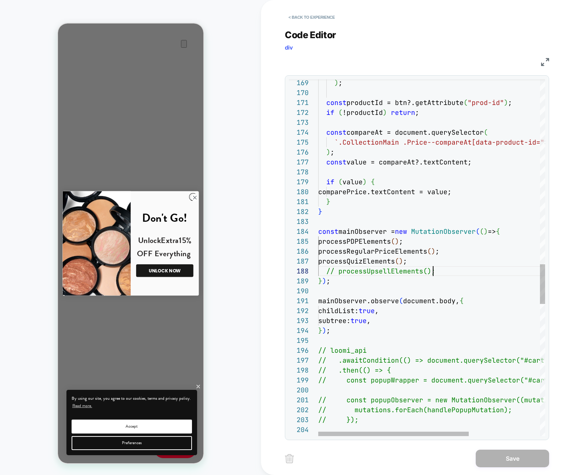
click at [440, 274] on div "// popupObserver.observe(popupWrapper, { // mutations.forEach(handlePopupMutati…" at bounding box center [485, 19] width 334 height 3210
type textarea "**********"
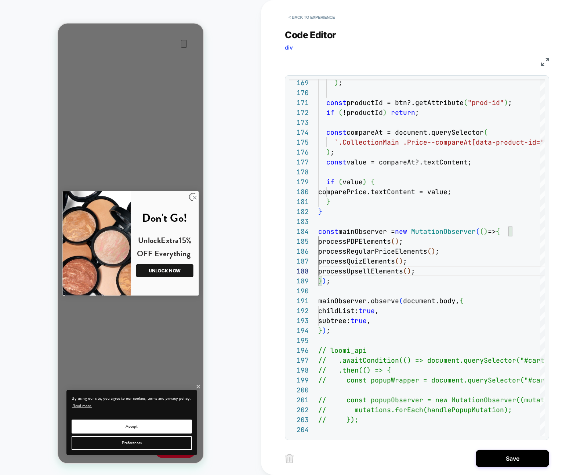
drag, startPoint x: 491, startPoint y: 459, endPoint x: 460, endPoint y: 456, distance: 30.7
click at [491, 459] on button "Save" at bounding box center [512, 458] width 73 height 18
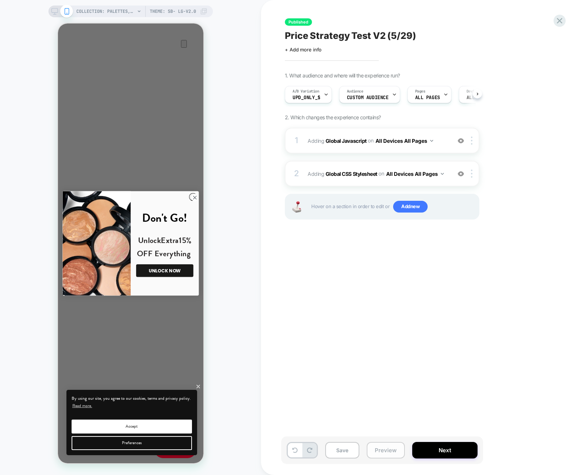
scroll to position [0, 0]
drag, startPoint x: 390, startPoint y: 453, endPoint x: 394, endPoint y: 442, distance: 12.0
click at [390, 453] on button "Preview" at bounding box center [386, 450] width 38 height 17
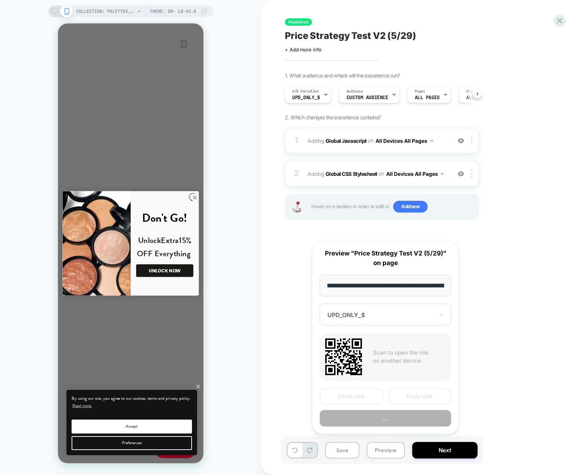
scroll to position [0, 152]
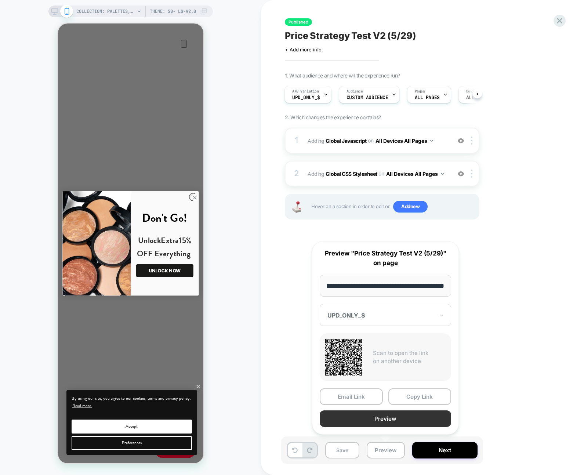
click at [401, 422] on button "Preview" at bounding box center [385, 418] width 131 height 17
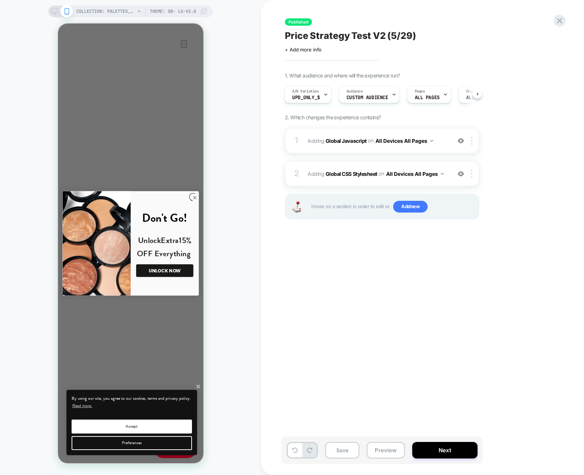
click at [565, 28] on div "Published Price Strategy Test V2 (5/29) Click to edit experience details + Add …" at bounding box center [422, 237] width 323 height 475
click at [561, 22] on icon at bounding box center [560, 21] width 6 height 6
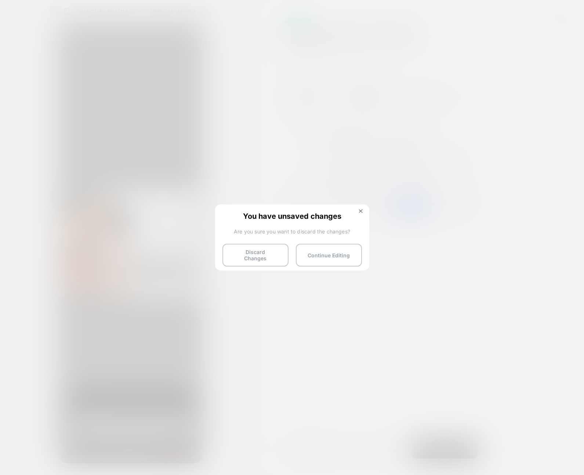
drag, startPoint x: 253, startPoint y: 249, endPoint x: 268, endPoint y: 249, distance: 15.4
click at [253, 249] on button "Discard Changes" at bounding box center [255, 255] width 66 height 23
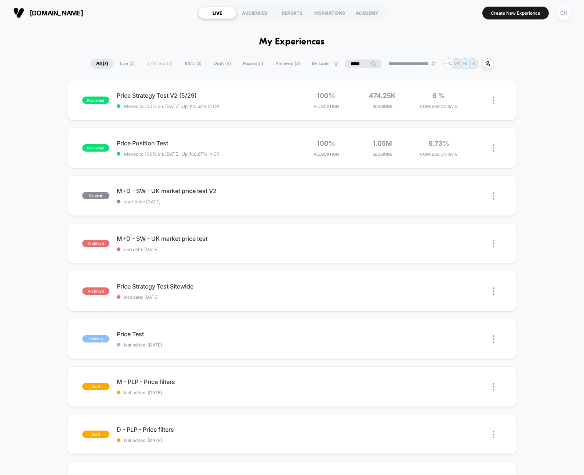
click at [558, 11] on div "OH" at bounding box center [563, 13] width 14 height 14
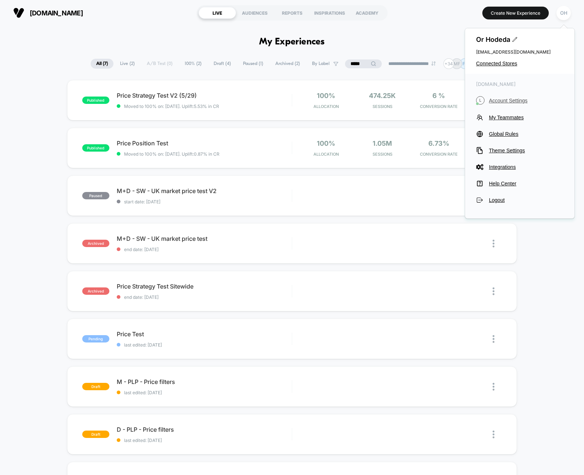
click at [506, 103] on span "Account Settings" at bounding box center [526, 101] width 74 height 6
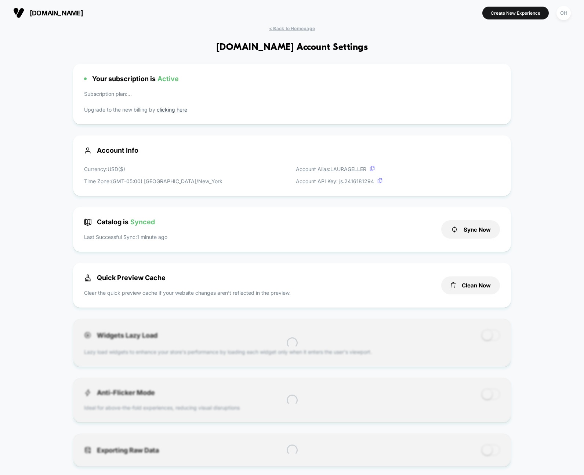
scroll to position [99, 0]
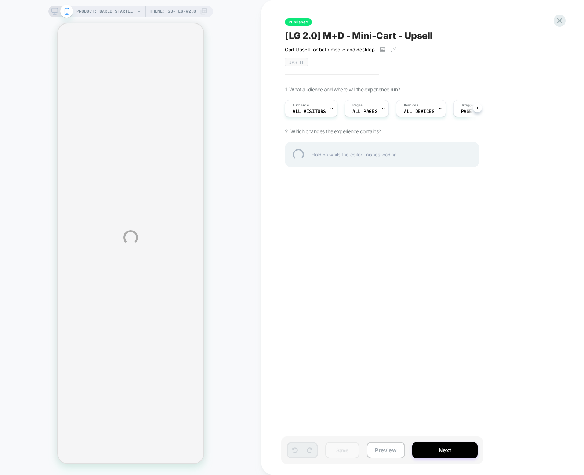
drag, startPoint x: 575, startPoint y: 15, endPoint x: 570, endPoint y: 17, distance: 5.3
click at [575, 15] on div "PRODUCT: Baked Starter Kit (3PC) [1] PRODUCT: Baked Starter Kit (3PC) [1] Theme…" at bounding box center [292, 237] width 584 height 475
click at [570, 17] on div "PRODUCT: Baked Starter Kit (3PC) [1] PRODUCT: Baked Starter Kit (3PC) [1] Theme…" at bounding box center [292, 237] width 584 height 475
click at [562, 18] on div at bounding box center [559, 20] width 15 height 15
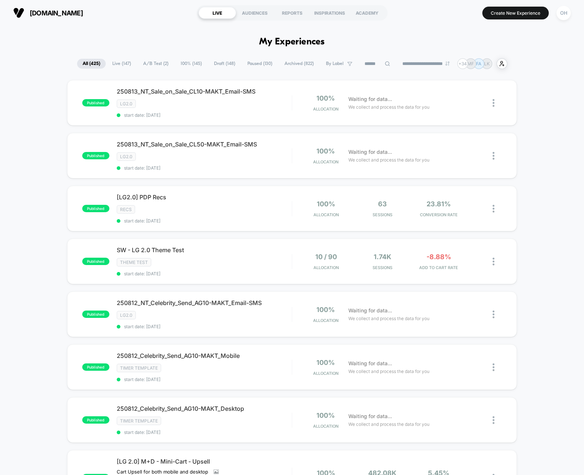
click at [386, 67] on input at bounding box center [377, 63] width 37 height 9
click at [378, 66] on input at bounding box center [376, 63] width 73 height 9
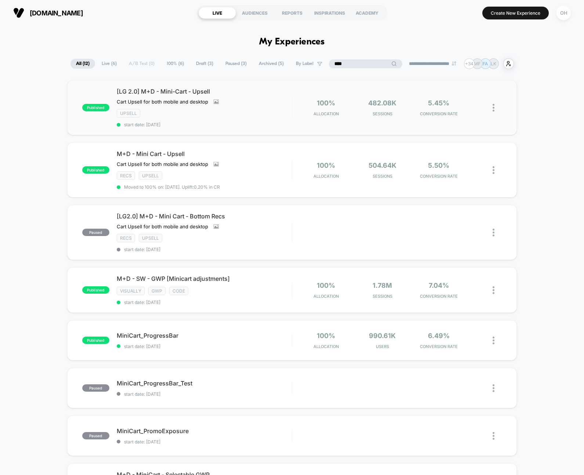
type input "****"
click at [257, 108] on div "[LG 2.0] M+D - Mini-Cart - Upsell Cart Upsell for both mobile and desktop Click…" at bounding box center [204, 108] width 175 height 40
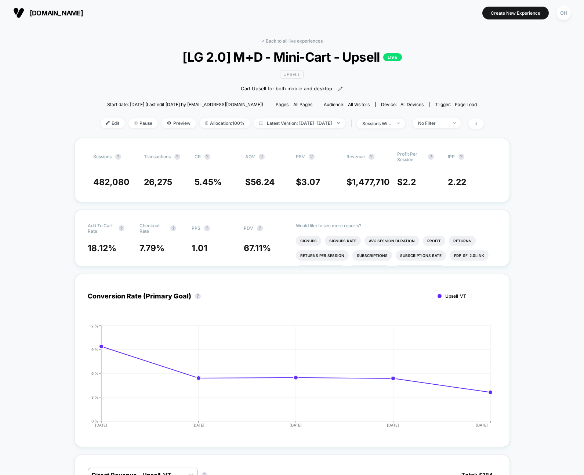
drag, startPoint x: 108, startPoint y: 126, endPoint x: 142, endPoint y: 130, distance: 33.6
click at [108, 126] on span "Edit" at bounding box center [113, 123] width 24 height 10
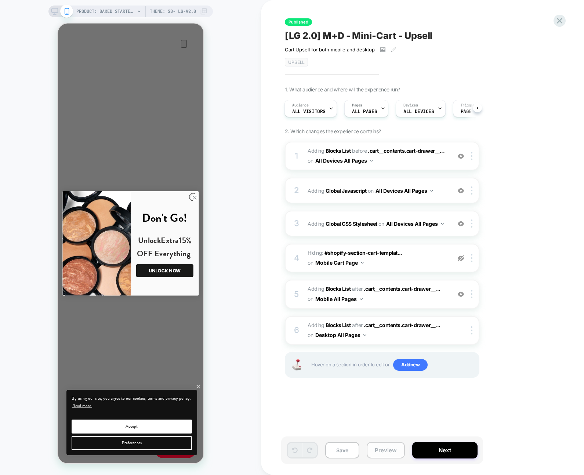
click at [395, 452] on button "Preview" at bounding box center [386, 450] width 38 height 17
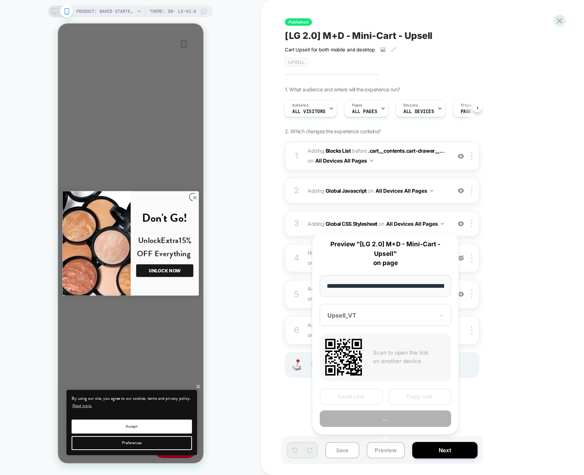
scroll to position [0, 164]
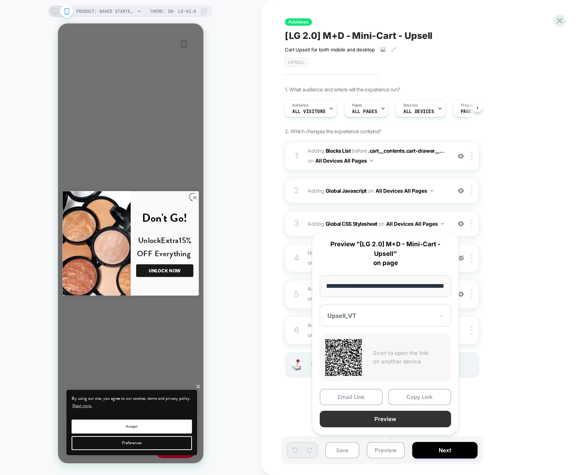
click at [404, 419] on button "Preview" at bounding box center [385, 419] width 131 height 17
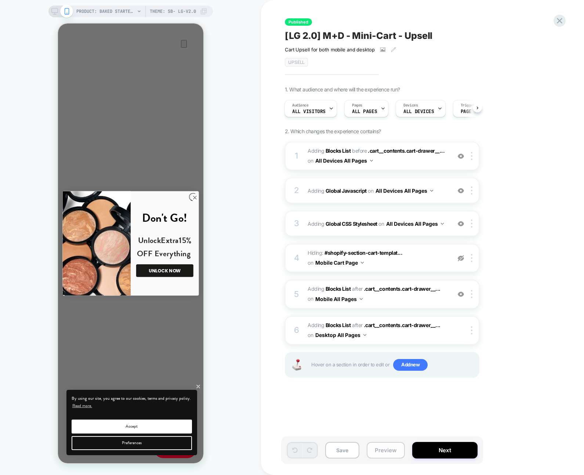
click at [391, 444] on button "Preview" at bounding box center [386, 450] width 38 height 17
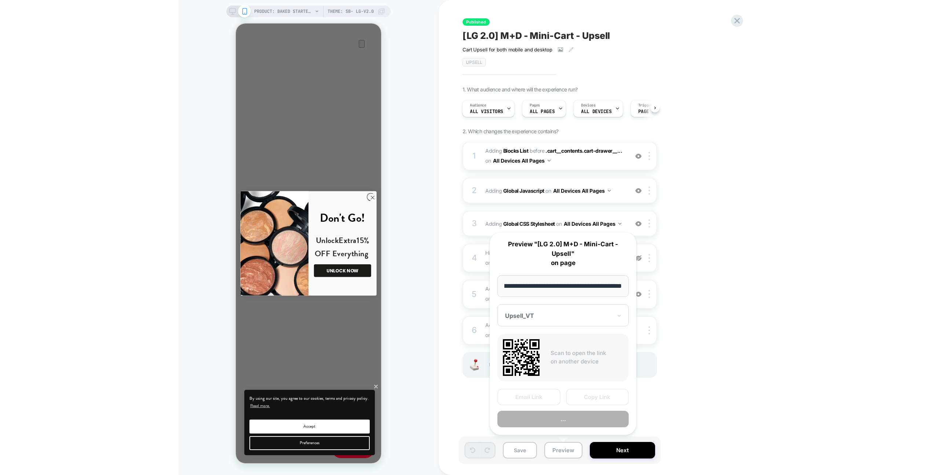
scroll to position [0, 0]
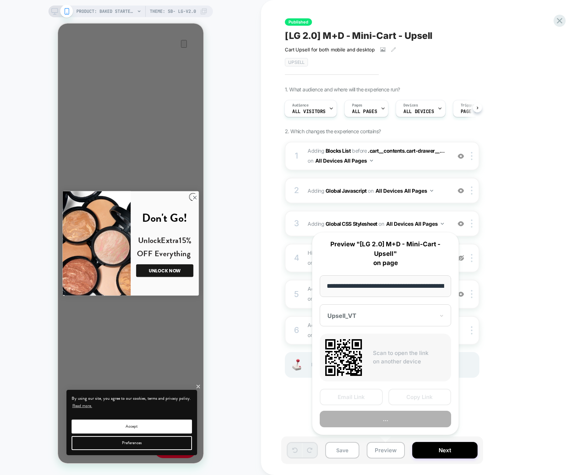
click at [398, 423] on button "..." at bounding box center [385, 419] width 131 height 17
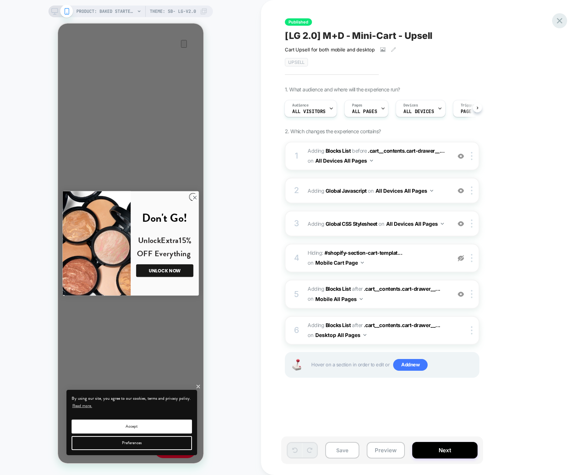
click at [563, 20] on icon at bounding box center [559, 21] width 10 height 10
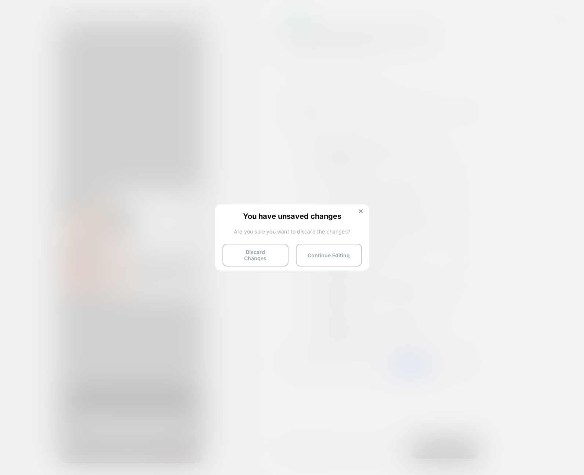
drag, startPoint x: 252, startPoint y: 257, endPoint x: 532, endPoint y: 188, distance: 288.9
click at [252, 257] on button "Discard Changes" at bounding box center [255, 255] width 66 height 23
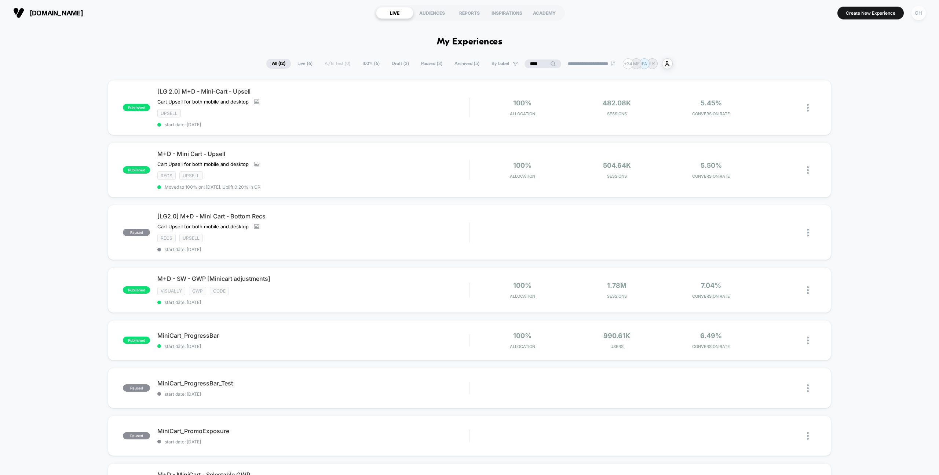
click at [583, 19] on div "OH" at bounding box center [919, 13] width 14 height 14
click at [583, 95] on div "[DOMAIN_NAME] L Account Settings My Teammates Global Rules Theme Settings Integ…" at bounding box center [874, 142] width 109 height 137
click at [583, 101] on span "Account Settings" at bounding box center [881, 101] width 74 height 6
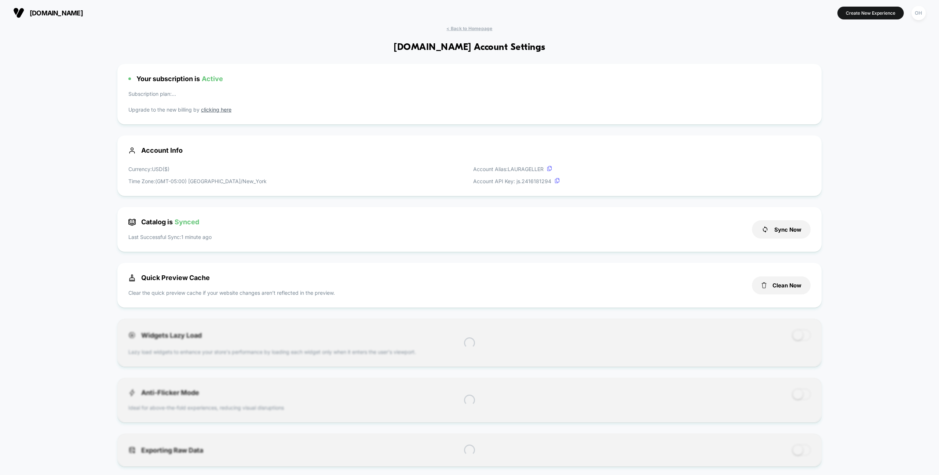
scroll to position [99, 0]
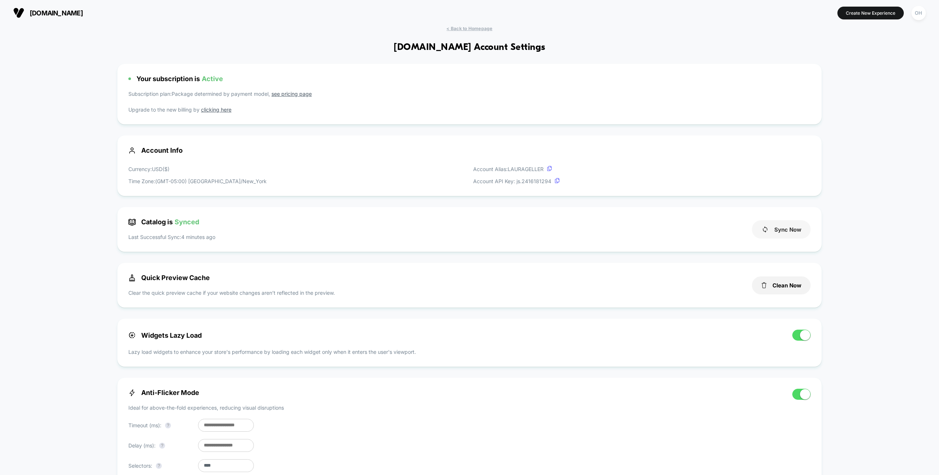
click at [583, 232] on button "Sync Now" at bounding box center [781, 229] width 59 height 18
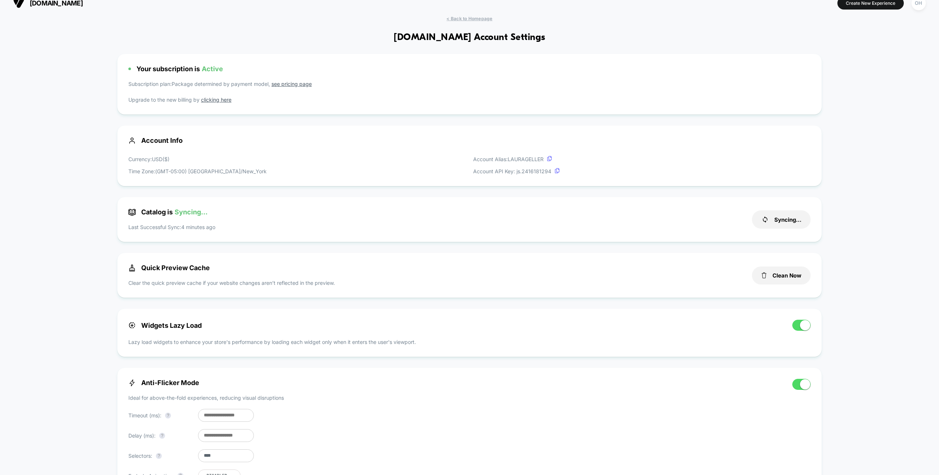
scroll to position [11, 0]
click at [583, 226] on div "< Back to Homepage [DOMAIN_NAME] Account Settings Your subscription is Active S…" at bounding box center [469, 476] width 939 height 922
click at [583, 225] on div "< Back to Homepage [DOMAIN_NAME] Account Settings Your subscription is Active S…" at bounding box center [469, 476] width 939 height 922
click at [583, 226] on div "< Back to Homepage [DOMAIN_NAME] Account Settings Your subscription is Active S…" at bounding box center [469, 476] width 939 height 922
click at [583, 265] on div "< Back to Homepage [DOMAIN_NAME] Account Settings Your subscription is Active S…" at bounding box center [469, 476] width 939 height 922
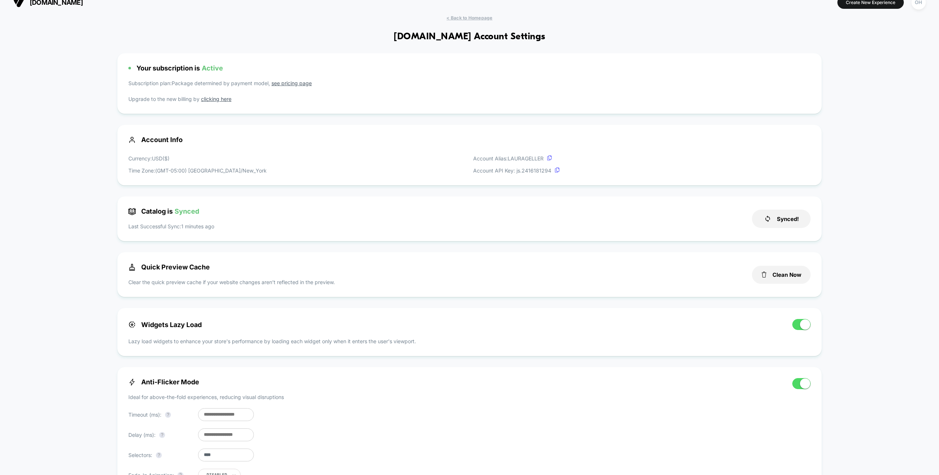
scroll to position [0, 0]
